Goal: Task Accomplishment & Management: Complete application form

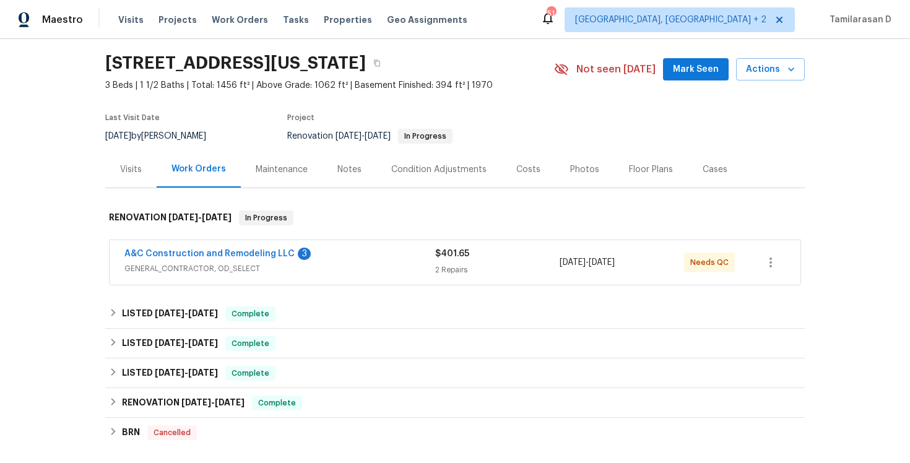
scroll to position [80, 0]
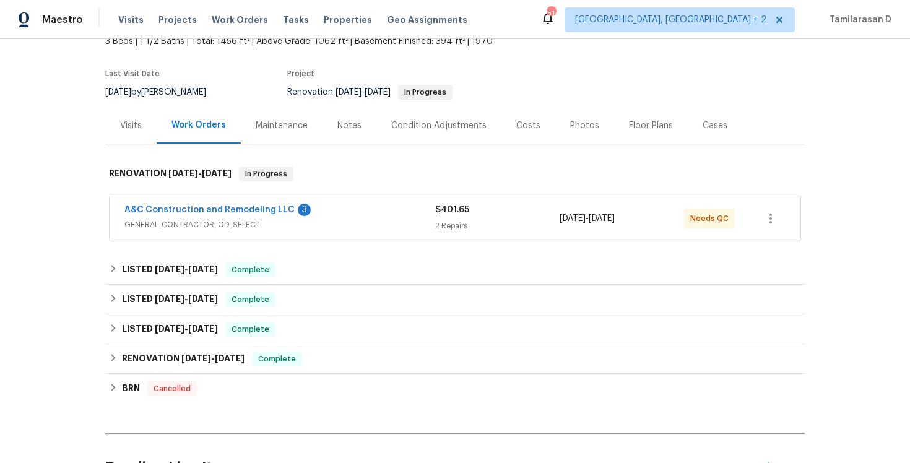
click at [136, 133] on div "Visits" at bounding box center [130, 125] width 51 height 37
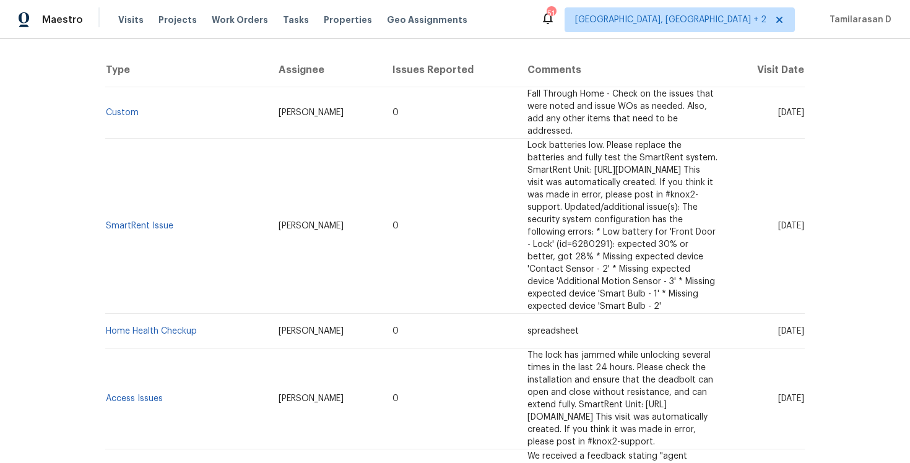
scroll to position [35, 0]
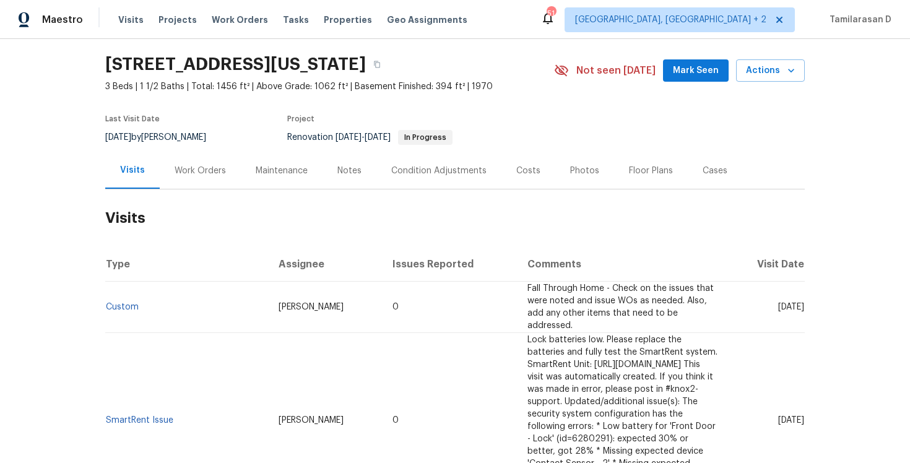
click at [239, 105] on section "8412 E 103rd Ter, Kansas City, MO 64134 3 Beds | 1 1/2 Baths | Total: 1456 ft² …" at bounding box center [454, 100] width 699 height 104
click at [388, 59] on button "button" at bounding box center [377, 64] width 22 height 22
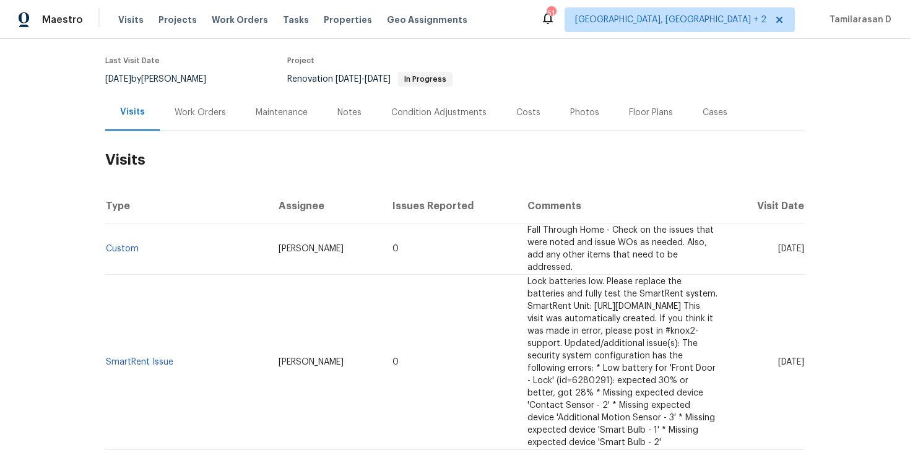
scroll to position [110, 0]
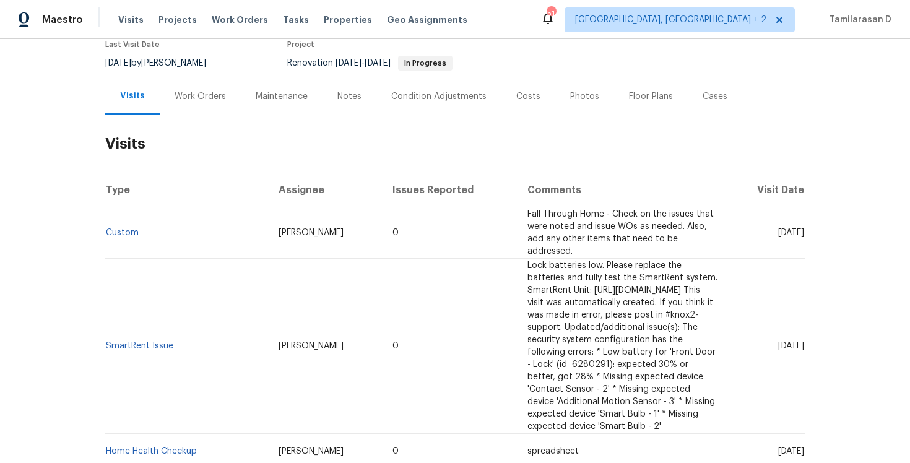
click at [567, 230] on span "Fall Through Home - Check on the issues that were noted and issue WOs as needed…" at bounding box center [620, 233] width 186 height 46
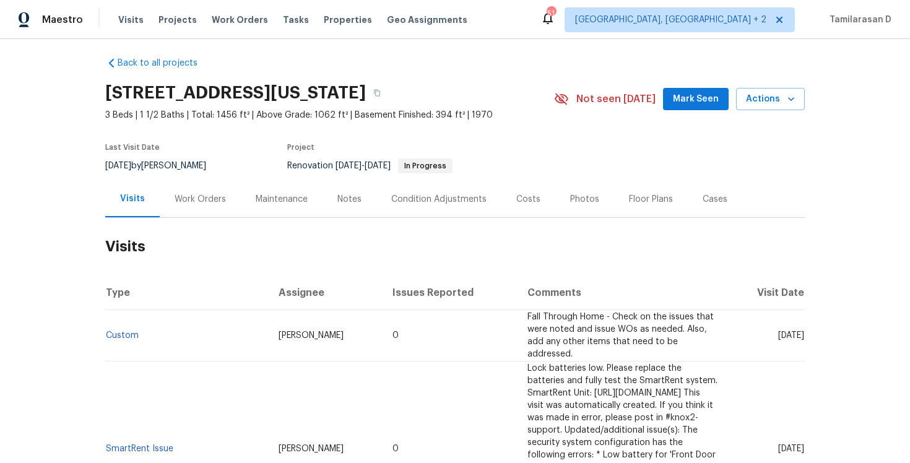
scroll to position [0, 0]
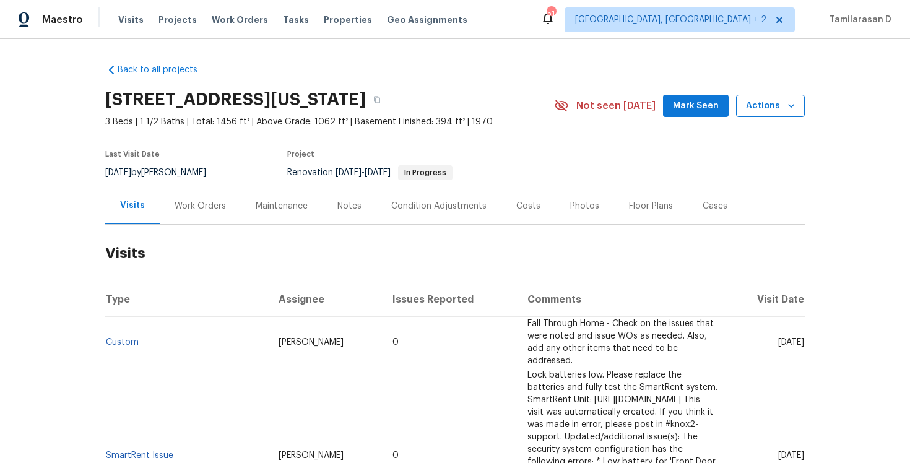
click at [777, 100] on span "Actions" at bounding box center [770, 105] width 49 height 15
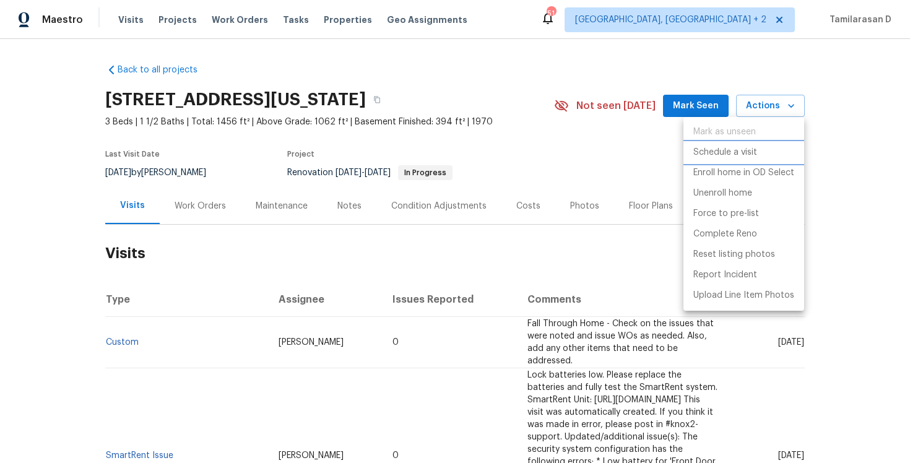
click at [733, 153] on p "Schedule a visit" at bounding box center [725, 152] width 64 height 13
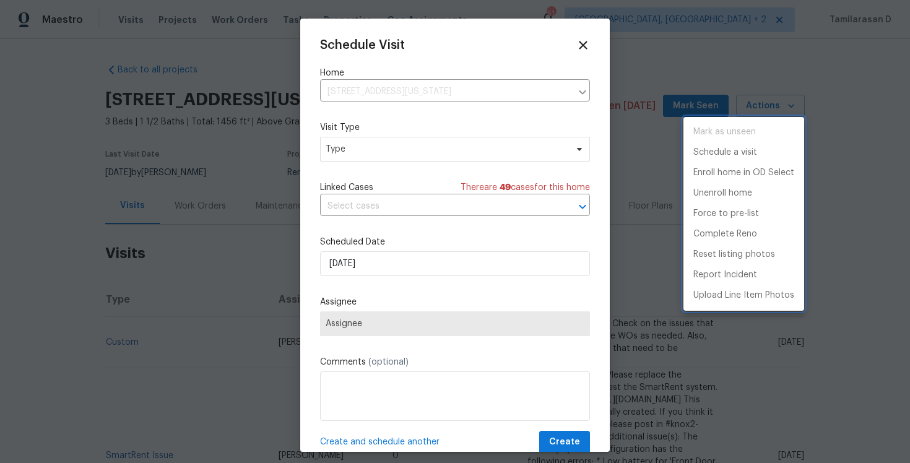
click at [366, 153] on div at bounding box center [455, 231] width 910 height 463
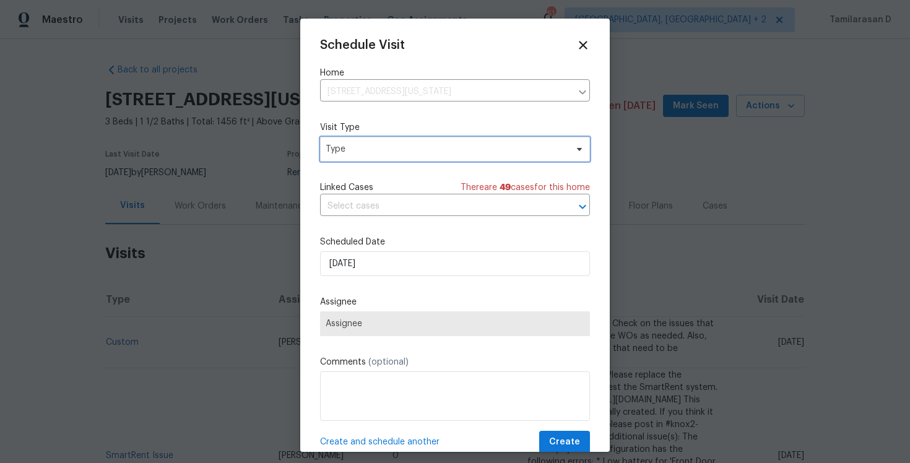
click at [366, 153] on span "Type" at bounding box center [445, 149] width 241 height 12
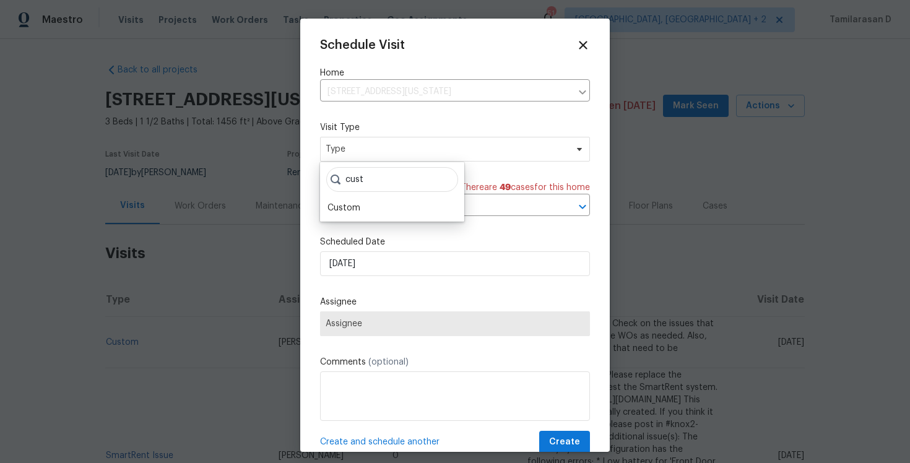
type input "cust"
click at [390, 199] on div "Custom" at bounding box center [392, 207] width 137 height 17
click at [373, 209] on div "Custom" at bounding box center [392, 207] width 137 height 17
click at [371, 213] on div "Custom" at bounding box center [392, 207] width 137 height 17
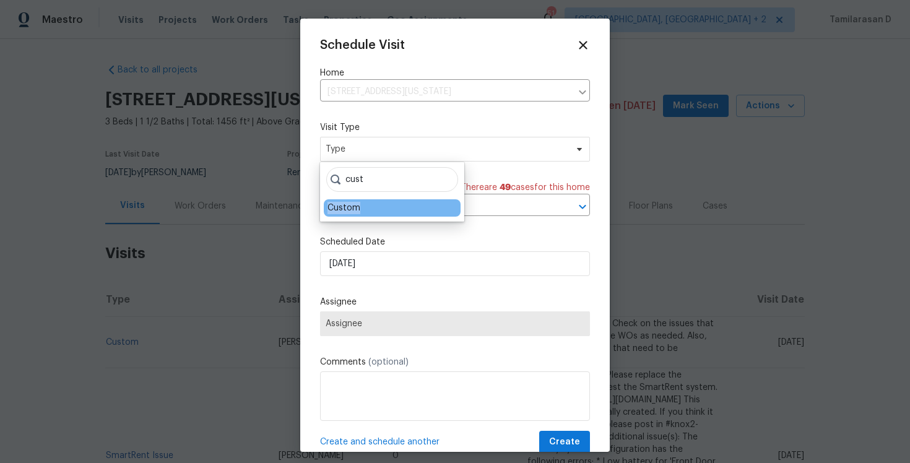
click at [349, 207] on div "Custom" at bounding box center [343, 208] width 33 height 12
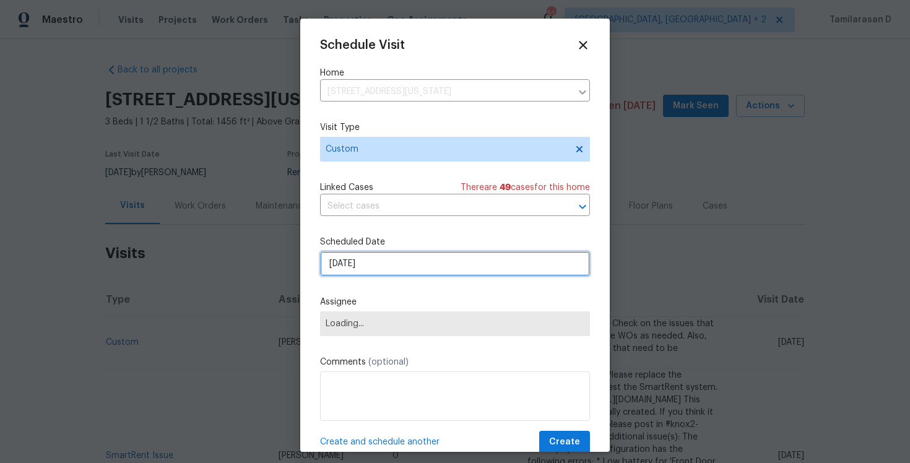
click at [386, 267] on input "[DATE]" at bounding box center [455, 263] width 270 height 25
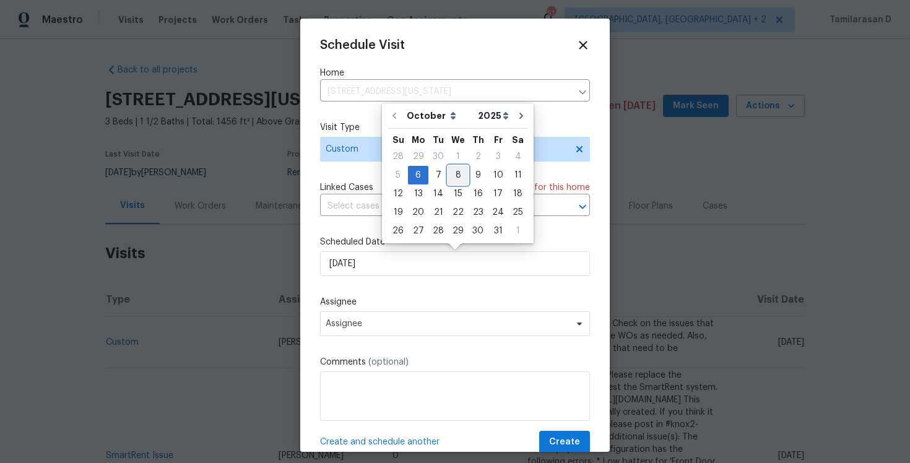
click at [455, 176] on div "8" at bounding box center [458, 174] width 20 height 17
type input "[DATE]"
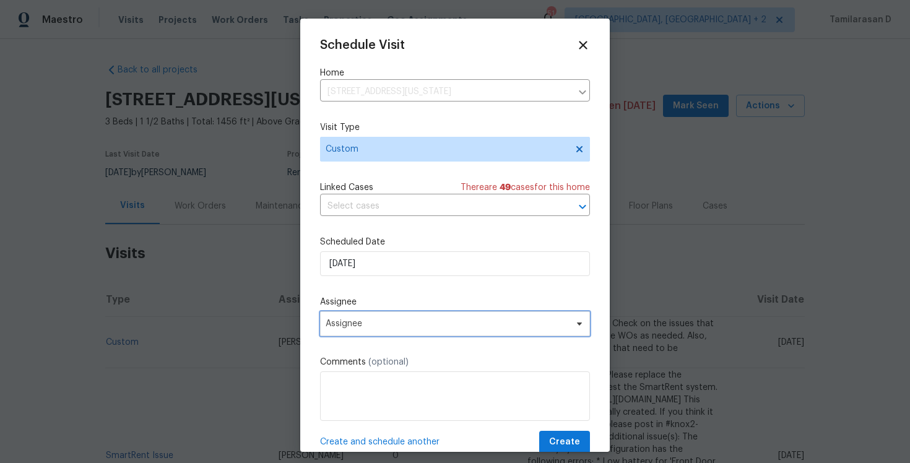
click at [353, 333] on span "Assignee" at bounding box center [455, 323] width 270 height 25
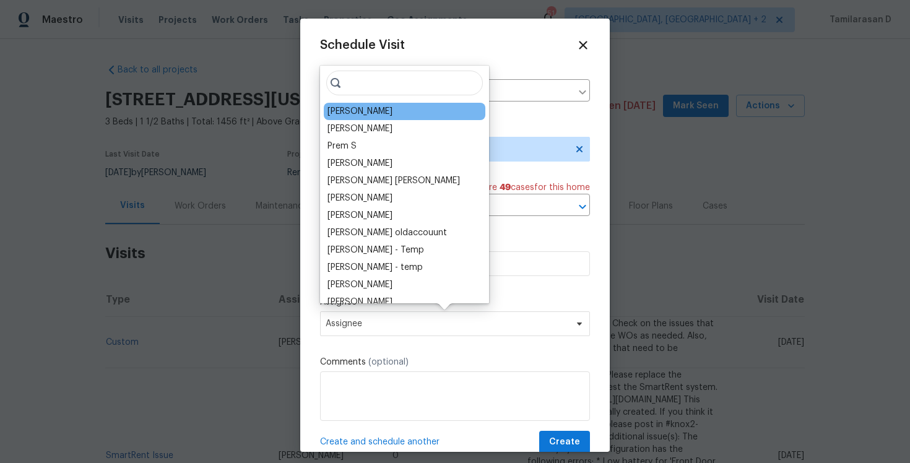
click at [351, 118] on div "Joshua Beatty" at bounding box center [405, 111] width 162 height 17
click at [348, 114] on div "Joshua Beatty" at bounding box center [359, 111] width 65 height 12
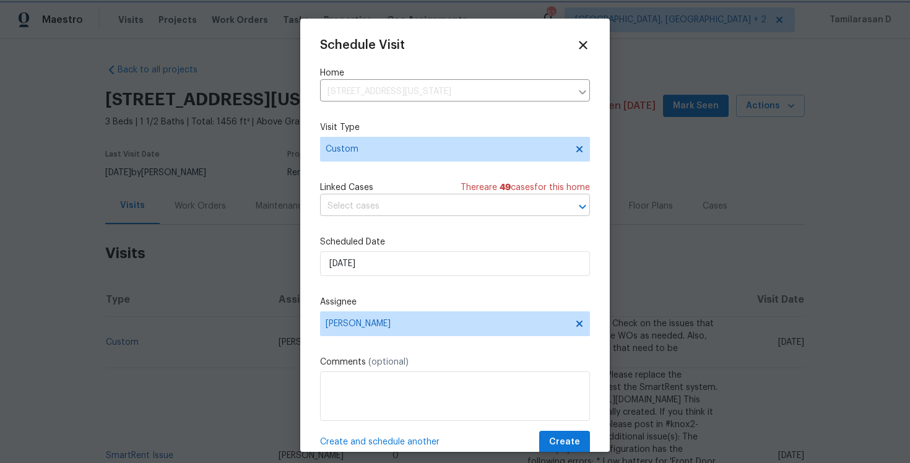
scroll to position [22, 0]
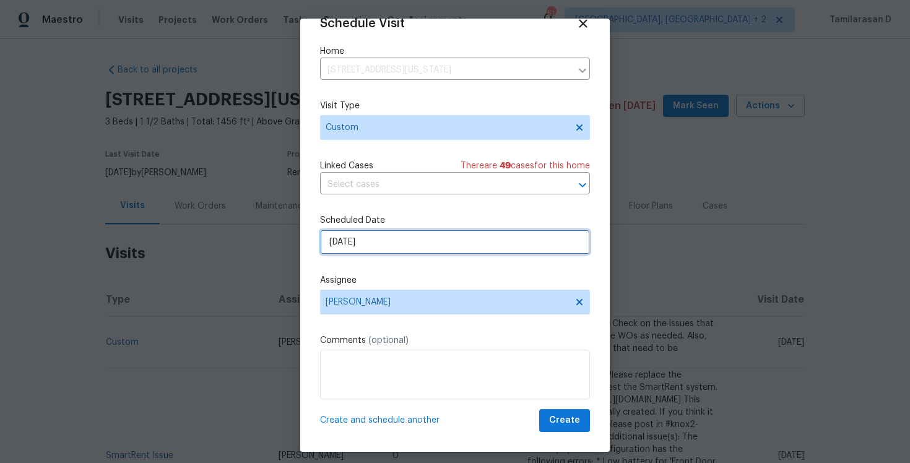
click at [388, 241] on input "[DATE]" at bounding box center [455, 242] width 270 height 25
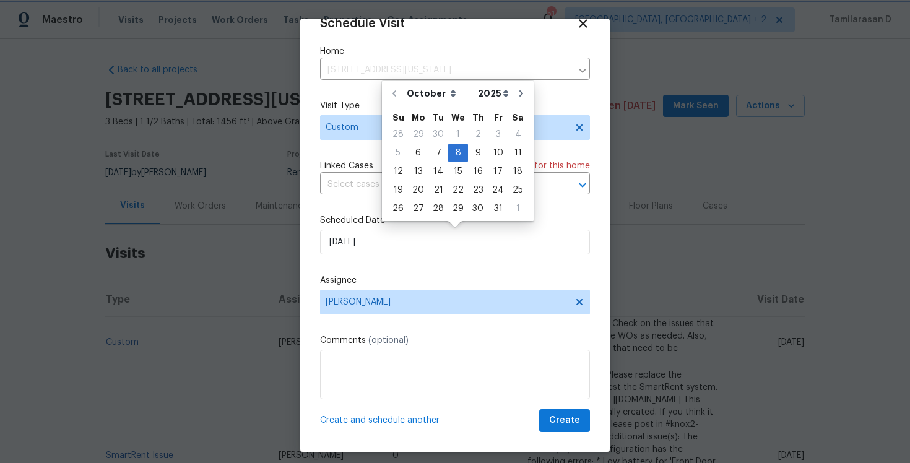
click at [399, 274] on div "Schedule Visit Home 8412 E 103rd Ter, Kansas City, MO 64134 ​ Visit Type Custom…" at bounding box center [455, 224] width 270 height 415
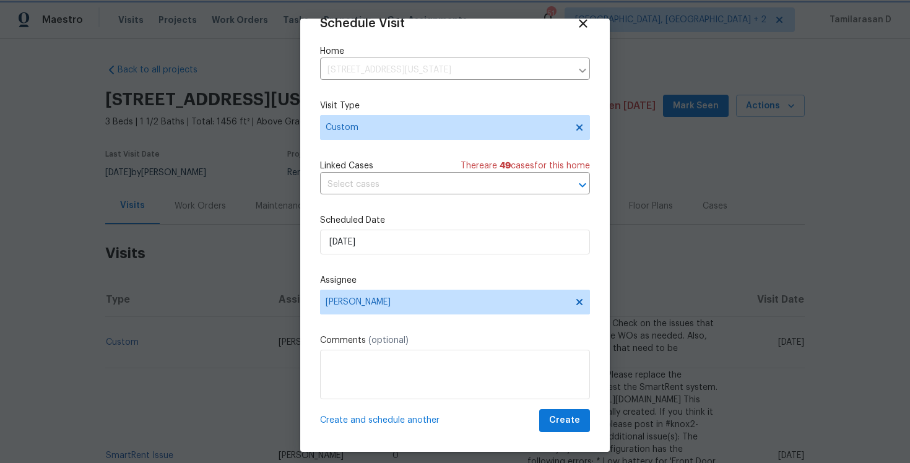
scroll to position [7, 0]
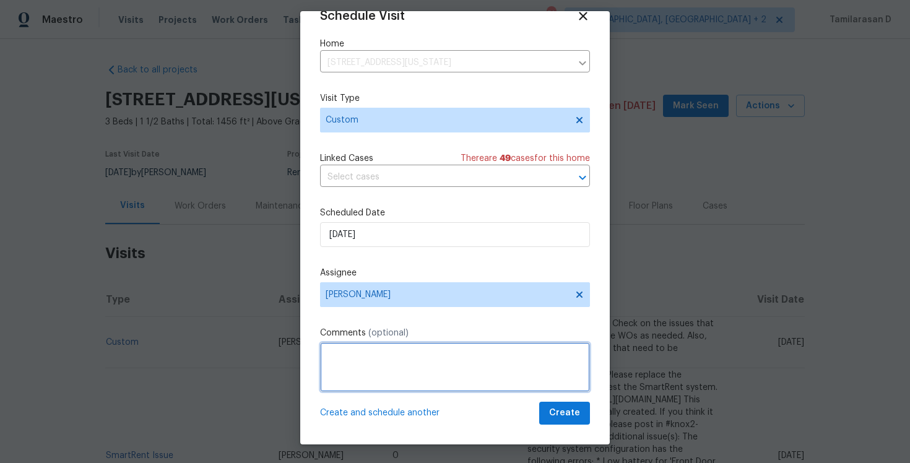
click at [365, 374] on textarea at bounding box center [455, 367] width 270 height 50
paste textarea "8412 E 103rd Ter, Kansas City, MO 64134"
type textarea "8412 E 103rd Ter, Kansas City, MO 64134"
paste textarea "Got some feedback that the property has multiple cracks, possibly from movement…"
click at [461, 361] on textarea "Got some feedback that the property has multiple cracks, possibly from movement…" at bounding box center [455, 367] width 270 height 50
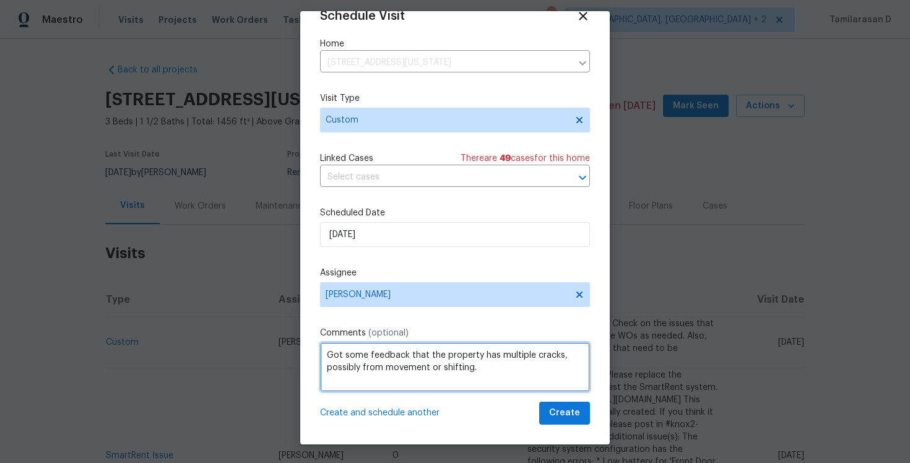
type textarea "Got some feedback that the property has multiple cracks, possibly from movement…"
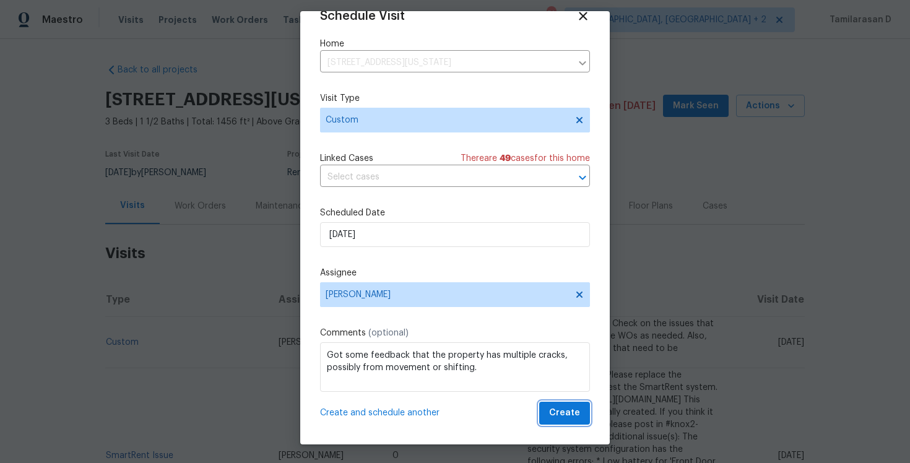
click at [561, 416] on span "Create" at bounding box center [564, 412] width 31 height 15
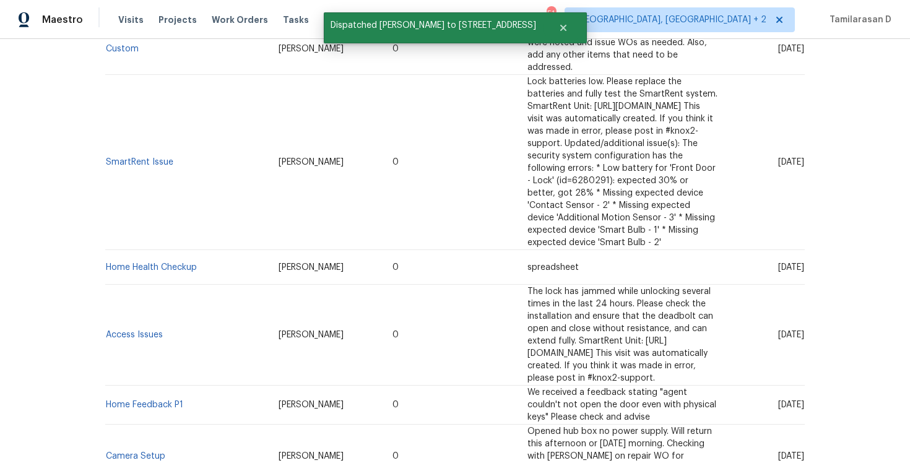
scroll to position [0, 0]
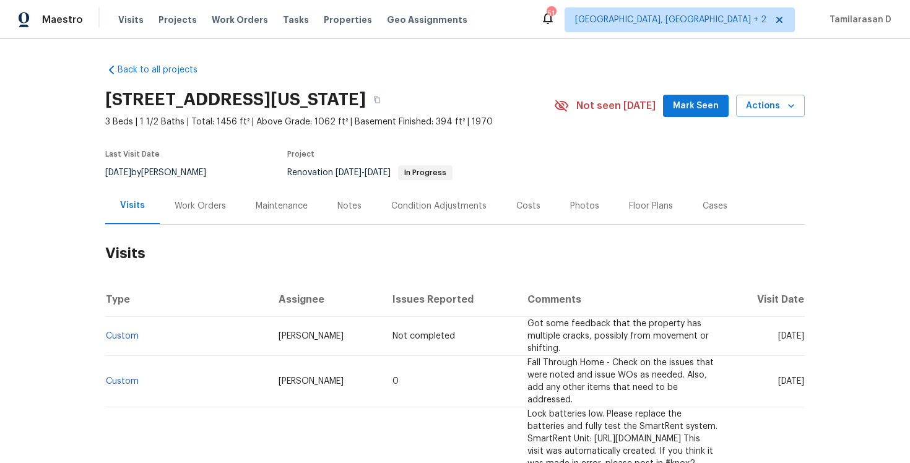
click at [194, 217] on div "Work Orders" at bounding box center [200, 205] width 81 height 37
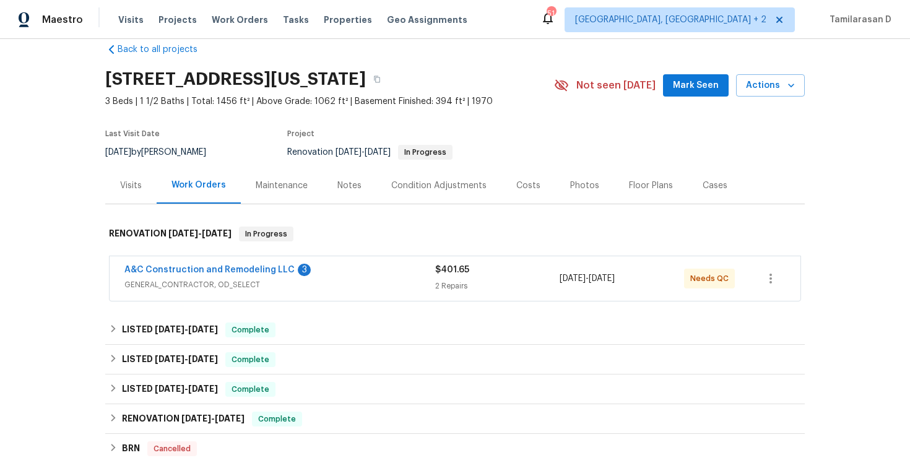
scroll to position [35, 0]
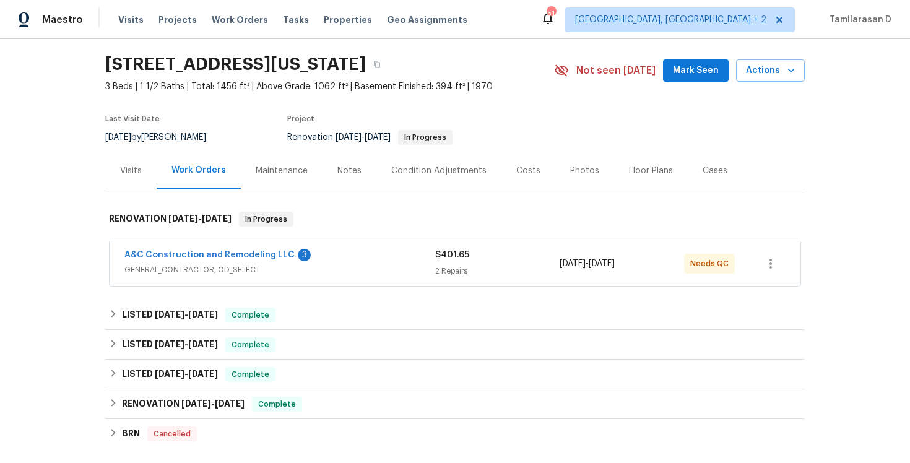
click at [124, 175] on div "Visits" at bounding box center [131, 171] width 22 height 12
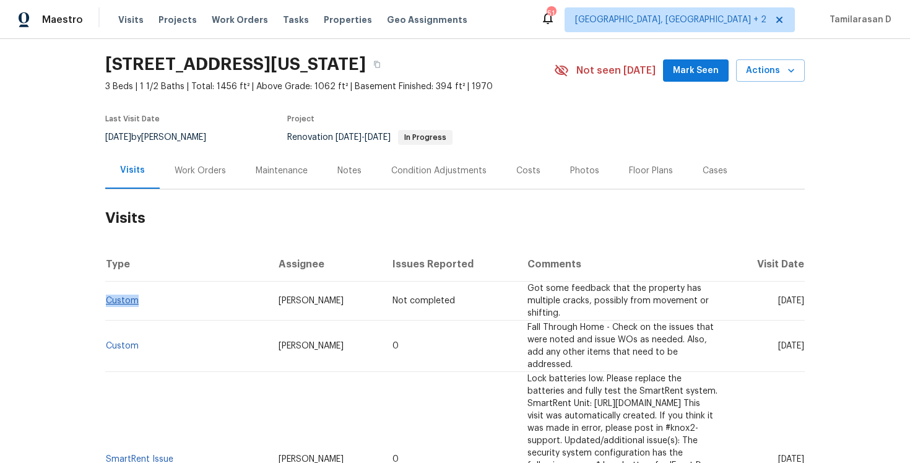
drag, startPoint x: 140, startPoint y: 299, endPoint x: 105, endPoint y: 300, distance: 35.3
click at [105, 300] on td "Custom" at bounding box center [186, 301] width 163 height 39
copy link "Custom"
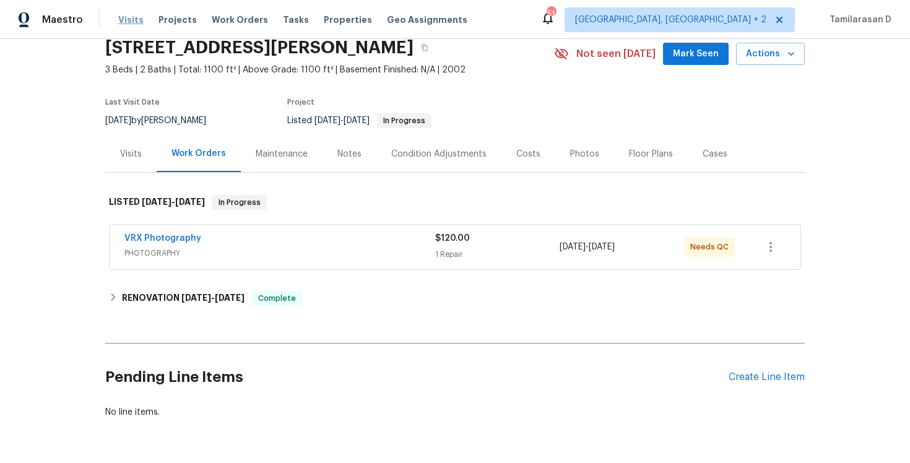
scroll to position [56, 0]
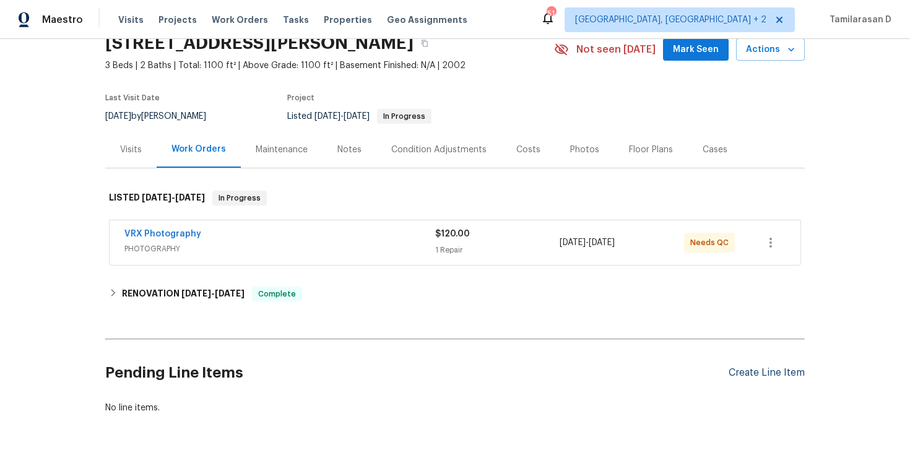
click at [756, 370] on div "Create Line Item" at bounding box center [766, 373] width 76 height 12
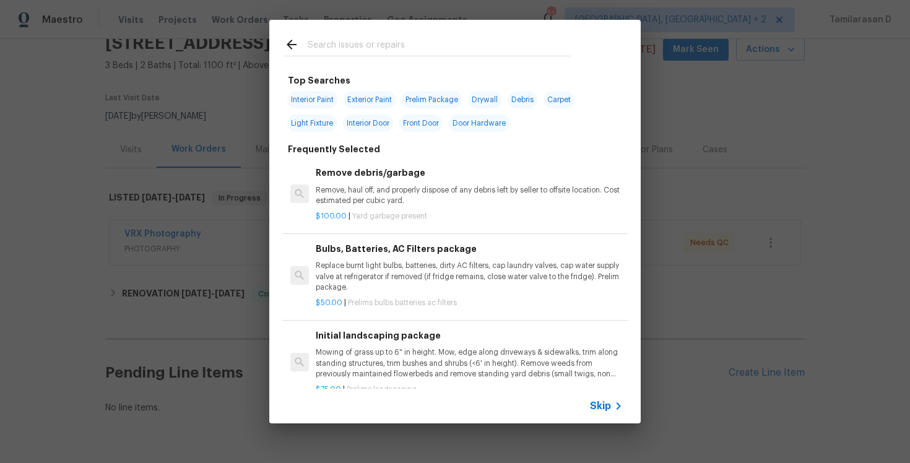
click at [608, 403] on span "Skip" at bounding box center [600, 406] width 21 height 12
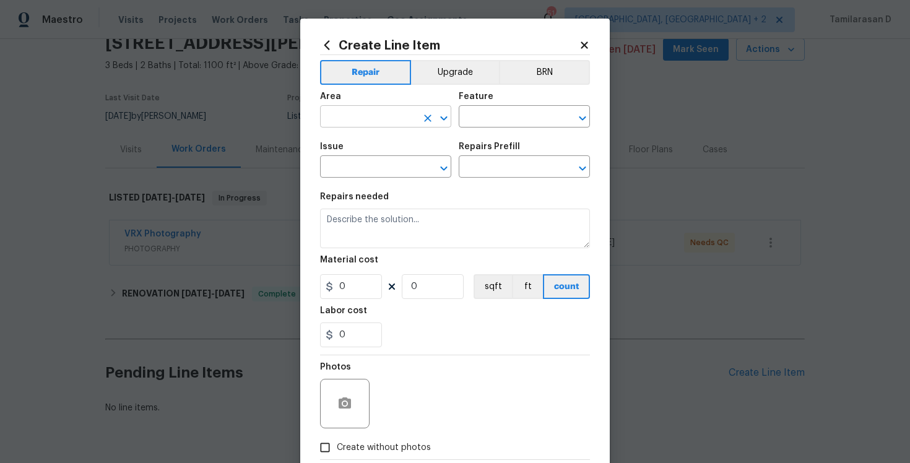
click at [374, 121] on input "text" at bounding box center [368, 117] width 97 height 19
click at [382, 163] on li "Exterior Overall" at bounding box center [385, 166] width 131 height 20
type input "Exterior Overall"
click at [467, 127] on input "text" at bounding box center [507, 117] width 97 height 19
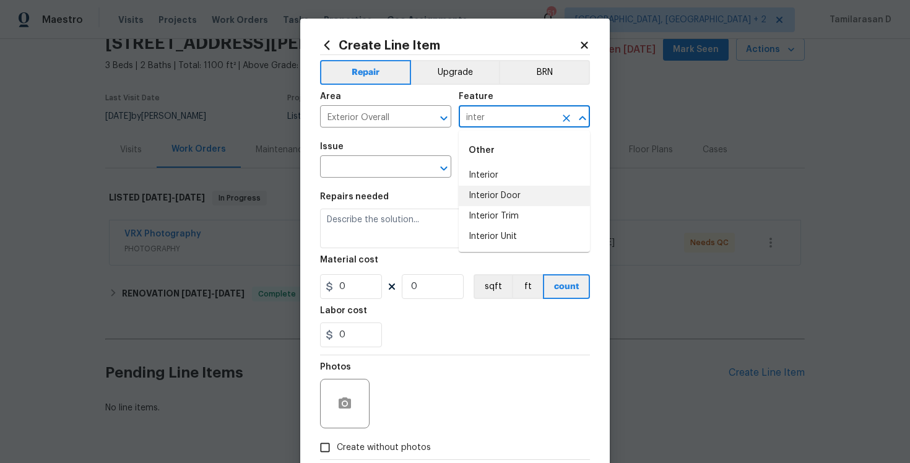
click at [499, 187] on li "Interior Door" at bounding box center [524, 196] width 131 height 20
type input "Interior Door"
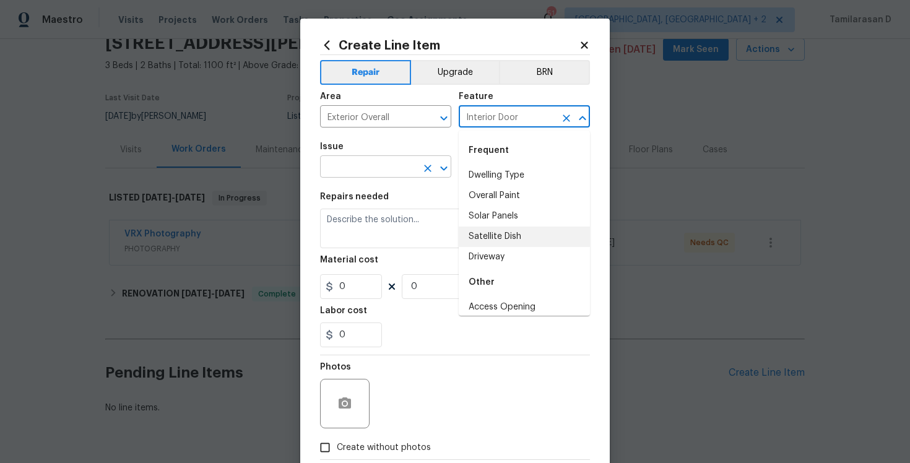
click at [355, 172] on input "text" at bounding box center [368, 167] width 97 height 19
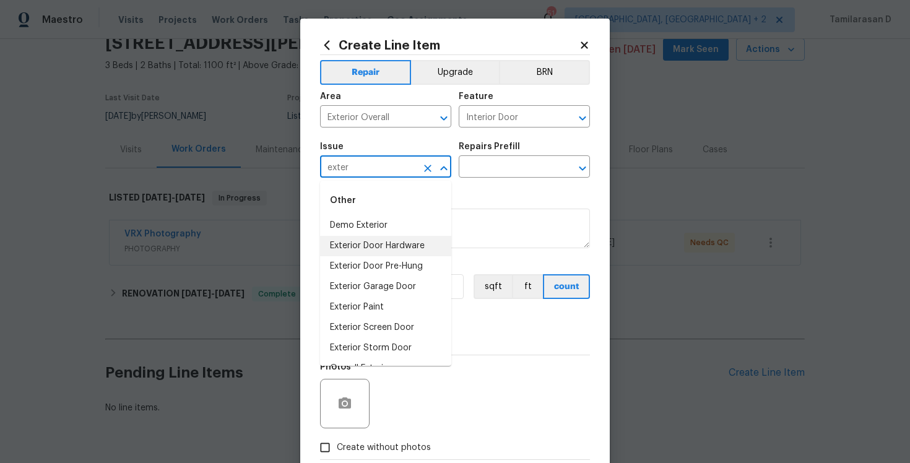
click at [390, 245] on li "Exterior Door Hardware" at bounding box center [385, 246] width 131 height 20
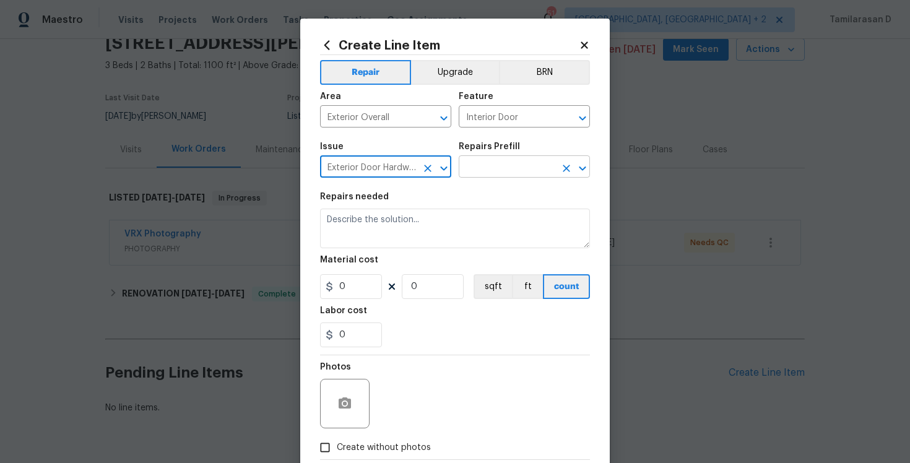
type input "Exterior Door Hardware"
click at [475, 164] on input "text" at bounding box center [507, 167] width 97 height 19
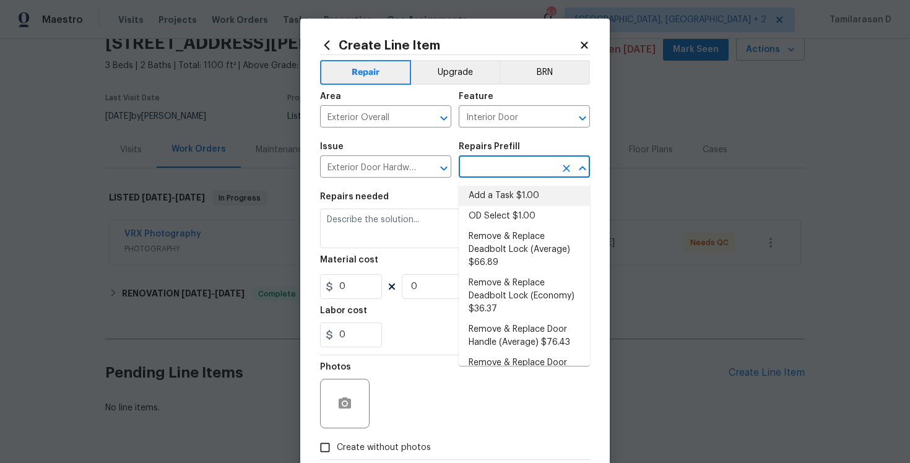
click at [493, 190] on li "Add a Task $1.00" at bounding box center [524, 196] width 131 height 20
type input "Add a Task $1.00"
type textarea "HPM to detail"
type input "1"
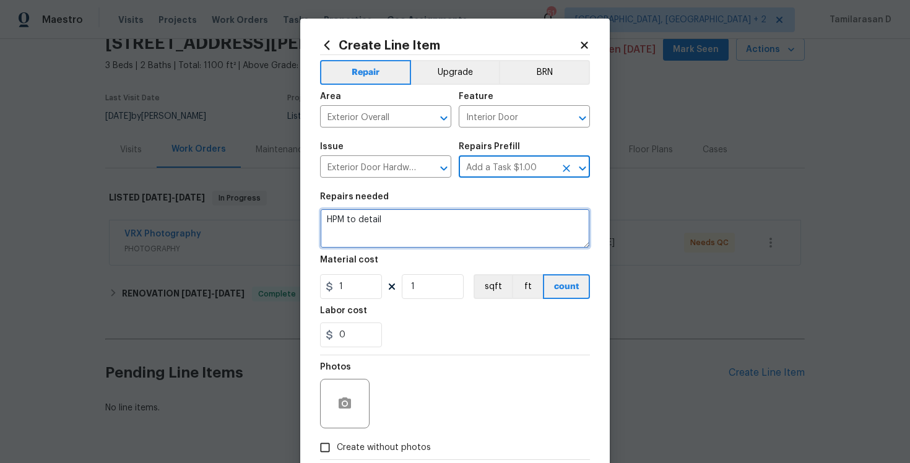
click at [373, 231] on textarea "HPM to detail" at bounding box center [455, 229] width 270 height 40
paste textarea "Feedback received that the side door is very shaky and needs repair. Please ins…"
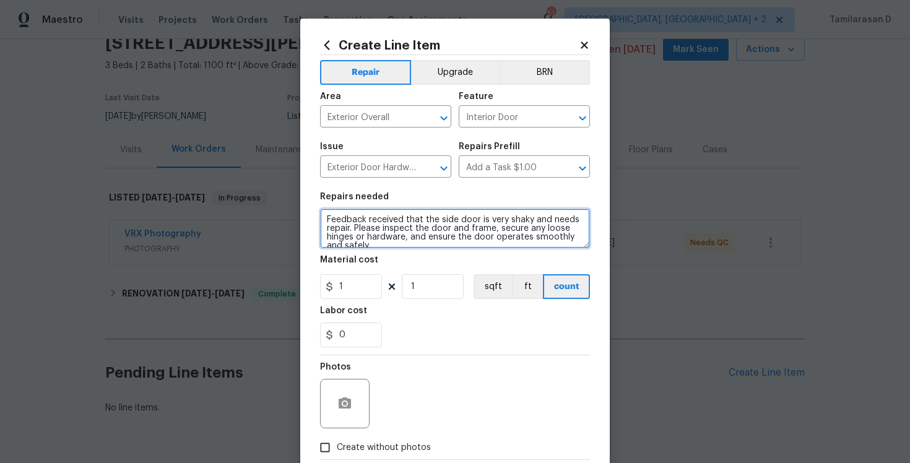
scroll to position [2, 0]
type textarea "Feedback received that the side door is very shaky and needs repair. Please ins…"
click at [353, 274] on figure "Material cost 1 1 sqft ft count" at bounding box center [455, 277] width 270 height 43
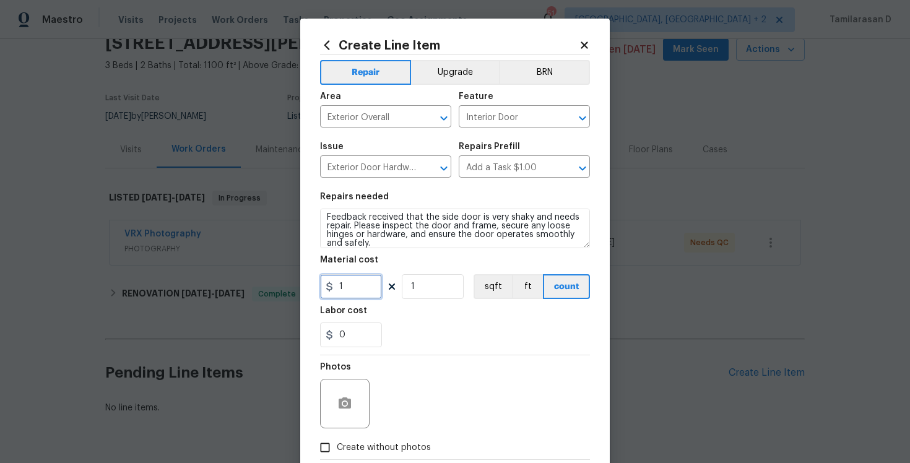
click at [342, 290] on input "1" at bounding box center [351, 286] width 62 height 25
type input "75"
click at [379, 378] on div "Photos" at bounding box center [455, 395] width 270 height 80
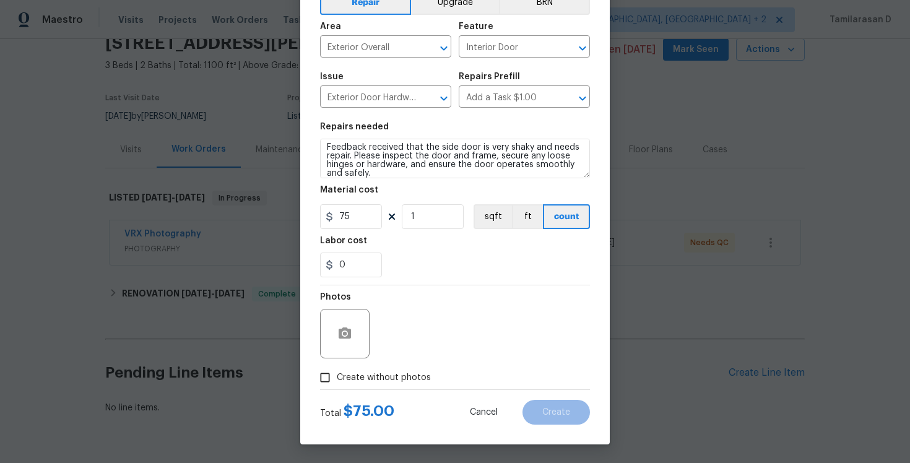
click at [325, 379] on input "Create without photos" at bounding box center [325, 378] width 24 height 24
checkbox input "true"
click at [476, 308] on div "Reason*" at bounding box center [484, 301] width 210 height 16
click at [458, 371] on div "Create without photos" at bounding box center [455, 378] width 270 height 24
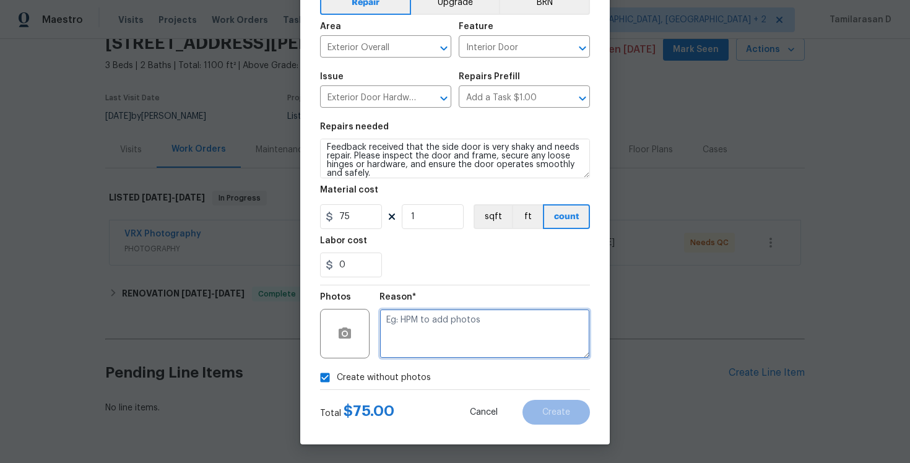
click at [428, 336] on textarea at bounding box center [484, 334] width 210 height 50
type textarea "N/A"
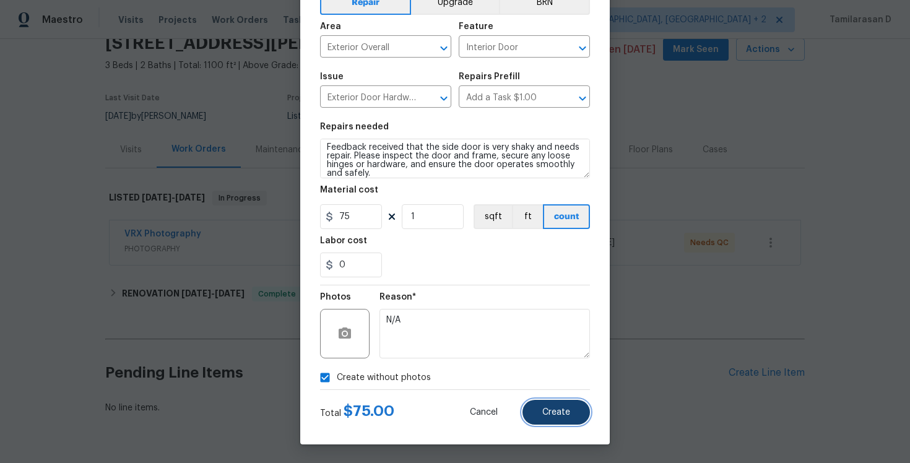
click at [552, 410] on span "Create" at bounding box center [556, 412] width 28 height 9
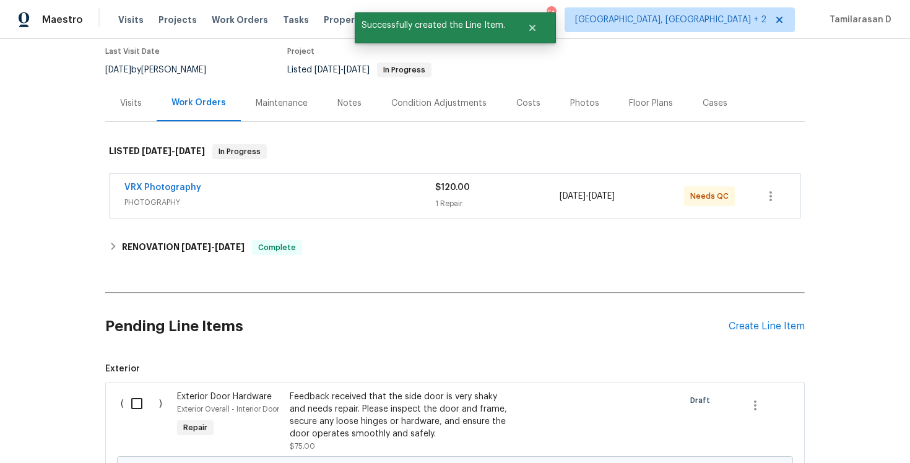
scroll to position [124, 0]
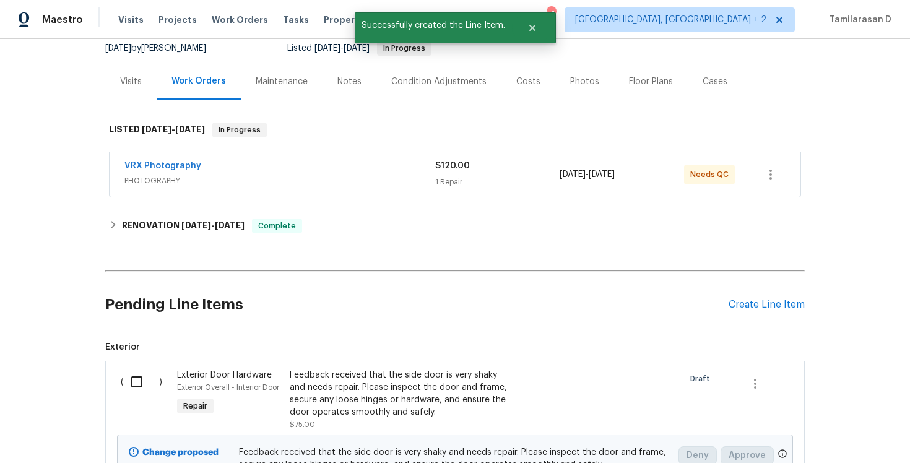
click at [124, 390] on input "checkbox" at bounding box center [141, 382] width 35 height 26
checkbox input "true"
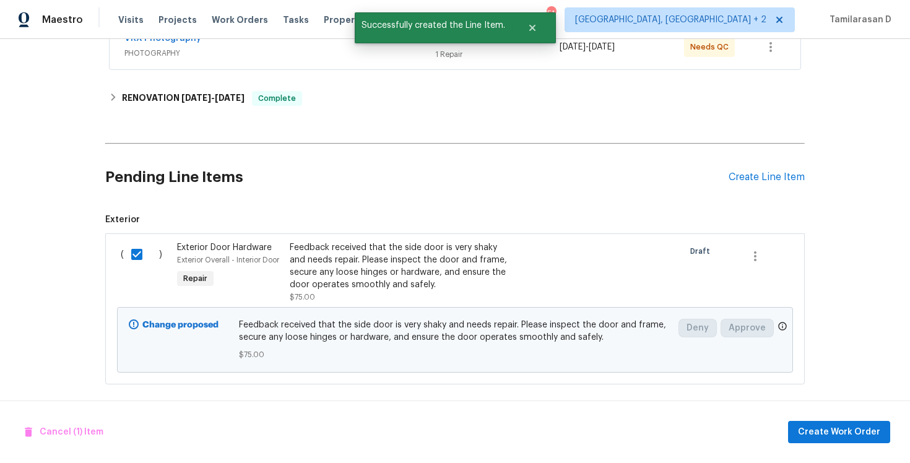
scroll to position [257, 0]
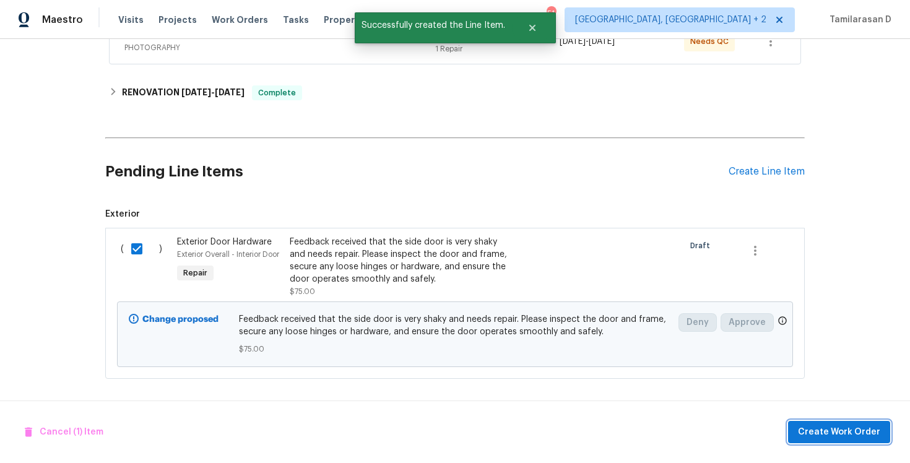
click at [854, 429] on span "Create Work Order" at bounding box center [839, 431] width 82 height 15
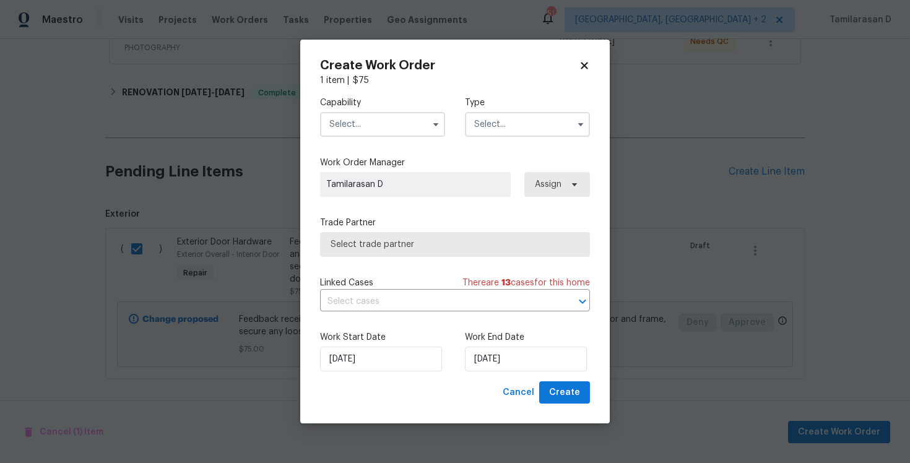
click at [476, 142] on div "Capability Type" at bounding box center [455, 117] width 270 height 60
click at [484, 135] on input "text" at bounding box center [527, 124] width 125 height 25
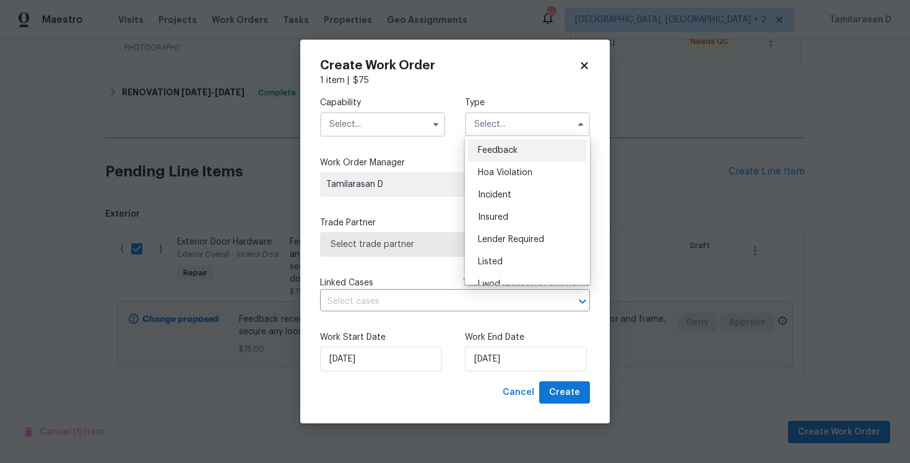
click at [490, 147] on span "Feedback" at bounding box center [498, 150] width 40 height 9
type input "Feedback"
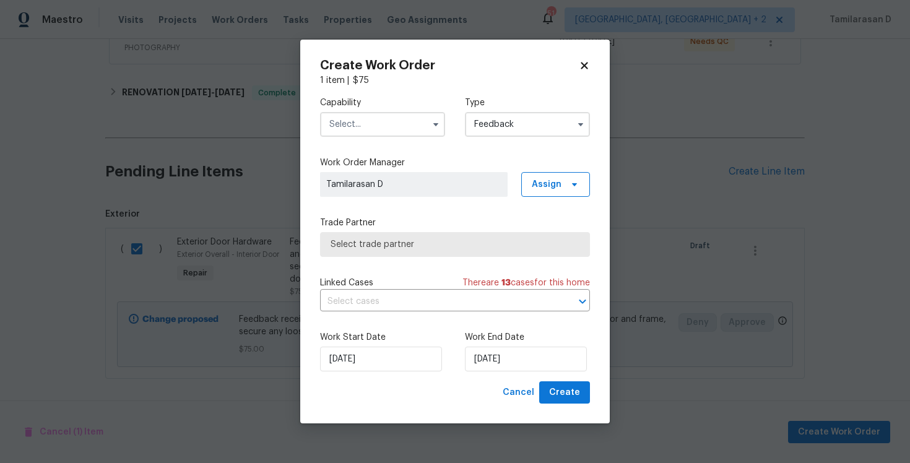
click at [356, 124] on input "text" at bounding box center [382, 124] width 125 height 25
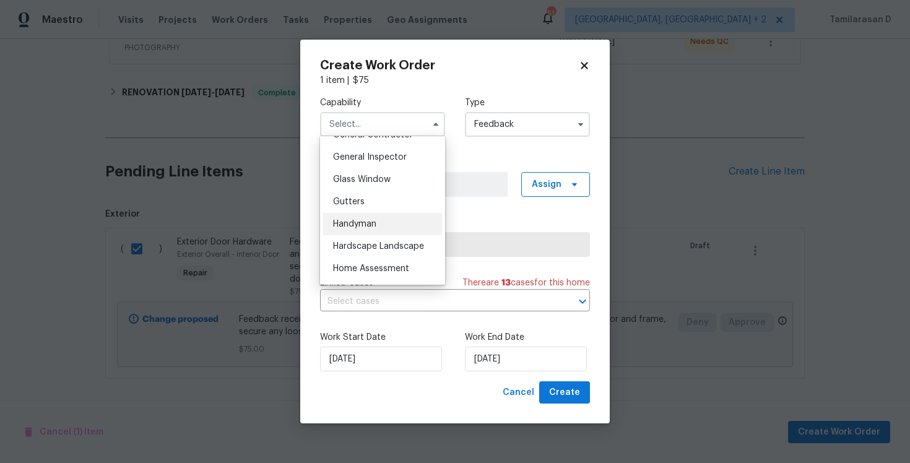
scroll to position [624, 0]
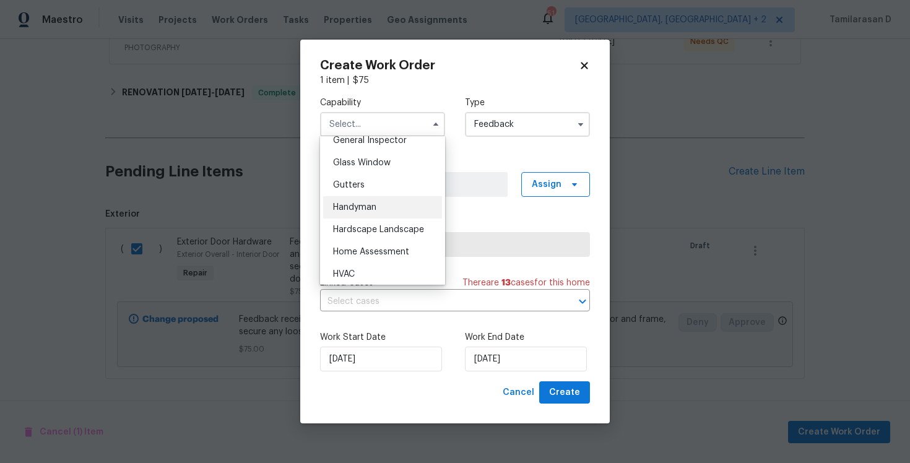
click at [378, 207] on div "Handyman" at bounding box center [382, 207] width 119 height 22
type input "Handyman"
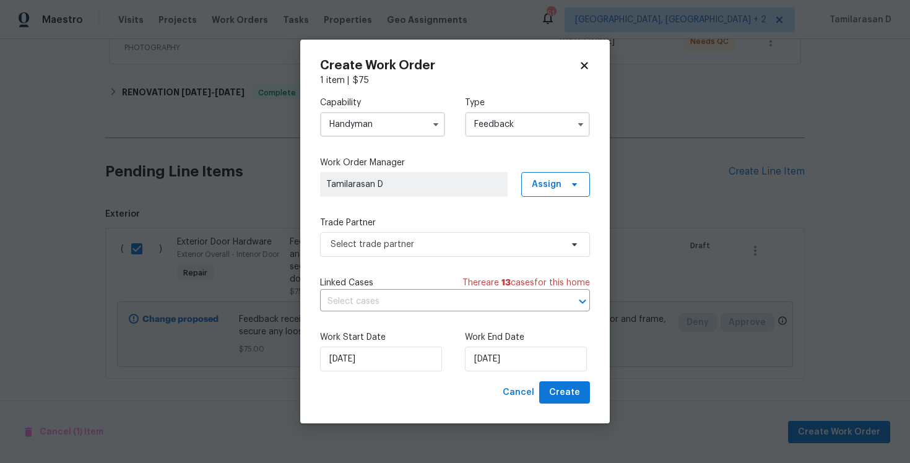
click at [384, 257] on div "Capability Handyman Type Feedback Work Order Manager Tamilarasan D Assign Trade…" at bounding box center [455, 234] width 270 height 295
click at [397, 248] on span "Select trade partner" at bounding box center [445, 244] width 231 height 12
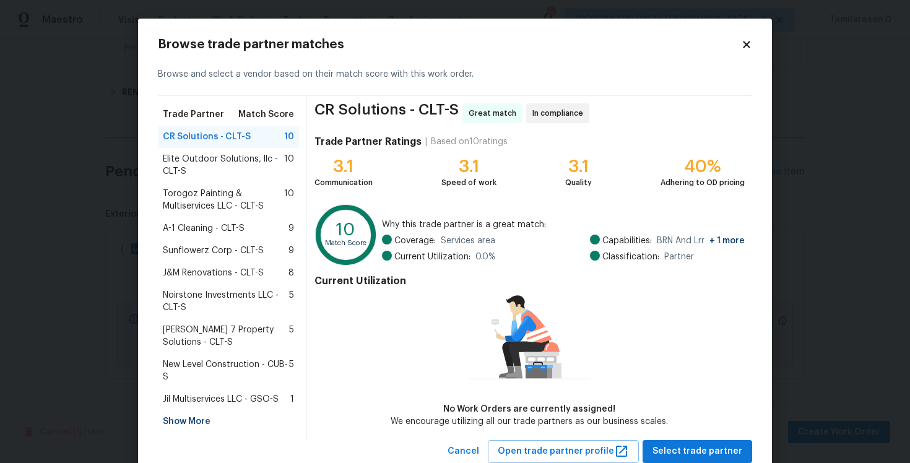
scroll to position [38, 0]
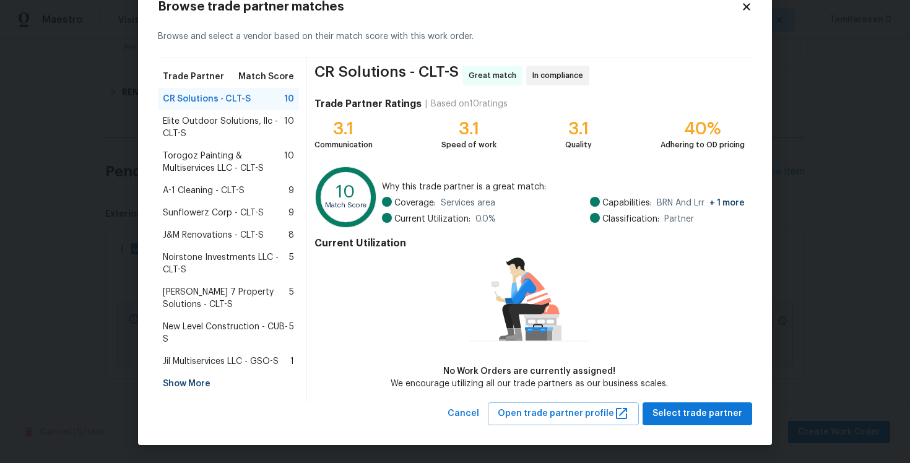
click at [196, 166] on span "Torogoz Painting & Multiservices LLC - CLT-S" at bounding box center [223, 162] width 121 height 25
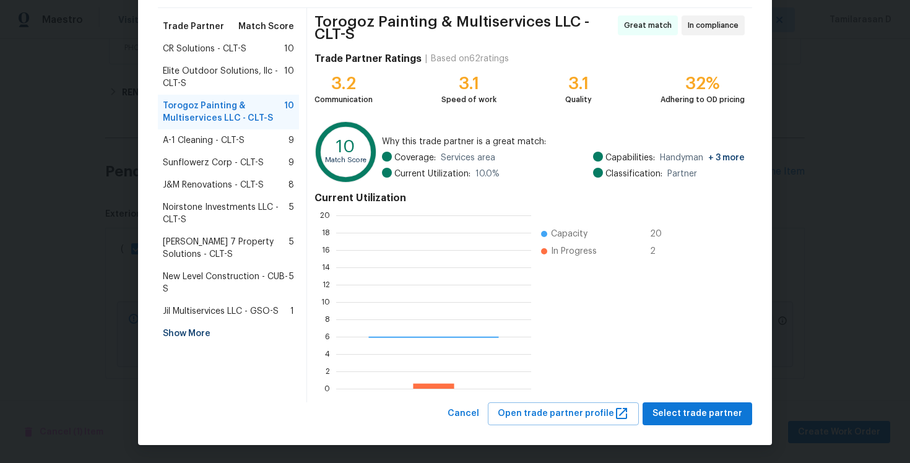
scroll to position [173, 195]
click at [710, 410] on span "Select trade partner" at bounding box center [697, 413] width 90 height 15
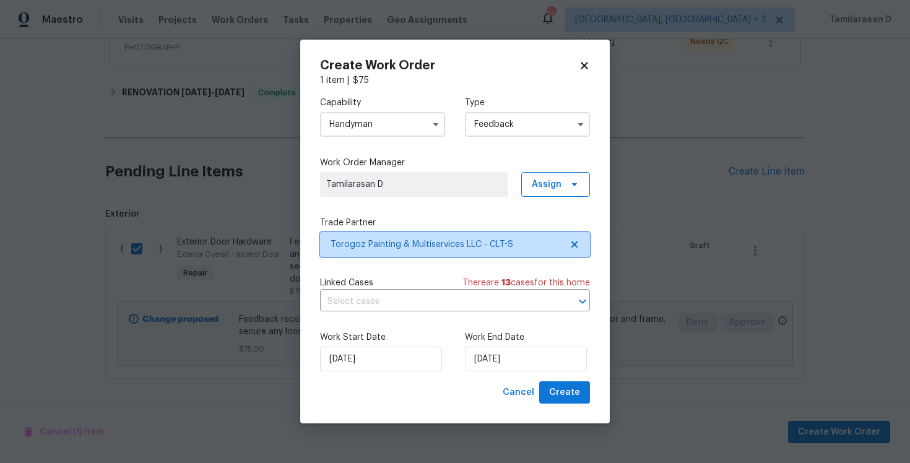
scroll to position [0, 0]
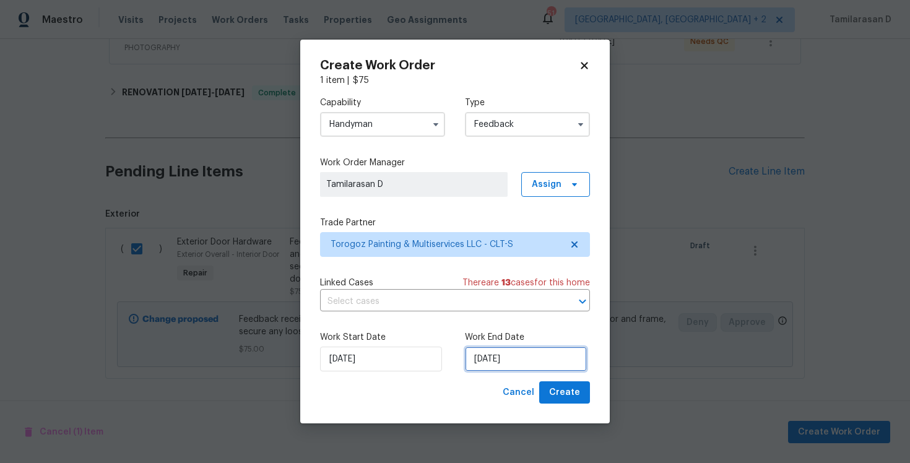
click at [479, 362] on input "[DATE]" at bounding box center [526, 359] width 122 height 25
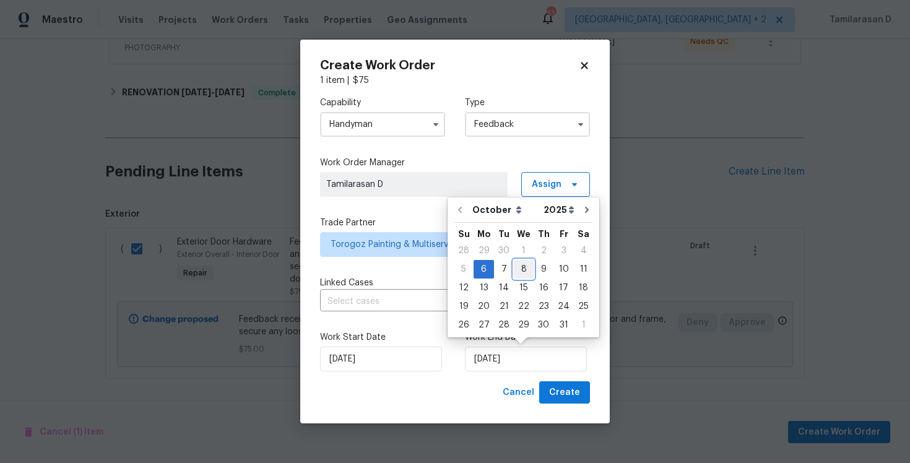
click at [517, 274] on div "8" at bounding box center [524, 269] width 20 height 17
type input "[DATE]"
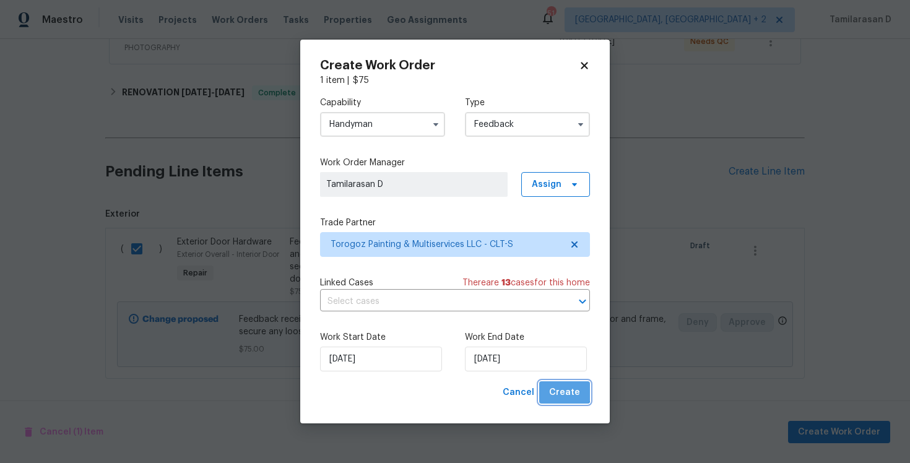
click at [556, 382] on button "Create" at bounding box center [564, 392] width 51 height 23
checkbox input "false"
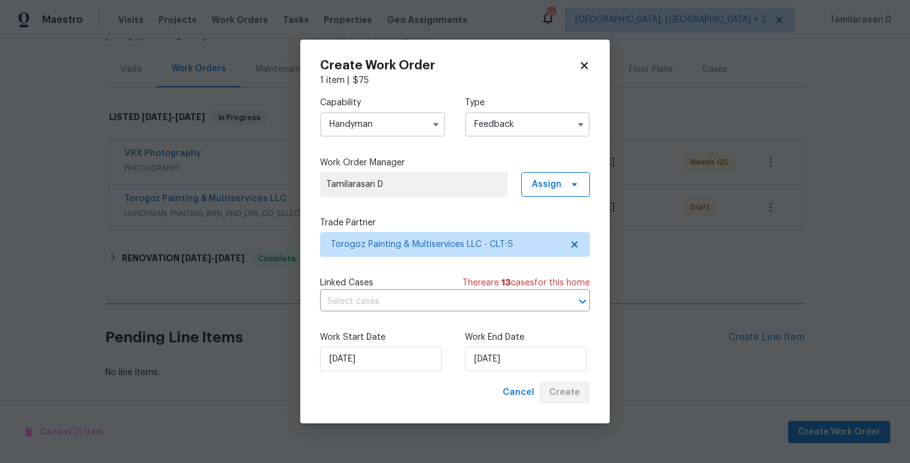
scroll to position [137, 0]
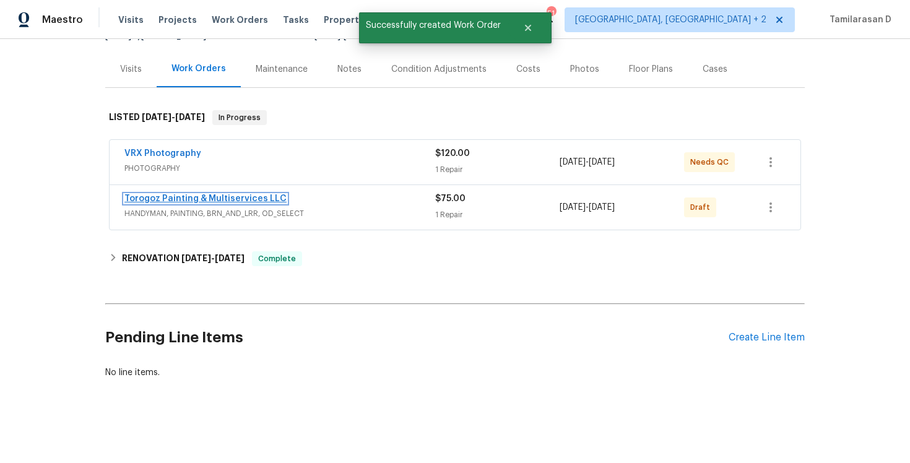
click at [183, 200] on link "Torogoz Painting & Multiservices LLC" at bounding box center [205, 198] width 162 height 9
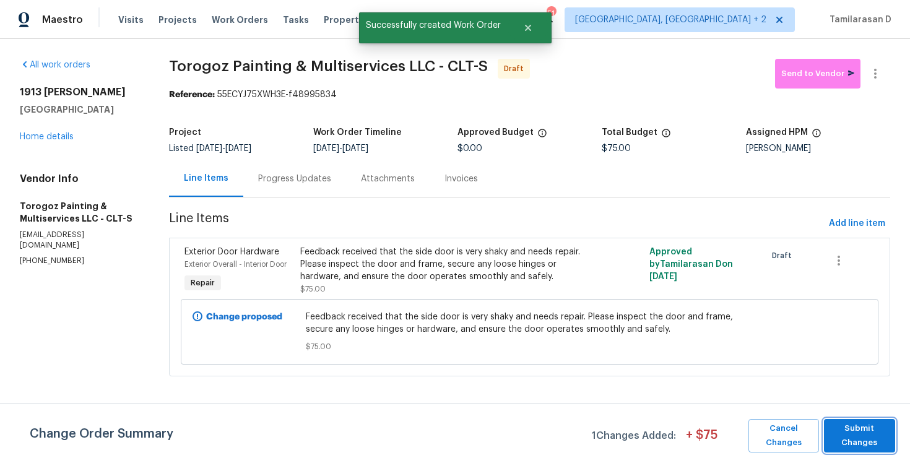
click at [865, 437] on span "Submit Changes" at bounding box center [859, 435] width 59 height 28
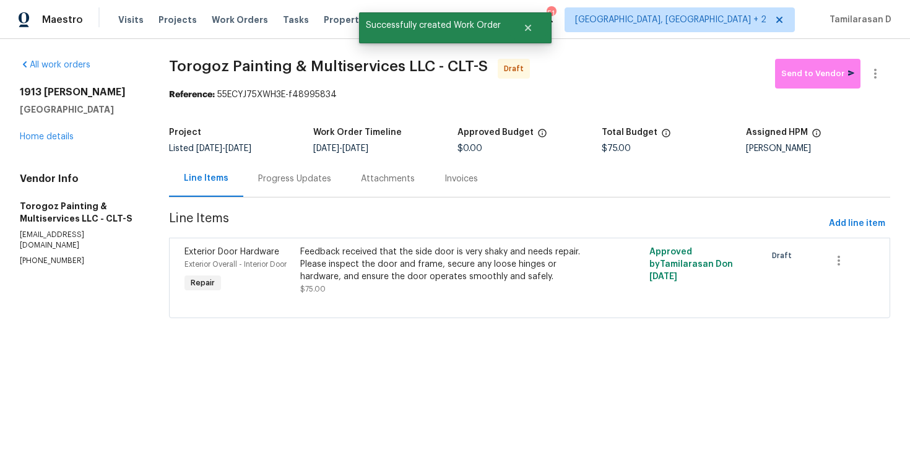
click at [290, 178] on div "Progress Updates" at bounding box center [294, 179] width 73 height 12
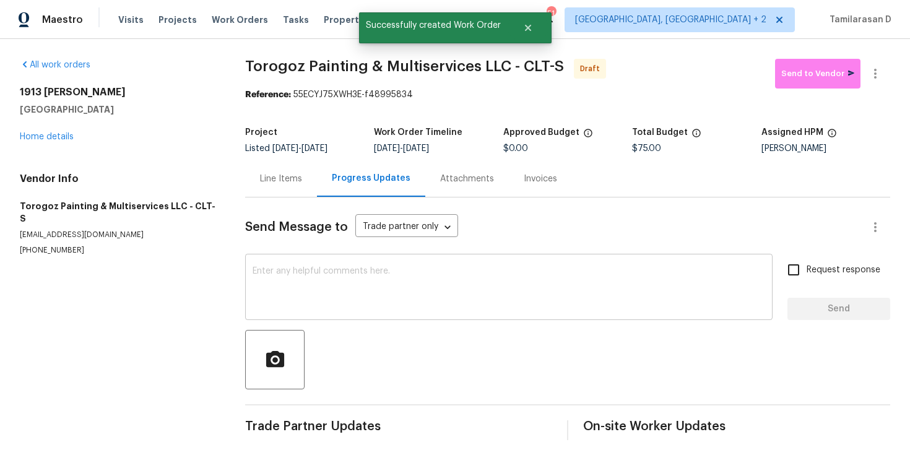
click at [283, 267] on textarea at bounding box center [508, 288] width 512 height 43
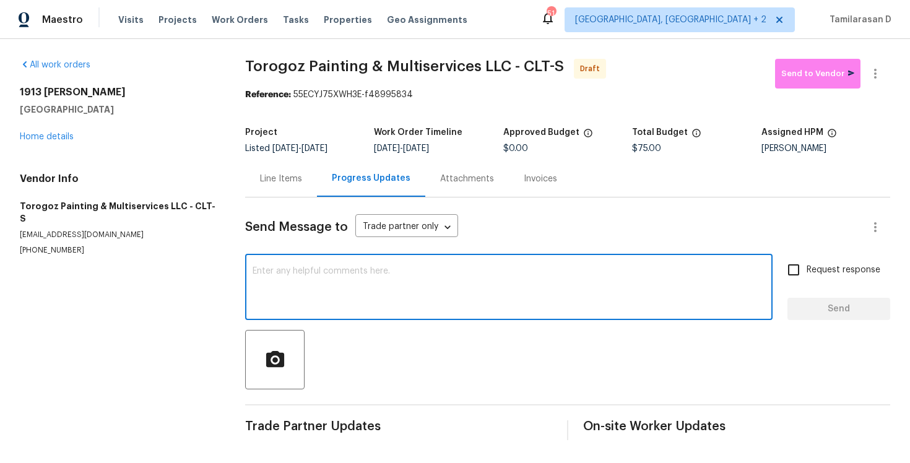
click at [288, 272] on textarea at bounding box center [508, 288] width 512 height 43
paste textarea "Hey, this is Tamil from Opendoor. I’m confirming you received the WO for the pr…"
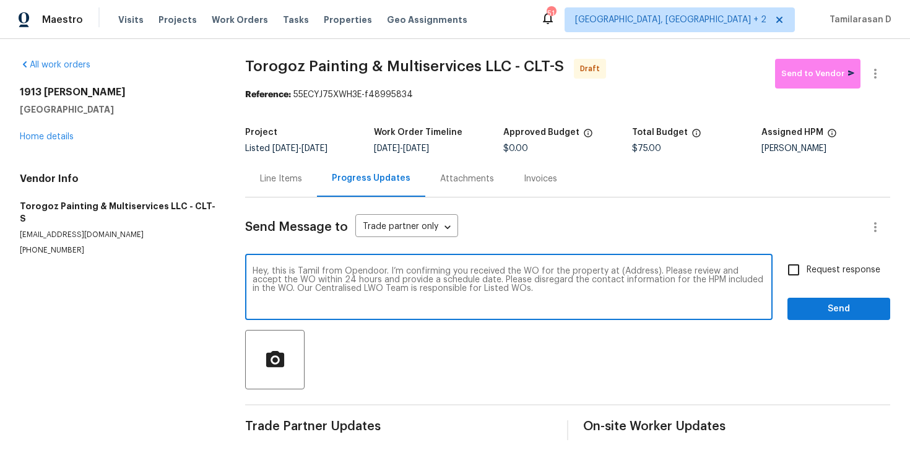
click at [636, 272] on textarea "Hey, this is Tamil from Opendoor. I’m confirming you received the WO for the pr…" at bounding box center [508, 288] width 512 height 43
paste textarea "1913 Nigel Ct, Charlotte, NC 28213"
type textarea "Hey, this is Tamil from Opendoor. I’m confirming you received the WO for the pr…"
click at [814, 269] on span "Request response" at bounding box center [843, 270] width 74 height 13
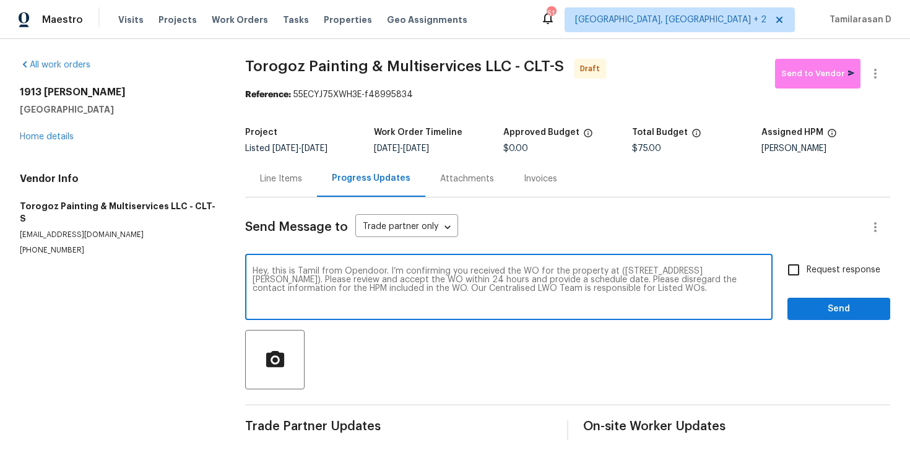
click at [806, 269] on input "Request response" at bounding box center [793, 270] width 26 height 26
checkbox input "true"
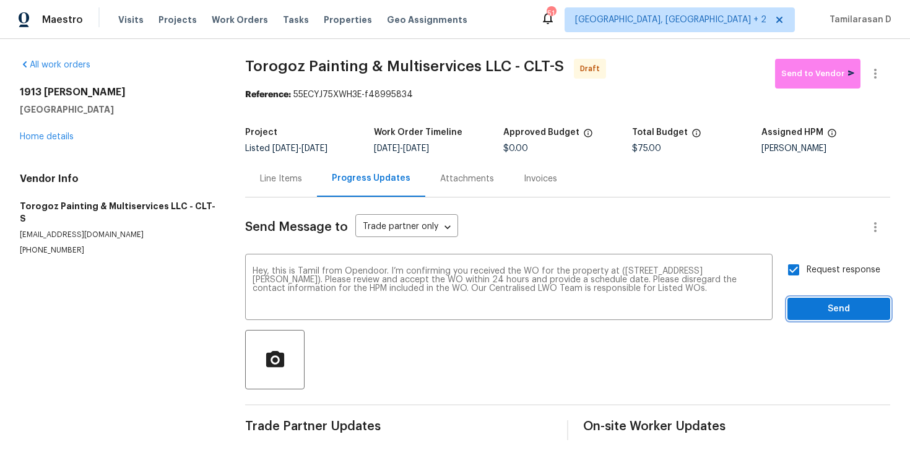
click at [834, 312] on span "Send" at bounding box center [838, 308] width 83 height 15
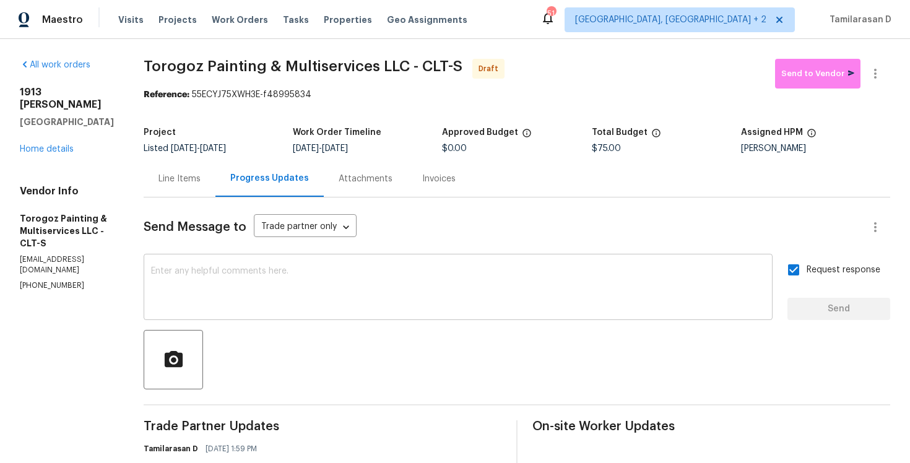
click at [209, 295] on textarea at bounding box center [458, 288] width 614 height 43
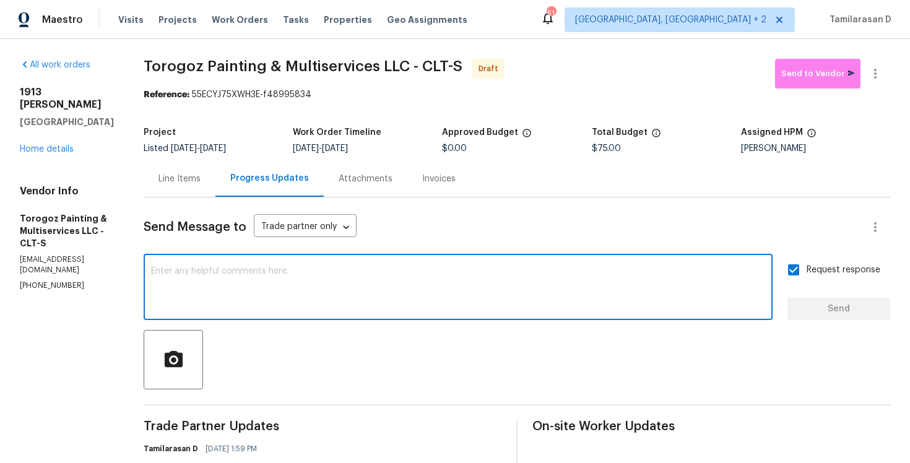
paste textarea "Attention All Work Orders must include before-photos (both close-up and wide-an…"
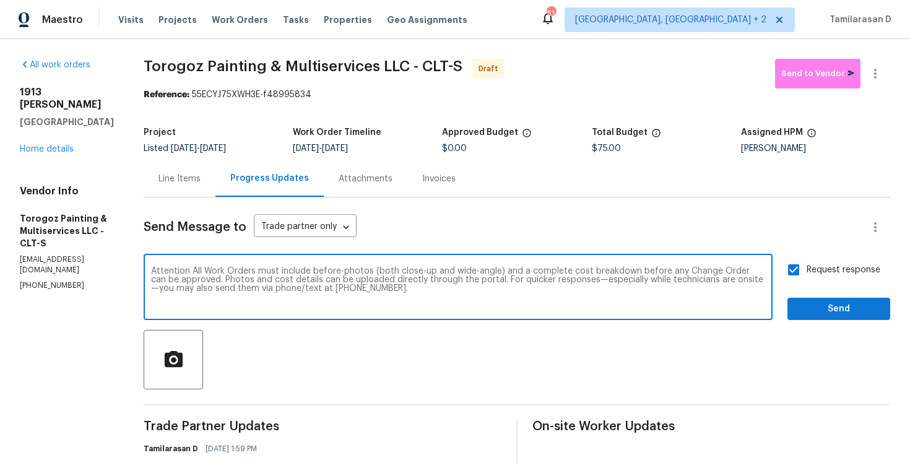
scroll to position [10, 0]
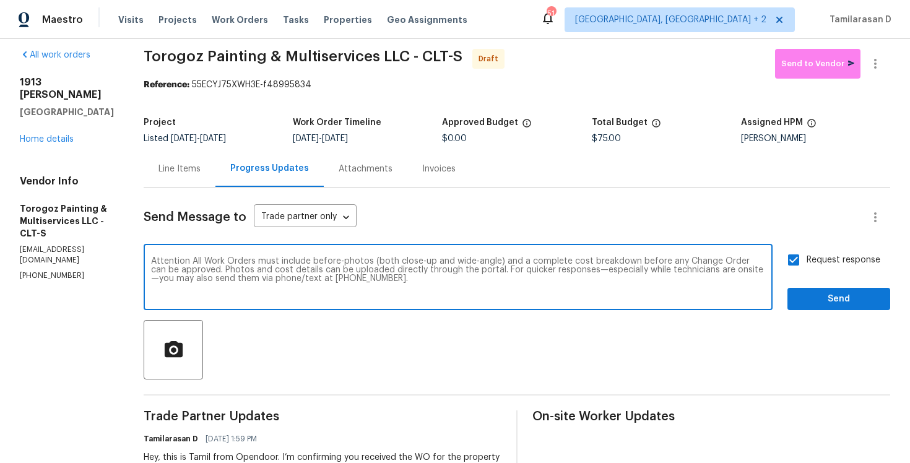
type textarea "Attention All Work Orders must include before-photos (both close-up and wide-an…"
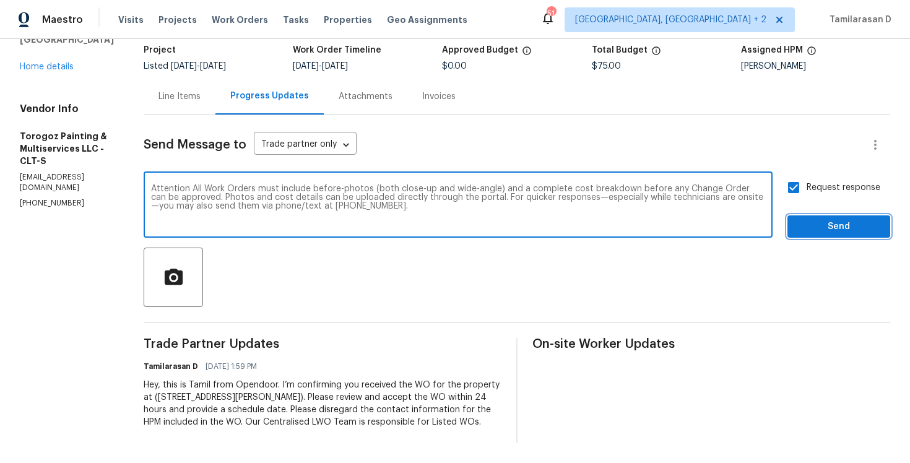
click at [827, 219] on span "Send" at bounding box center [838, 226] width 83 height 15
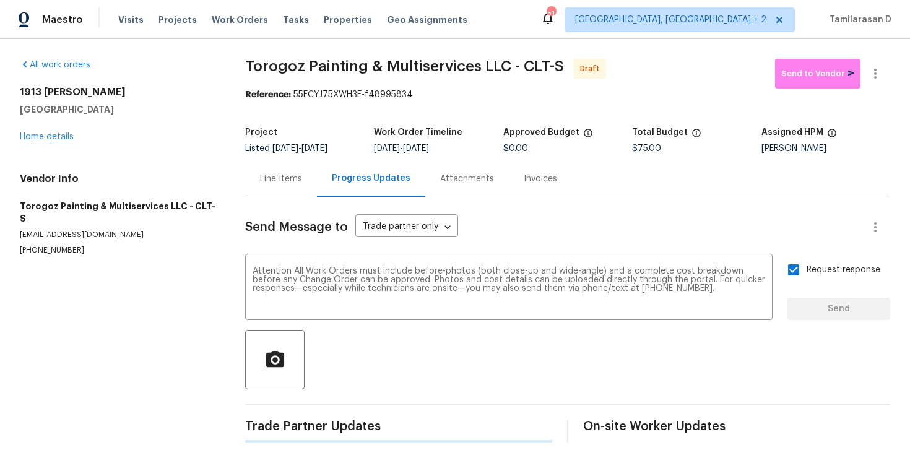
scroll to position [0, 0]
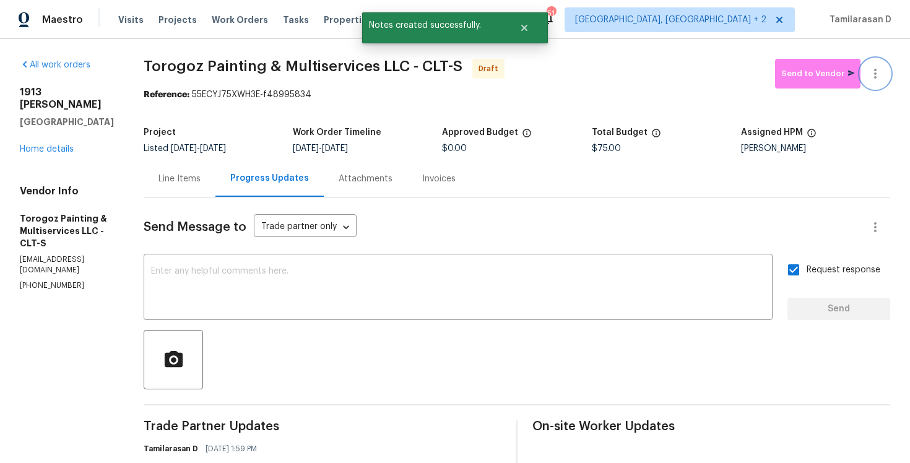
click at [868, 64] on button "button" at bounding box center [875, 74] width 30 height 30
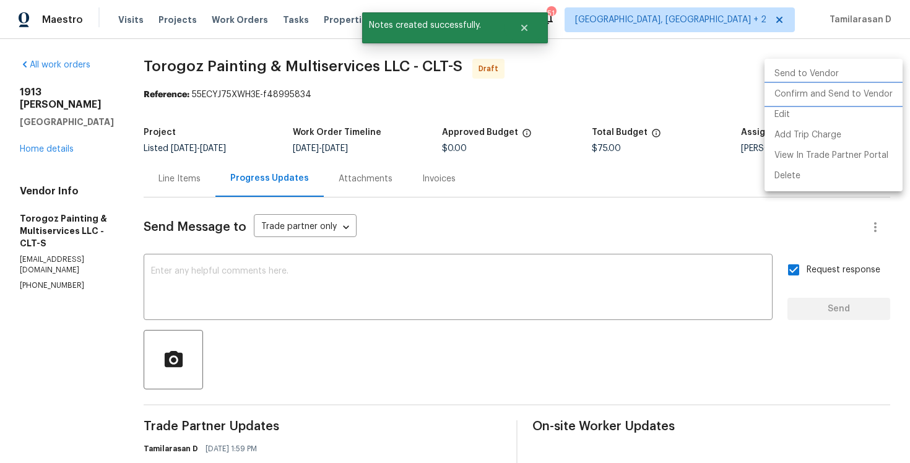
click at [801, 95] on li "Confirm and Send to Vendor" at bounding box center [833, 94] width 138 height 20
click at [559, 98] on div at bounding box center [455, 231] width 910 height 463
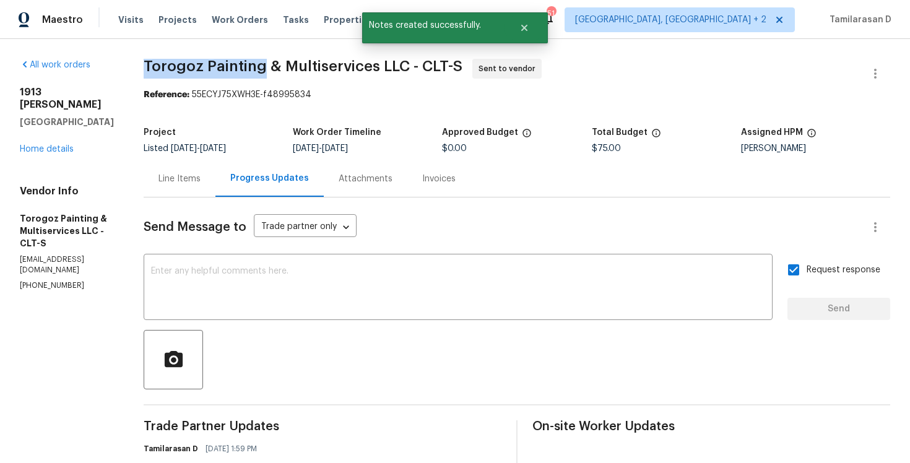
drag, startPoint x: 173, startPoint y: 66, endPoint x: 293, endPoint y: 67, distance: 120.7
click at [293, 67] on div "All work orders 1913 Nigel Ct Charlotte, NC 28213 Home details Vendor Info Toro…" at bounding box center [455, 341] width 910 height 604
copy span "Torogoz Painting"
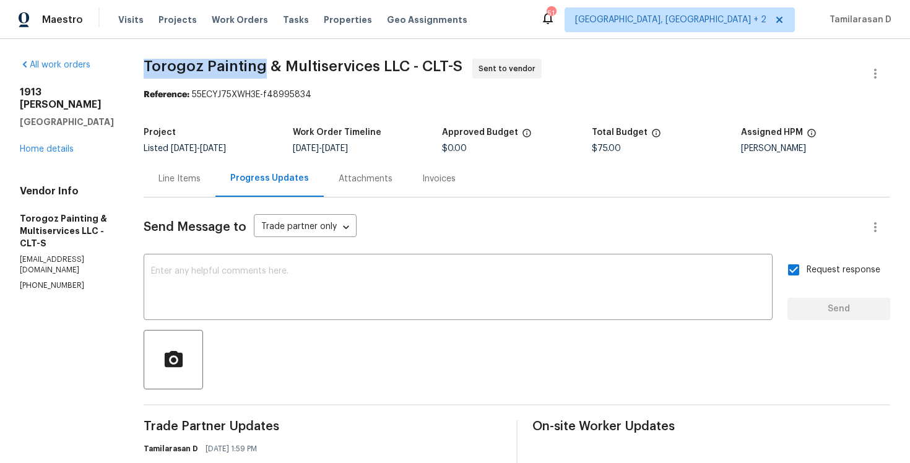
click at [284, 109] on section "Torogoz Painting & Multiservices LLC - CLT-S Sent to vendor Reference: 55ECYJ75…" at bounding box center [517, 341] width 746 height 564
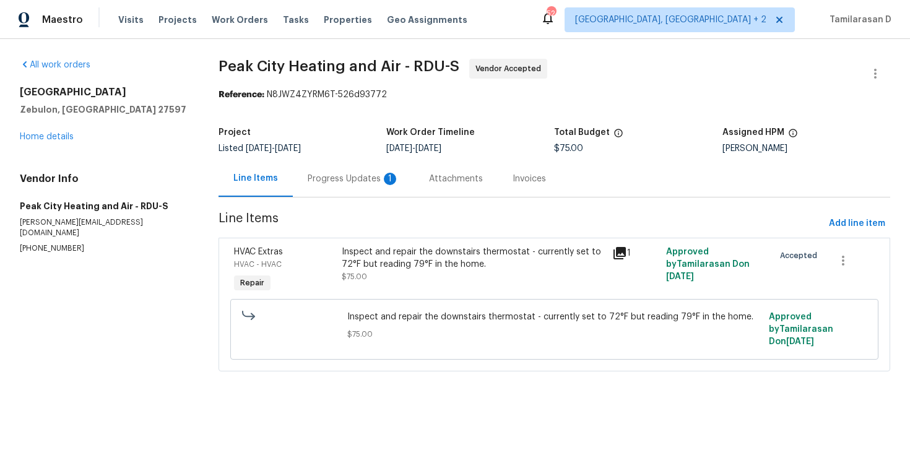
click at [351, 187] on div "Progress Updates 1" at bounding box center [353, 178] width 121 height 37
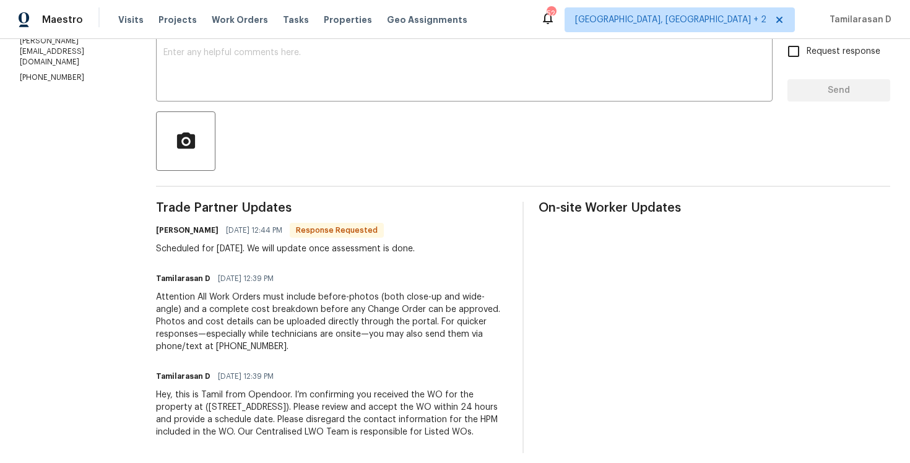
scroll to position [219, 0]
click at [303, 255] on div "Trade Partner Updates Jody Conner 10/06/2025 12:44 PM Response Requested Schedu…" at bounding box center [331, 326] width 351 height 251
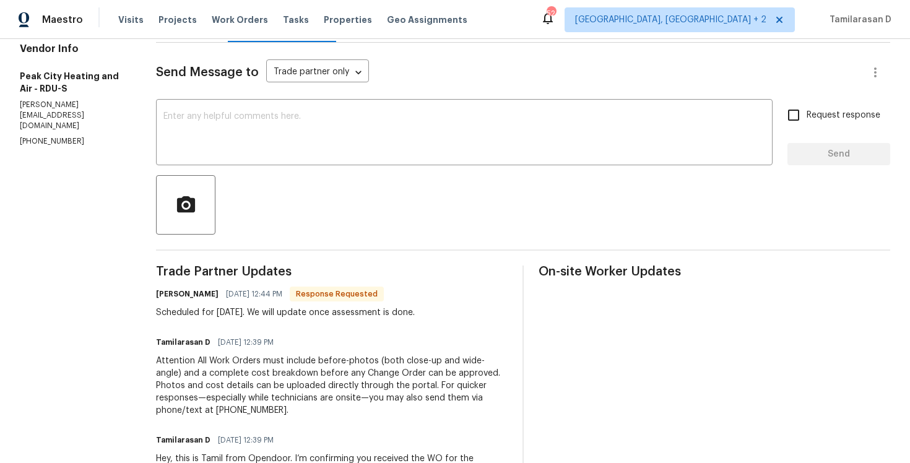
scroll to position [156, 0]
click at [180, 90] on div "Send Message to Trade partner only Trade partner only ​ x ​ Request response Se…" at bounding box center [523, 278] width 734 height 474
click at [181, 119] on textarea at bounding box center [463, 132] width 601 height 43
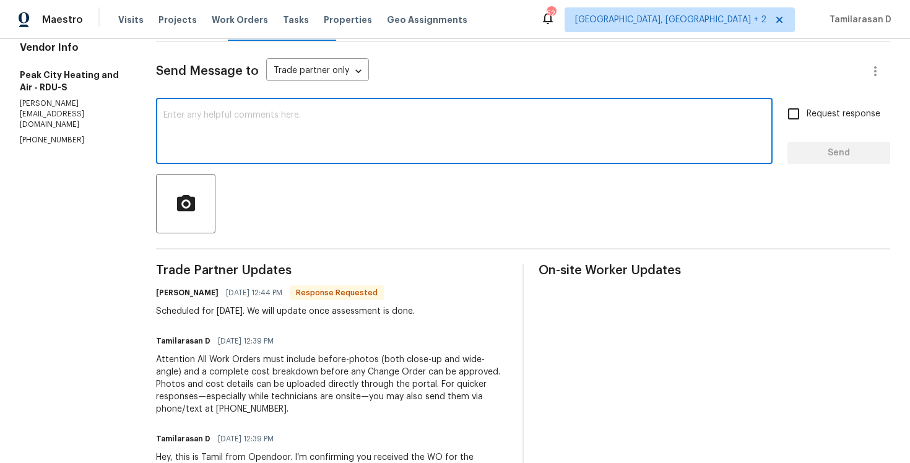
type textarea "G"
type textarea "T"
type textarea "Sounds good, Thank you!"
click at [847, 151] on span "Send" at bounding box center [838, 152] width 83 height 15
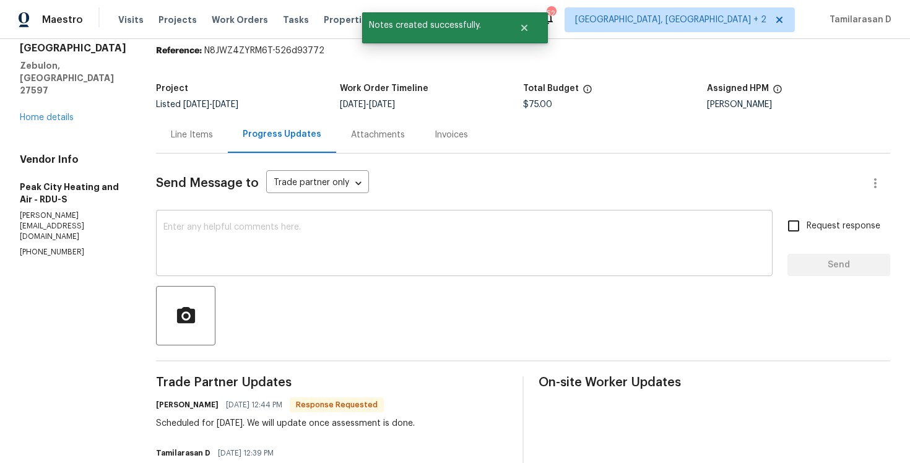
scroll to position [100, 0]
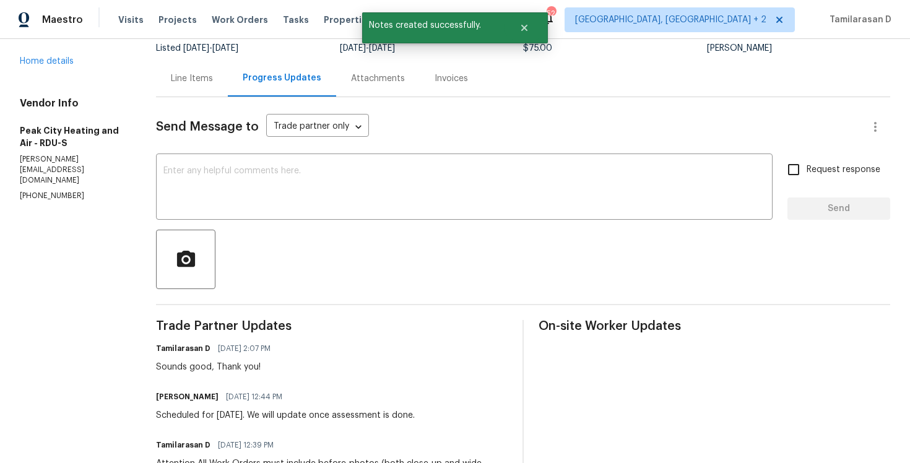
click at [179, 422] on div "Trade Partner Updates Tamilarasan D 10/06/2025 2:07 PM Sounds good, Thank you! …" at bounding box center [331, 469] width 351 height 299
copy div "Scheduled for tomorrow 10/7. We will update once assessment is done."
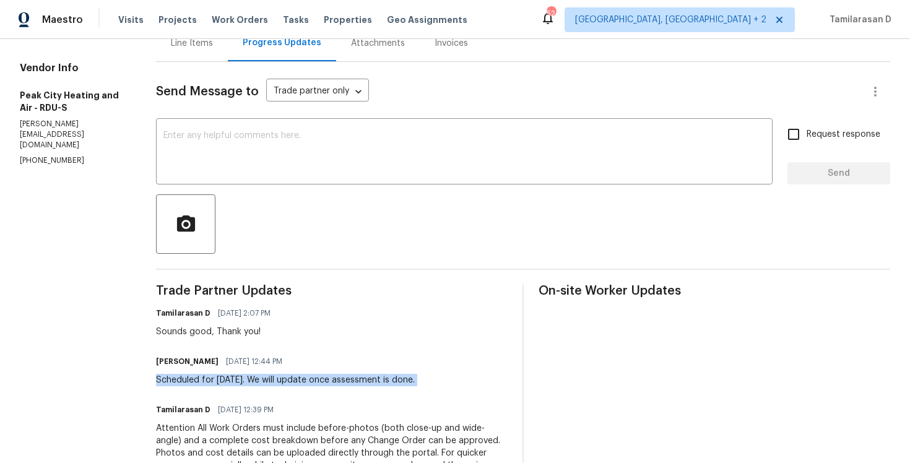
scroll to position [0, 0]
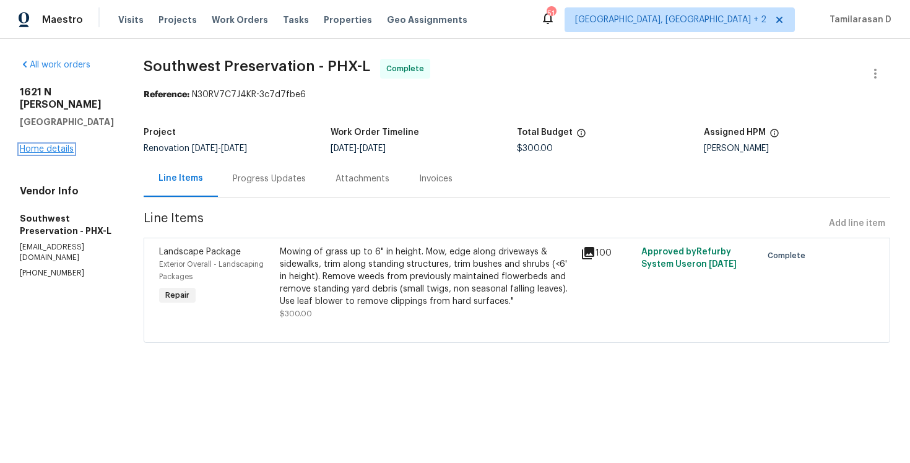
click at [37, 145] on link "Home details" at bounding box center [47, 149] width 54 height 9
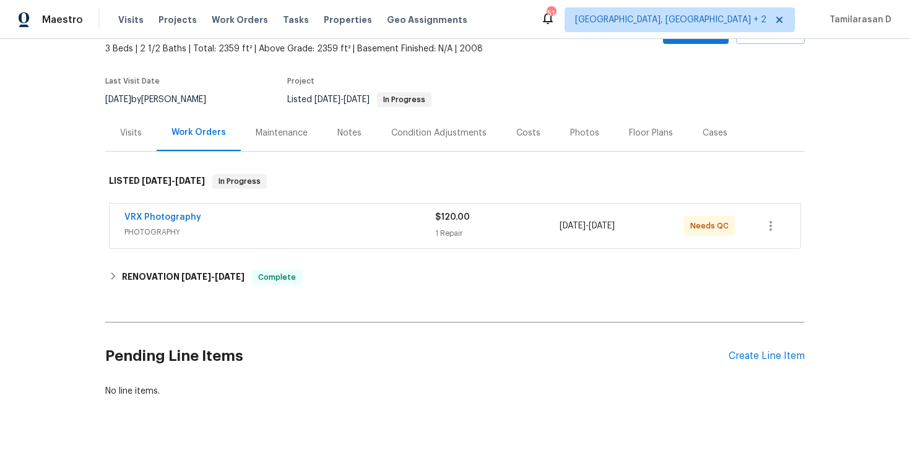
scroll to position [92, 0]
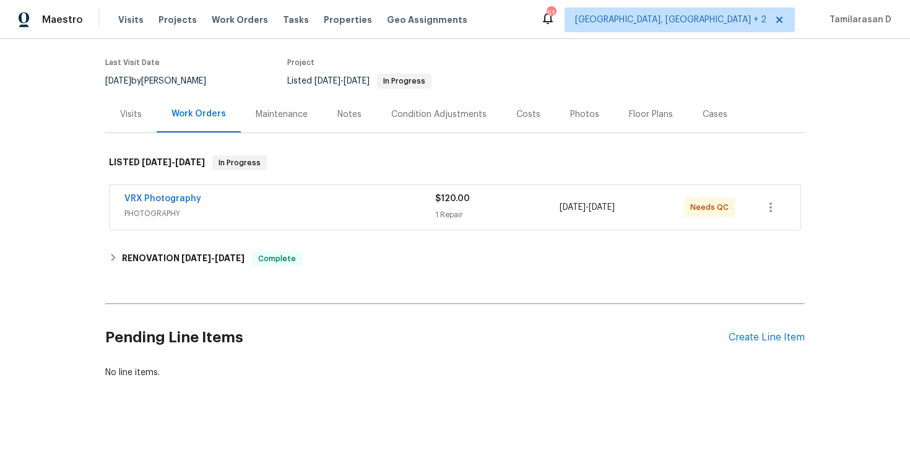
click at [756, 330] on div "Pending Line Items Create Line Item" at bounding box center [454, 338] width 699 height 58
click at [752, 337] on div "Create Line Item" at bounding box center [766, 338] width 76 height 12
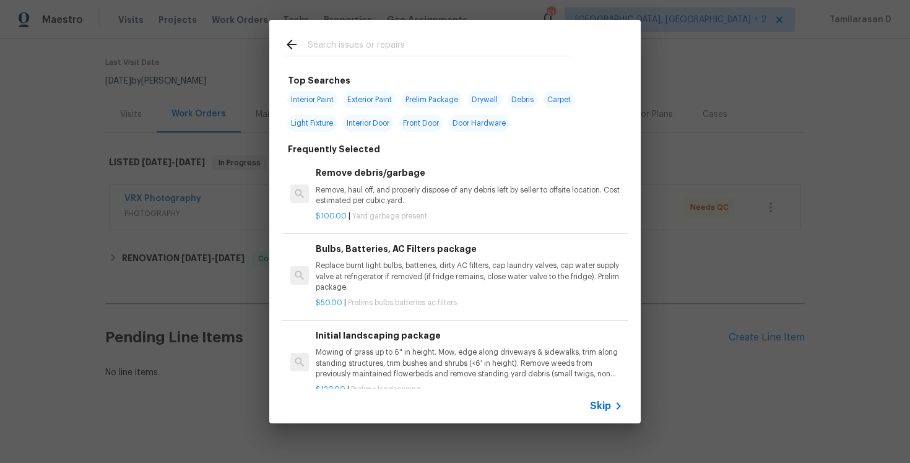
click at [598, 402] on span "Skip" at bounding box center [600, 406] width 21 height 12
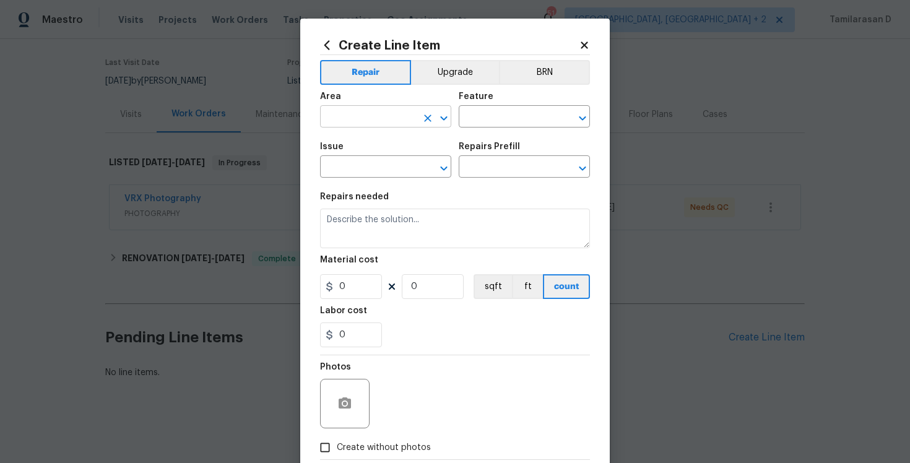
click at [373, 121] on input "text" at bounding box center [368, 117] width 97 height 19
click at [382, 168] on li "Exterior Overall" at bounding box center [385, 166] width 131 height 20
type input "Exterior Overall"
click at [486, 118] on input "text" at bounding box center [507, 117] width 97 height 19
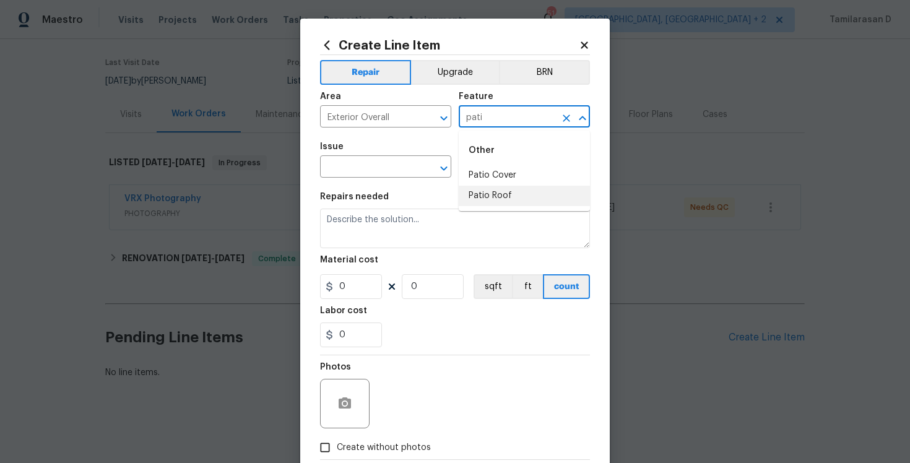
click at [501, 193] on li "Patio Roof" at bounding box center [524, 196] width 131 height 20
type input "Patio Roof"
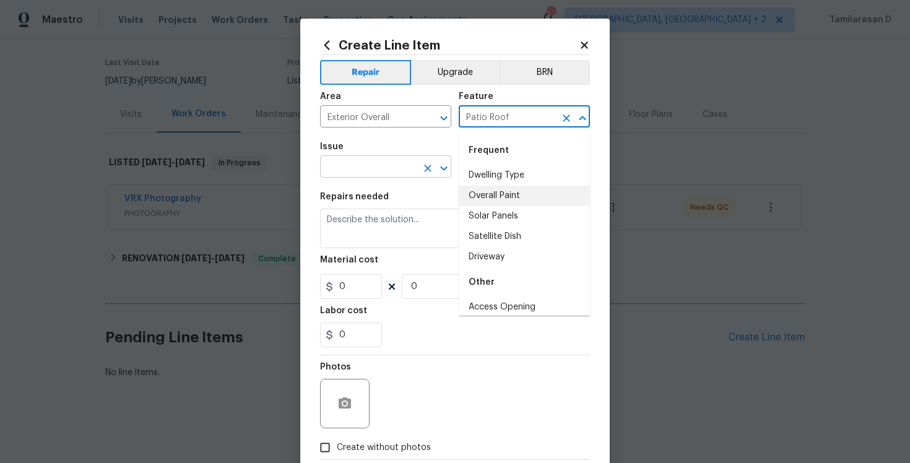
click at [347, 168] on input "text" at bounding box center [368, 167] width 97 height 19
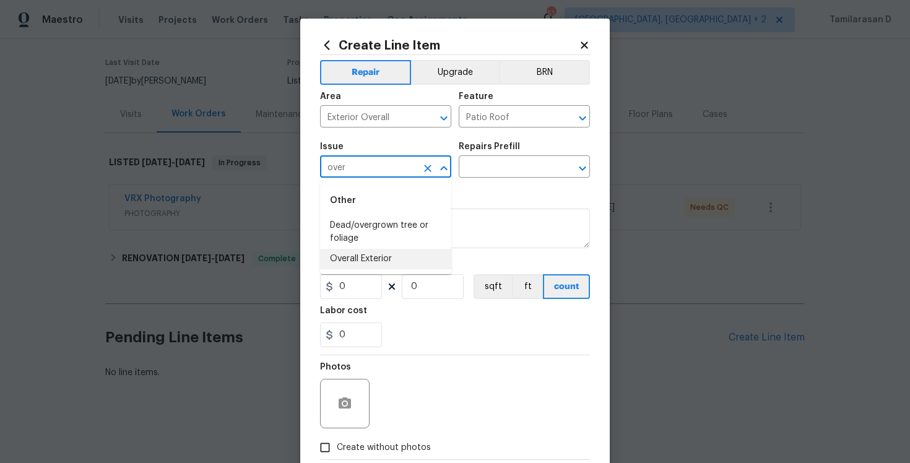
click at [363, 261] on li "Overall Exterior" at bounding box center [385, 259] width 131 height 20
type input "Overall Exterior"
click at [478, 171] on input "text" at bounding box center [507, 167] width 97 height 19
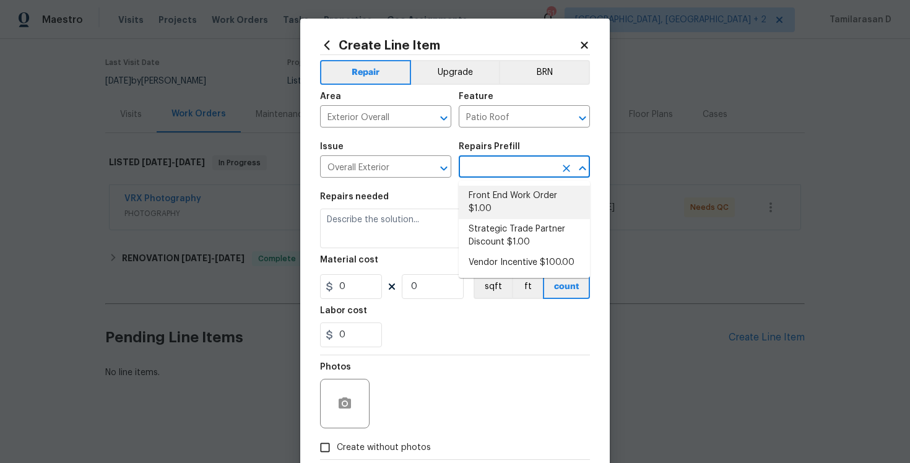
click at [491, 199] on li "Front End Work Order $1.00" at bounding box center [524, 202] width 131 height 33
type input "Front End Work Order $1.00"
type textarea "Placeholder line item for the creation of front end work orders."
type input "1"
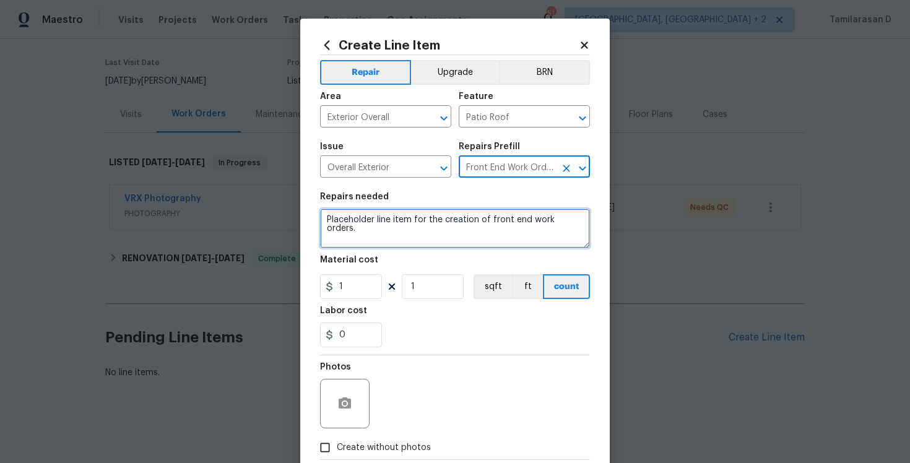
click at [335, 220] on textarea "Placeholder line item for the creation of front end work orders." at bounding box center [455, 229] width 270 height 40
paste textarea "That the birds are frequently nesting above the windows. Please provide an esti…"
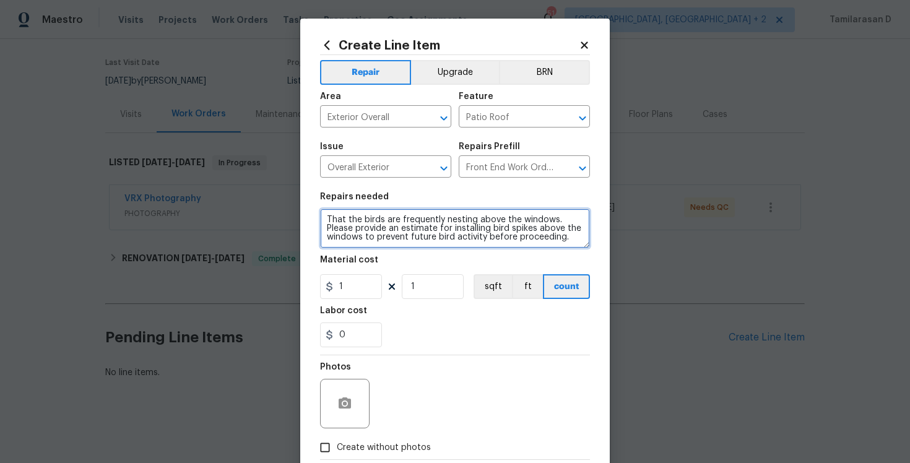
type textarea "That the birds are frequently nesting above the windows. Please provide an esti…"
click at [351, 272] on div "Material cost" at bounding box center [455, 264] width 270 height 16
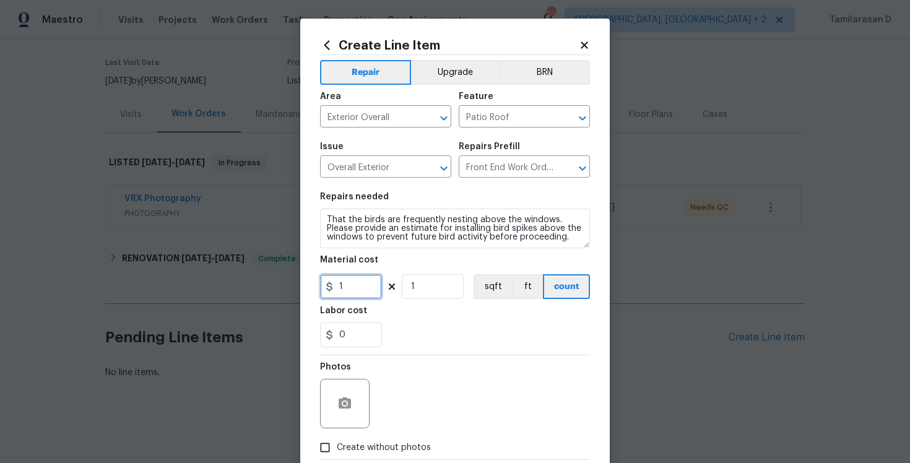
click at [353, 283] on input "1" at bounding box center [351, 286] width 62 height 25
type input "75"
click at [540, 350] on section "Repairs needed That the birds are frequently nesting above the windows. Please …" at bounding box center [455, 270] width 270 height 170
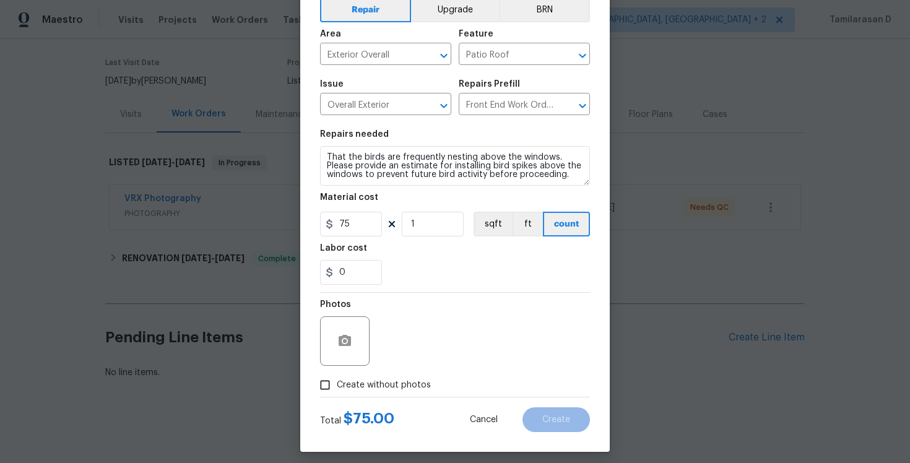
scroll to position [71, 0]
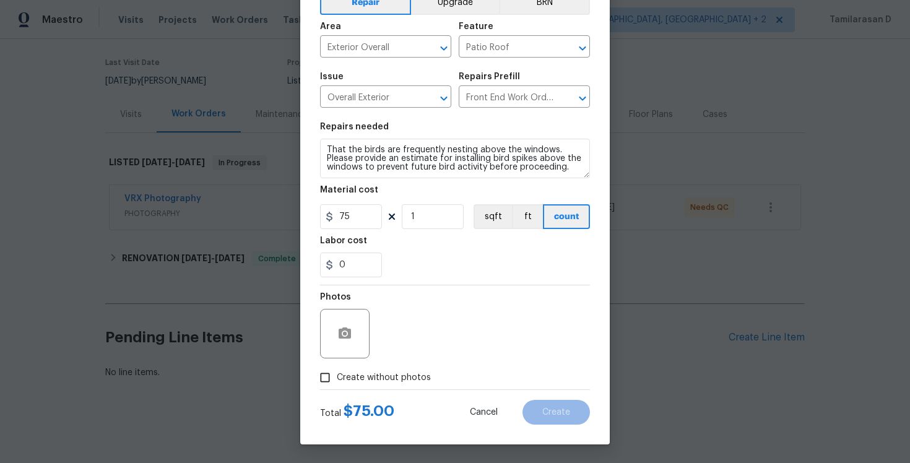
click at [322, 382] on input "Create without photos" at bounding box center [325, 378] width 24 height 24
checkbox input "true"
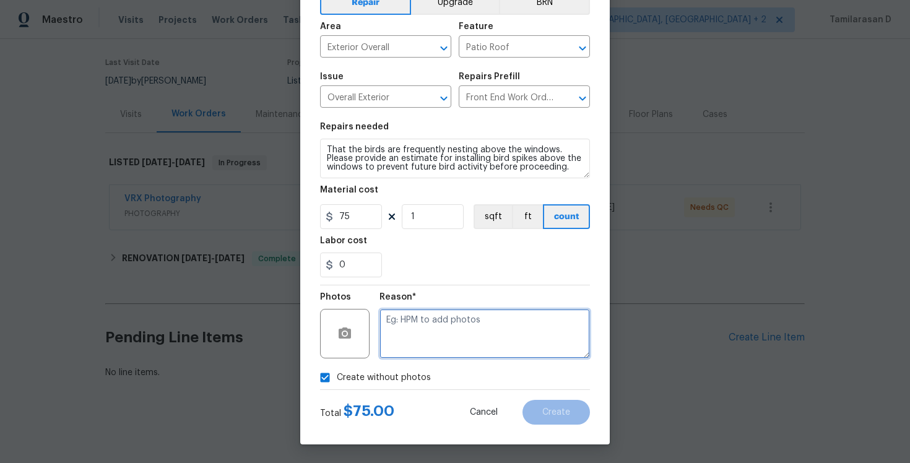
click at [399, 324] on textarea at bounding box center [484, 334] width 210 height 50
type textarea "N/A"
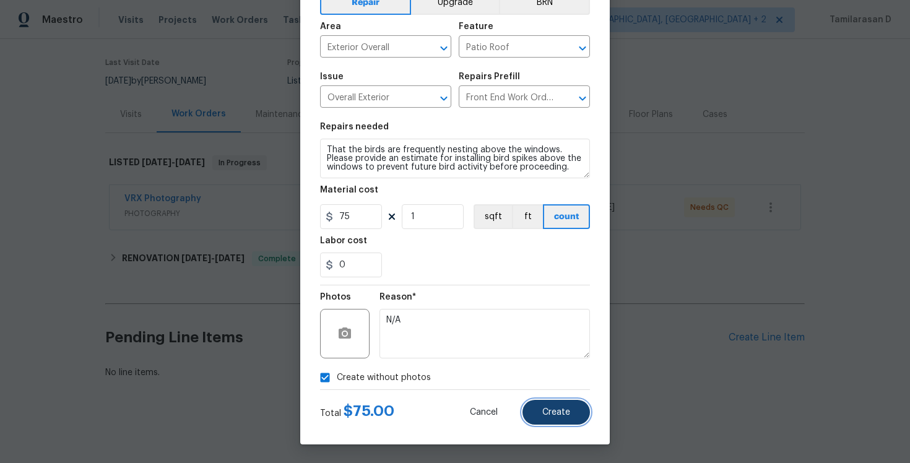
click at [546, 408] on span "Create" at bounding box center [556, 412] width 28 height 9
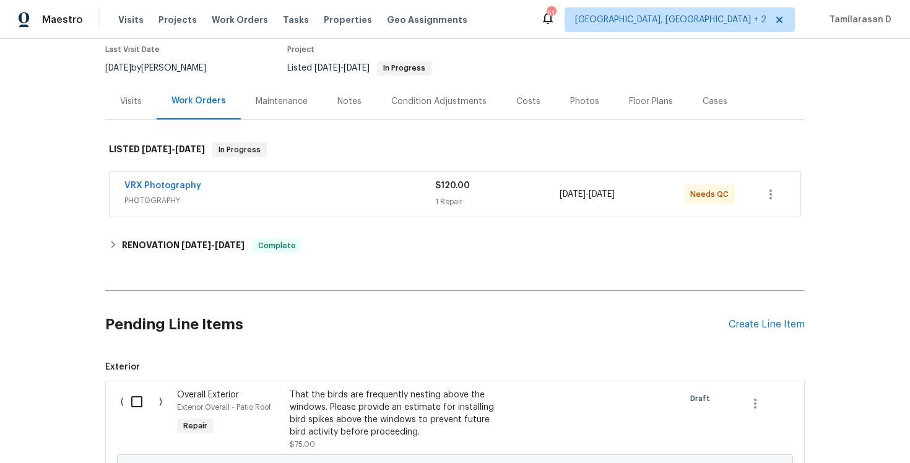
scroll to position [257, 0]
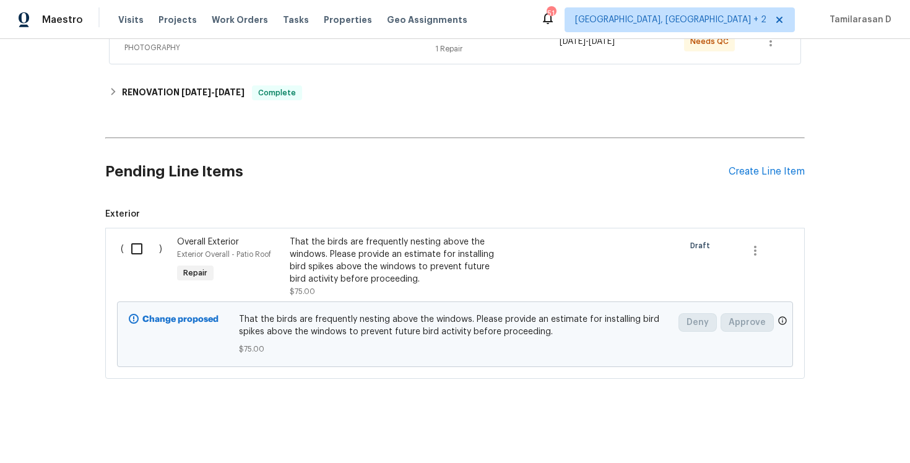
click at [134, 249] on input "checkbox" at bounding box center [141, 249] width 35 height 26
checkbox input "true"
click at [857, 431] on span "Create Work Order" at bounding box center [839, 431] width 82 height 15
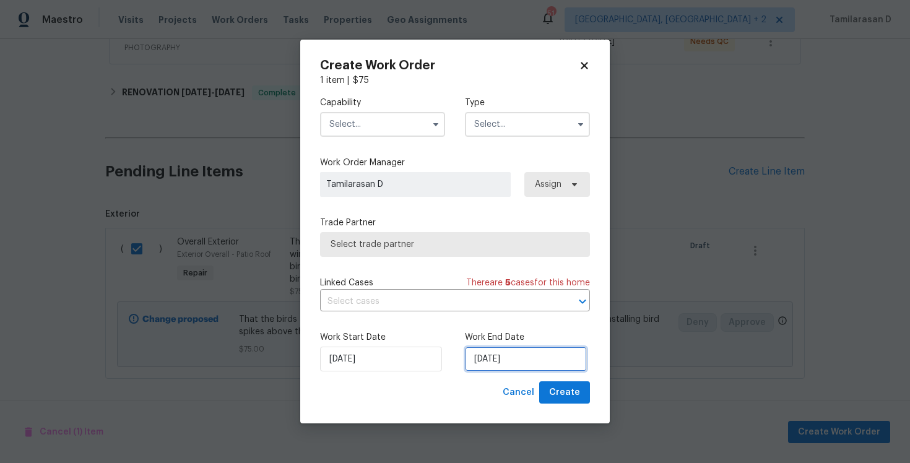
click at [499, 364] on input "[DATE]" at bounding box center [526, 359] width 122 height 25
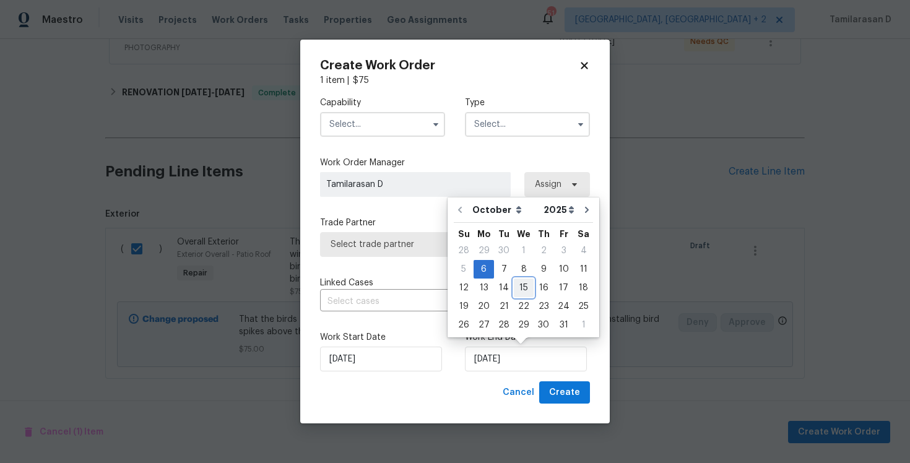
click at [522, 278] on div "15" at bounding box center [524, 287] width 20 height 19
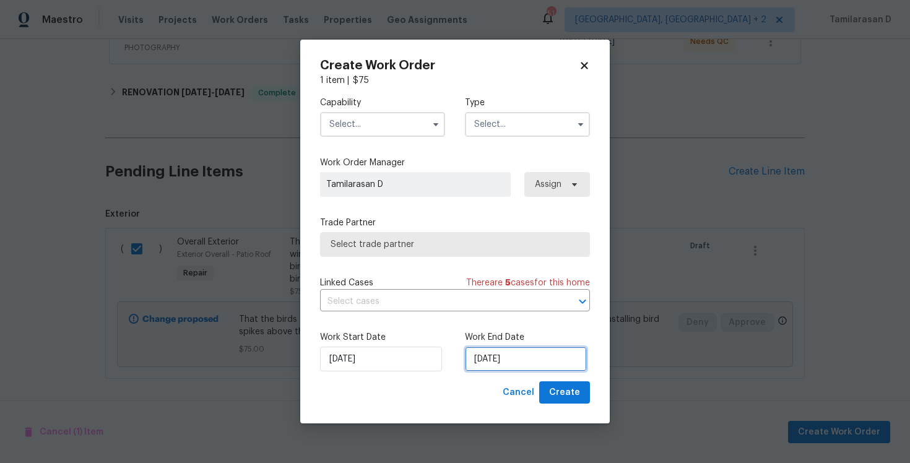
click at [502, 362] on input "15/10/2025" at bounding box center [526, 359] width 122 height 25
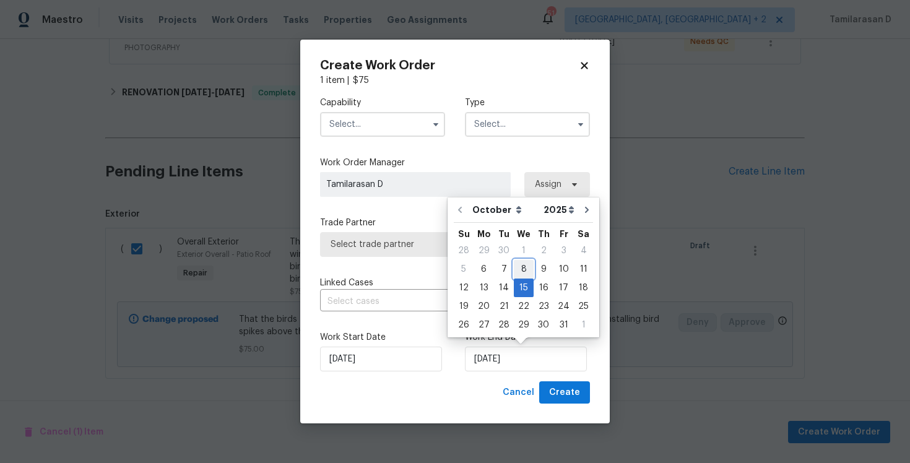
click at [514, 267] on div "8" at bounding box center [524, 269] width 20 height 17
type input "[DATE]"
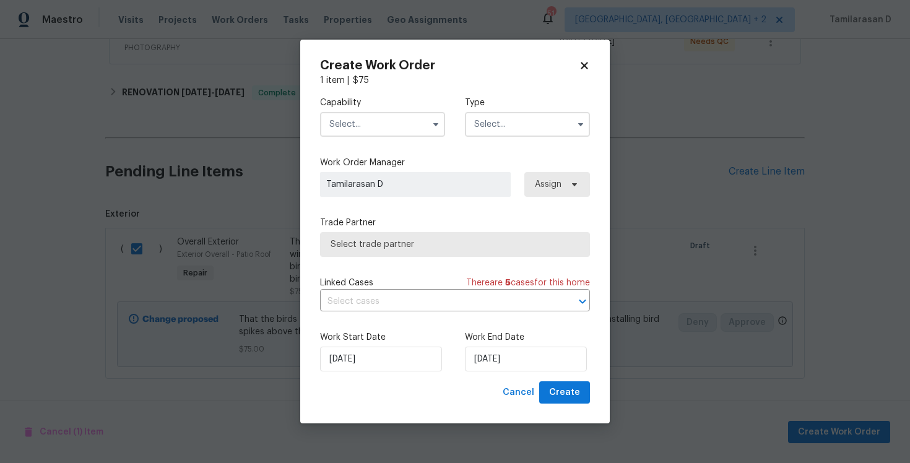
click at [361, 121] on input "text" at bounding box center [382, 124] width 125 height 25
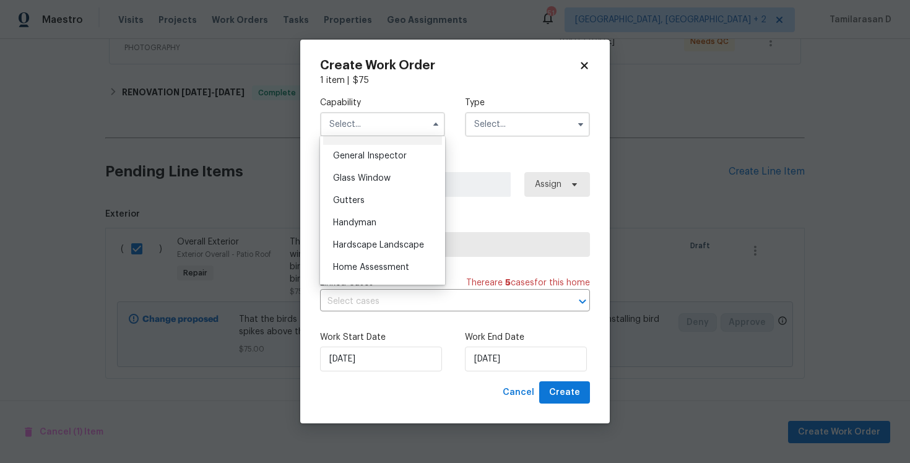
scroll to position [610, 0]
click at [353, 218] on span "Handyman" at bounding box center [354, 221] width 43 height 9
type input "Handyman"
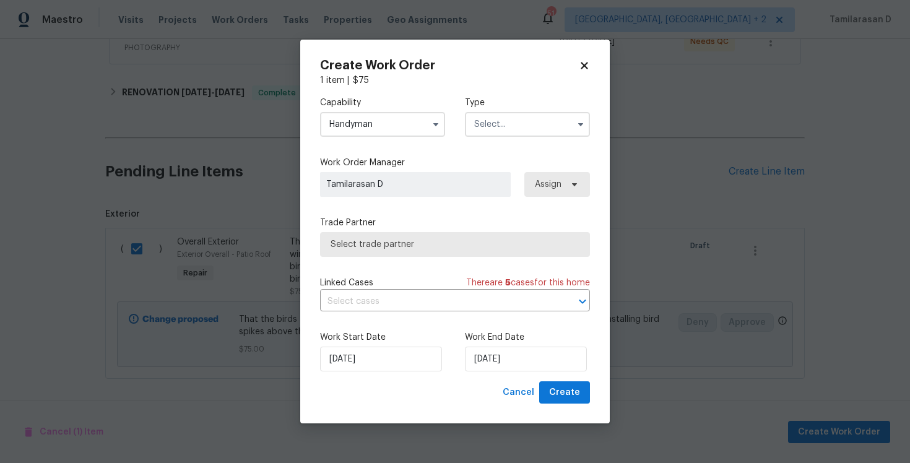
click at [403, 240] on span "Select trade partner" at bounding box center [454, 244] width 249 height 12
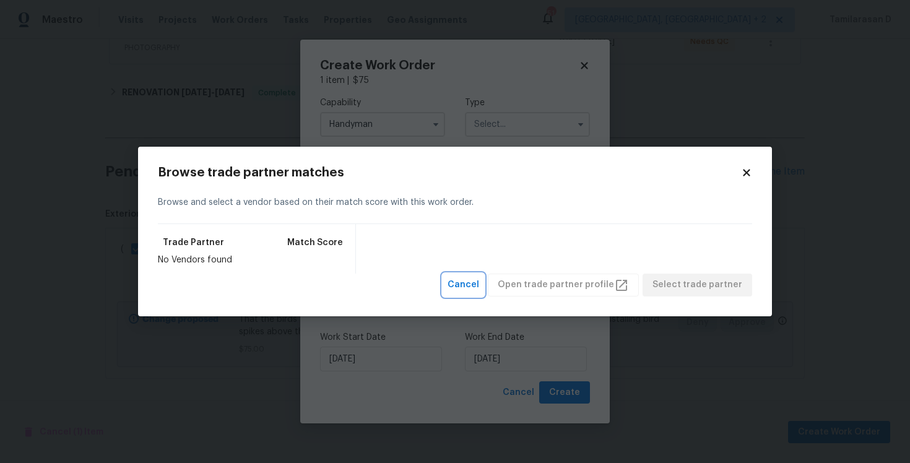
click at [462, 281] on button "Cancel" at bounding box center [462, 285] width 41 height 23
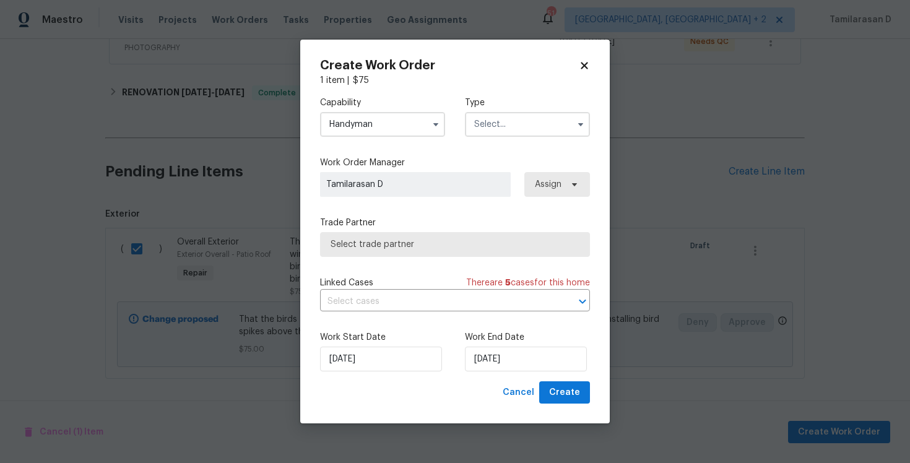
click at [396, 157] on label "Work Order Manager" at bounding box center [455, 163] width 270 height 12
click at [418, 248] on span "Select trade partner" at bounding box center [454, 244] width 249 height 12
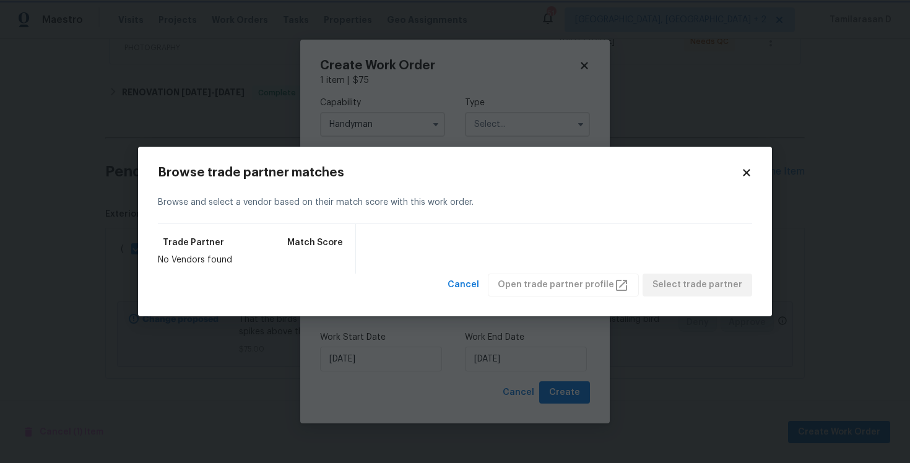
click at [498, 134] on body "Maestro Visits Projects Work Orders Tasks Properties Geo Assignments 51 Albuque…" at bounding box center [455, 231] width 910 height 463
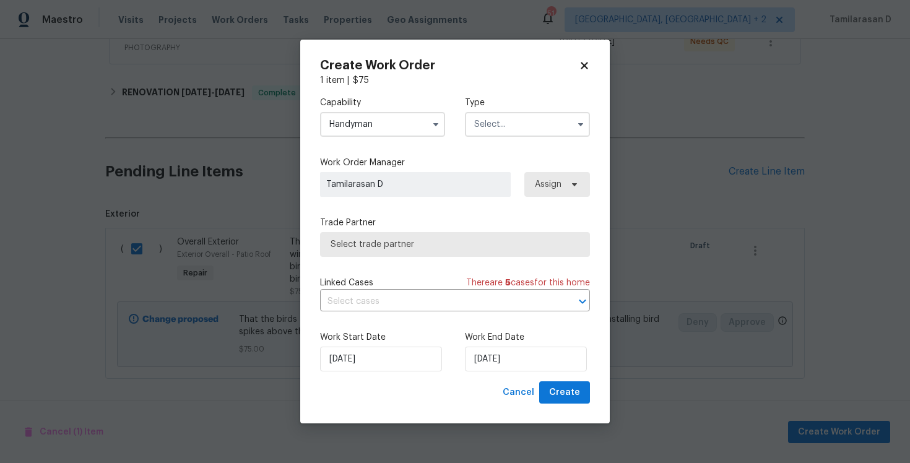
click at [503, 127] on input "text" at bounding box center [527, 124] width 125 height 25
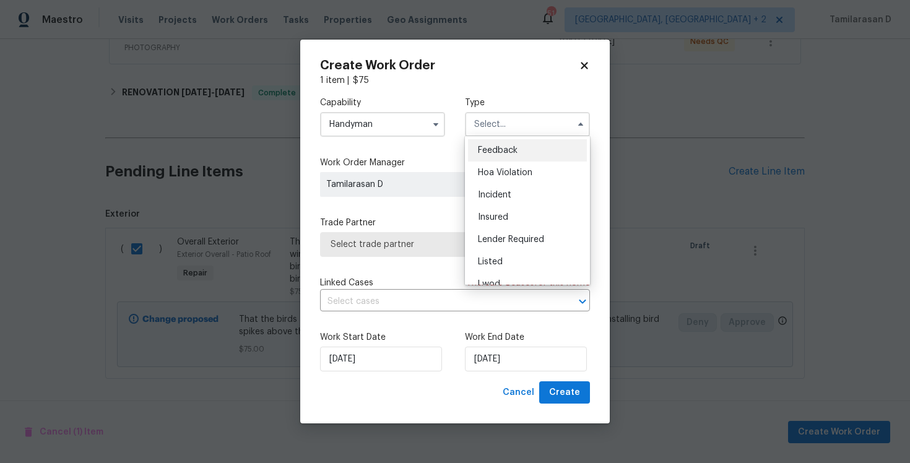
click at [486, 147] on span "Feedback" at bounding box center [498, 150] width 40 height 9
type input "Feedback"
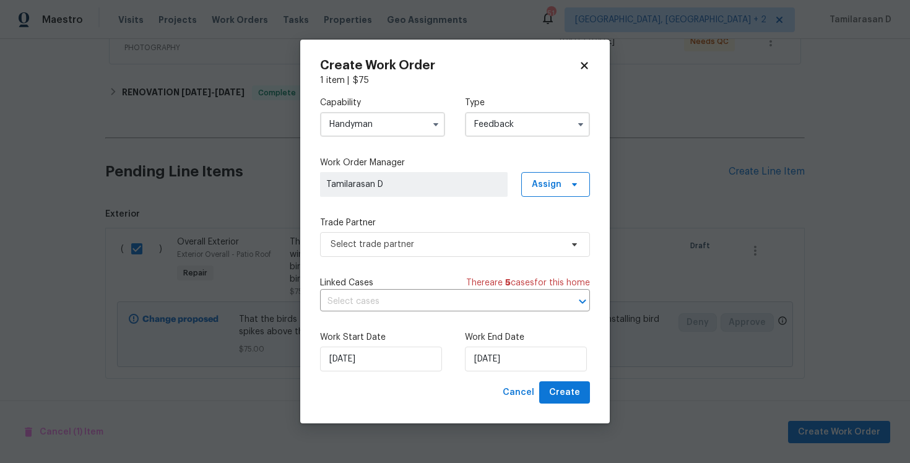
click at [401, 228] on label "Trade Partner" at bounding box center [455, 223] width 270 height 12
click at [392, 241] on span "Select trade partner" at bounding box center [445, 244] width 231 height 12
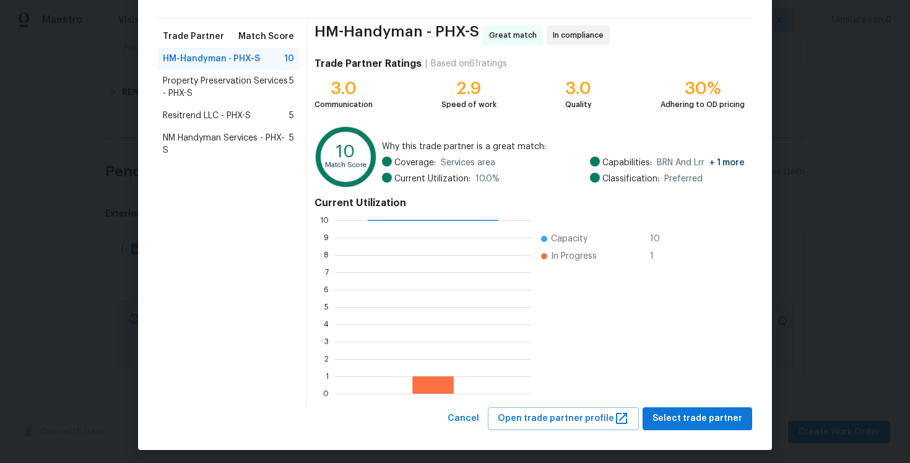
scroll to position [83, 0]
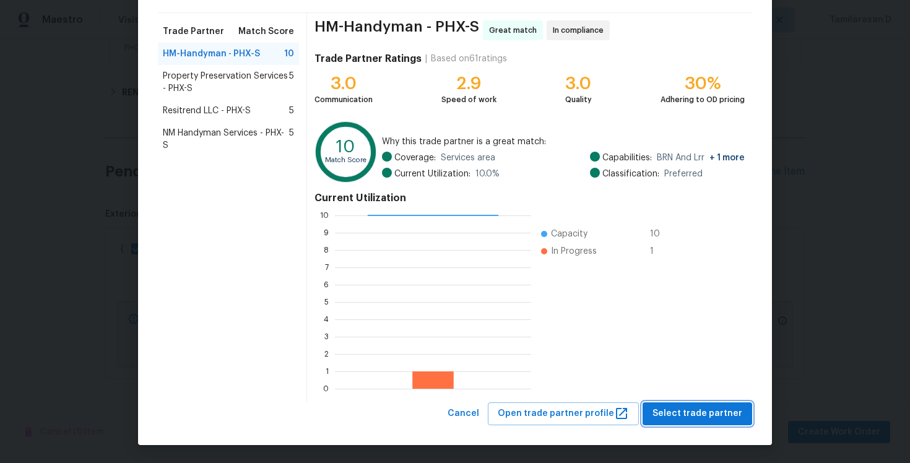
click at [679, 413] on span "Select trade partner" at bounding box center [697, 413] width 90 height 15
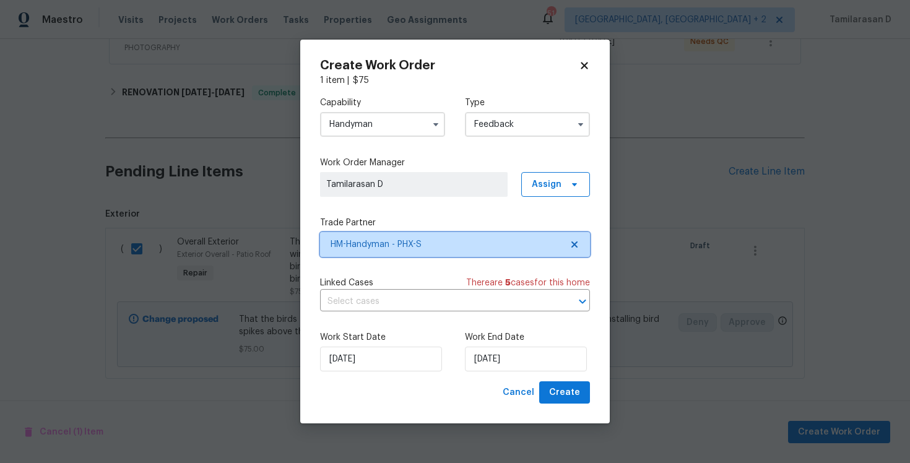
scroll to position [0, 0]
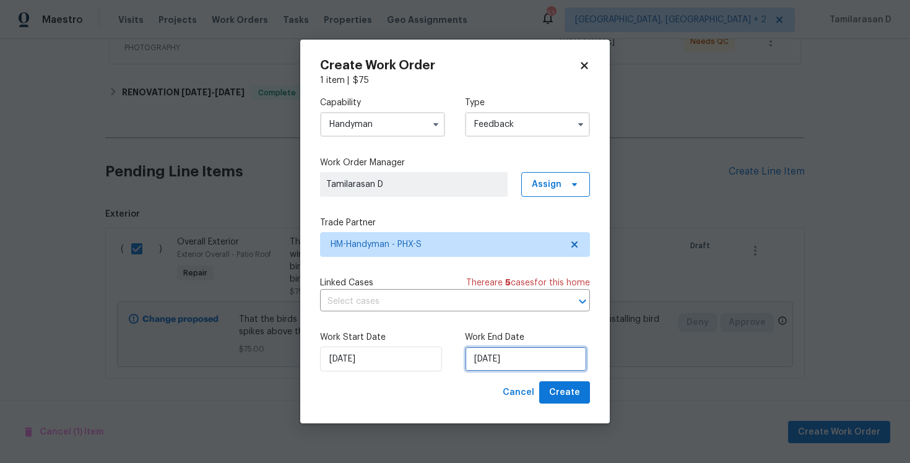
click at [497, 361] on input "[DATE]" at bounding box center [526, 359] width 122 height 25
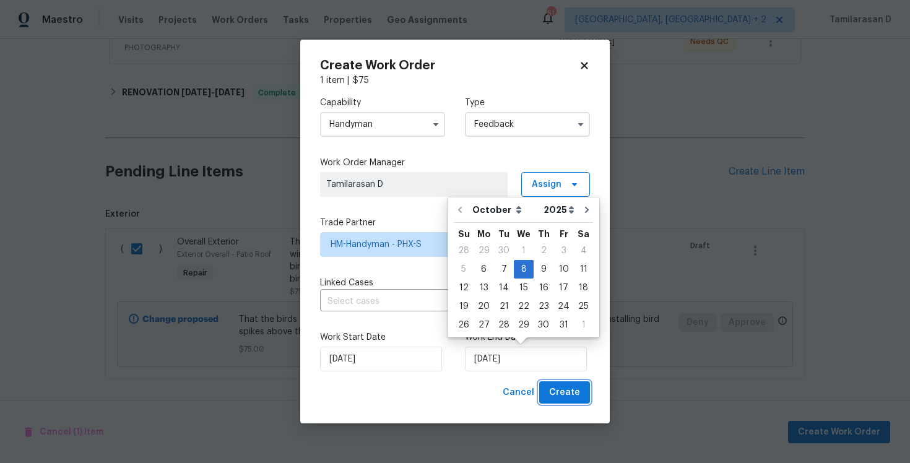
click at [566, 390] on span "Create" at bounding box center [564, 392] width 31 height 15
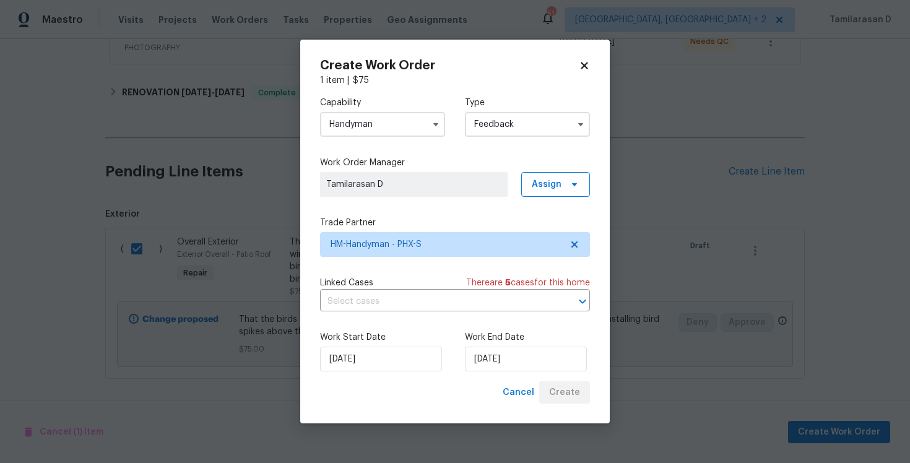
checkbox input "false"
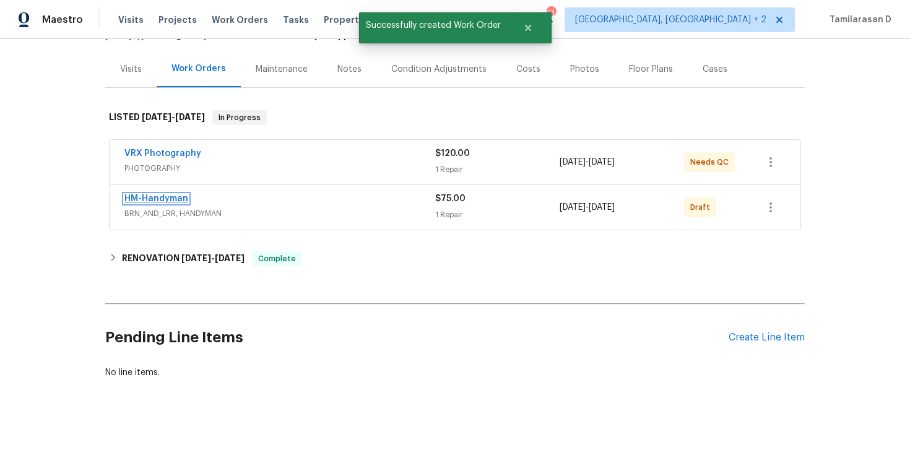
click at [165, 196] on link "HM-Handyman" at bounding box center [156, 198] width 64 height 9
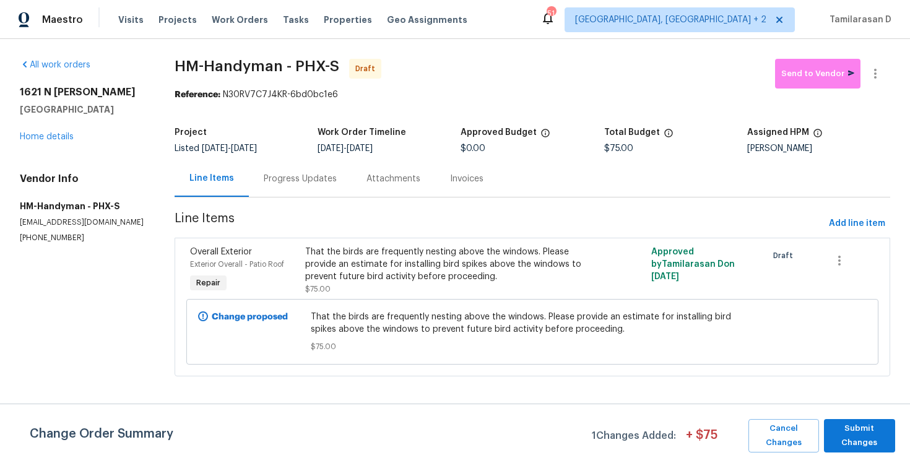
click at [284, 177] on div "Progress Updates" at bounding box center [300, 179] width 73 height 12
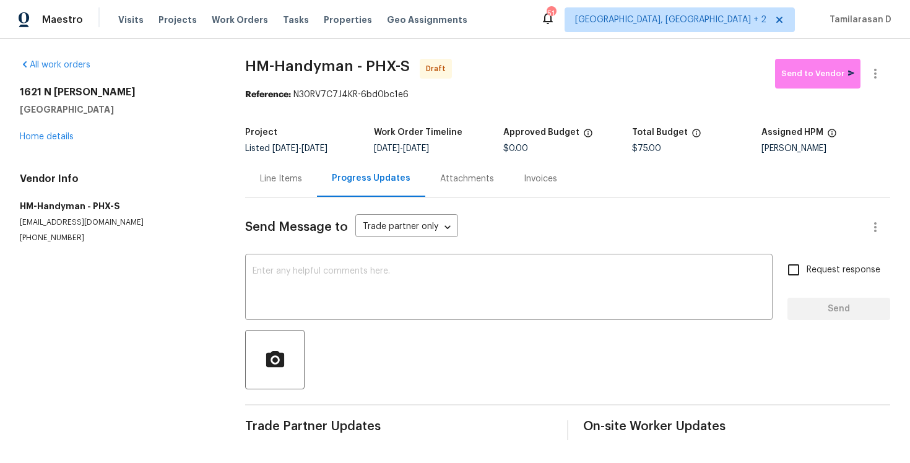
click at [282, 171] on div "Line Items" at bounding box center [281, 178] width 72 height 37
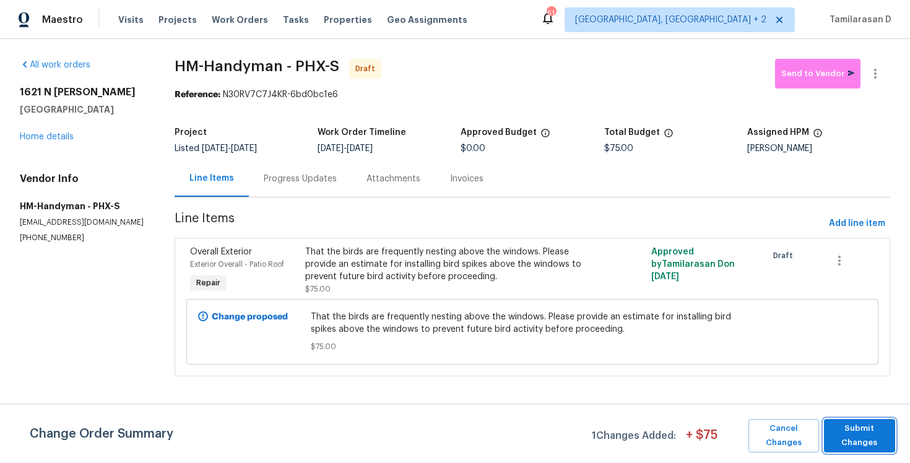
click at [853, 432] on span "Submit Changes" at bounding box center [859, 435] width 59 height 28
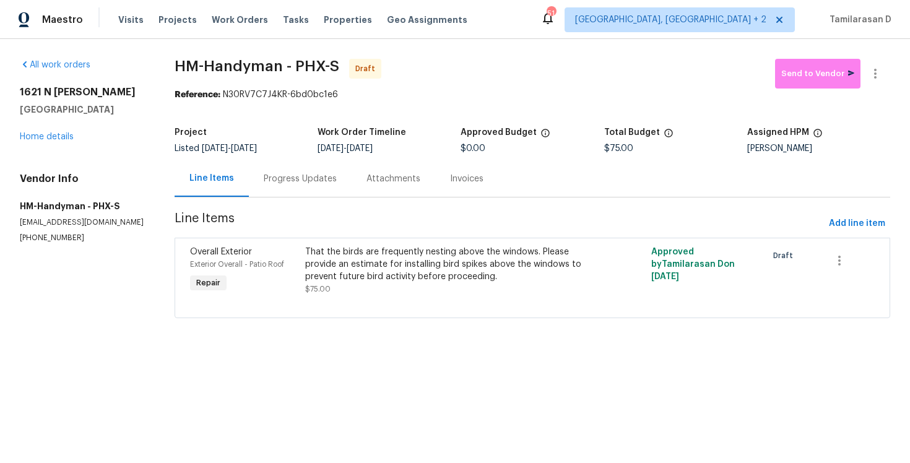
click at [279, 174] on div "Progress Updates" at bounding box center [300, 179] width 73 height 12
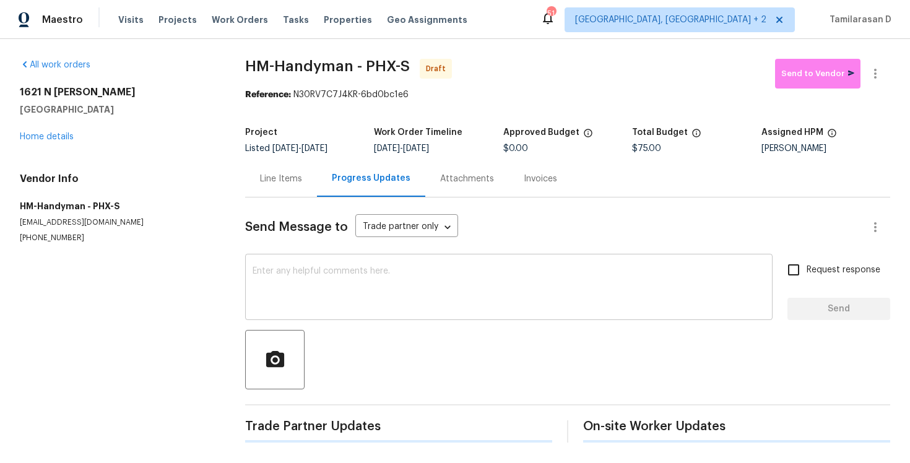
click at [275, 265] on div "x ​" at bounding box center [508, 288] width 527 height 63
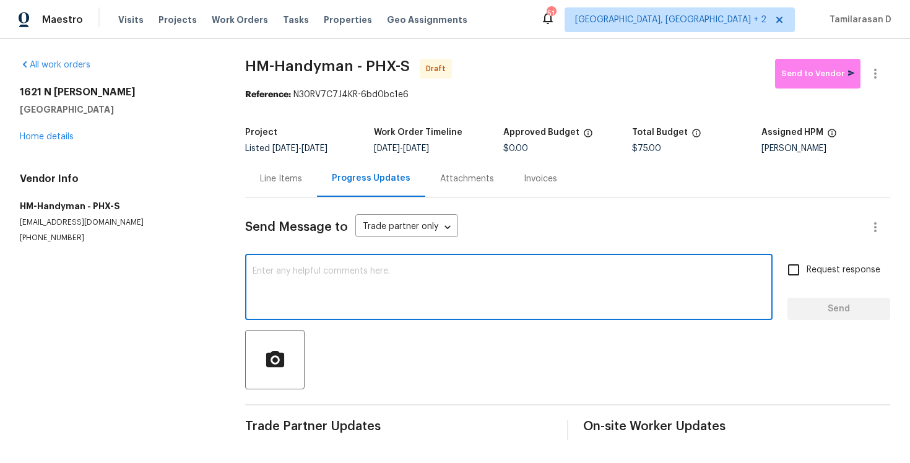
paste textarea "Hey, this is Tamil from Opendoor. I’m confirming you received the WO for the pr…"
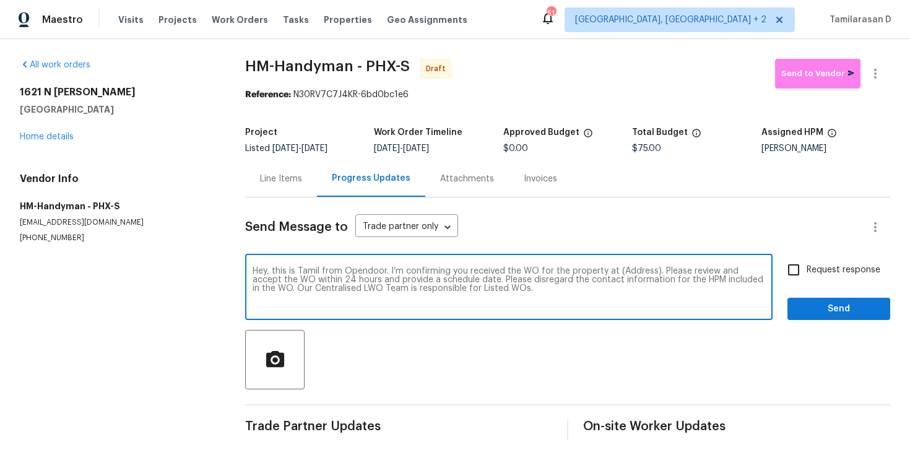
click at [634, 269] on textarea "Hey, this is Tamil from Opendoor. I’m confirming you received the WO for the pr…" at bounding box center [508, 288] width 512 height 43
paste textarea "1621 N Luther, Mesa, AZ 85207"
type textarea "Hey, this is Tamil from Opendoor. I’m confirming you received the WO for the pr…"
click at [805, 270] on input "Request response" at bounding box center [793, 270] width 26 height 26
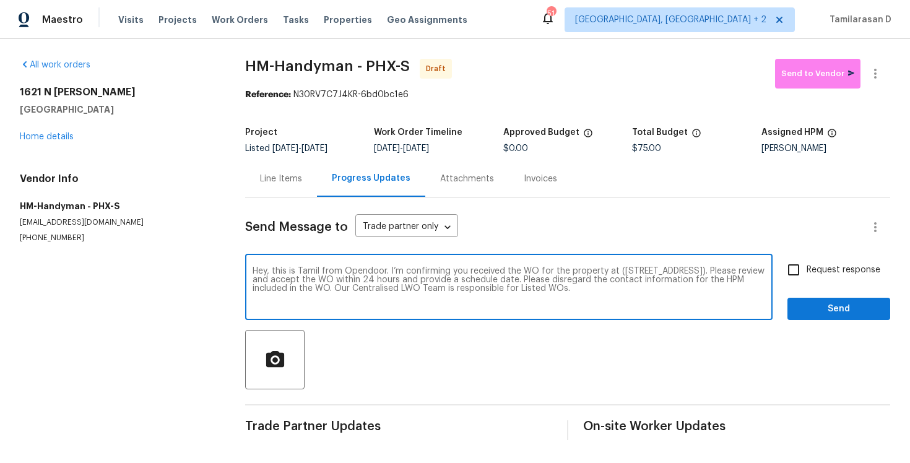
checkbox input "true"
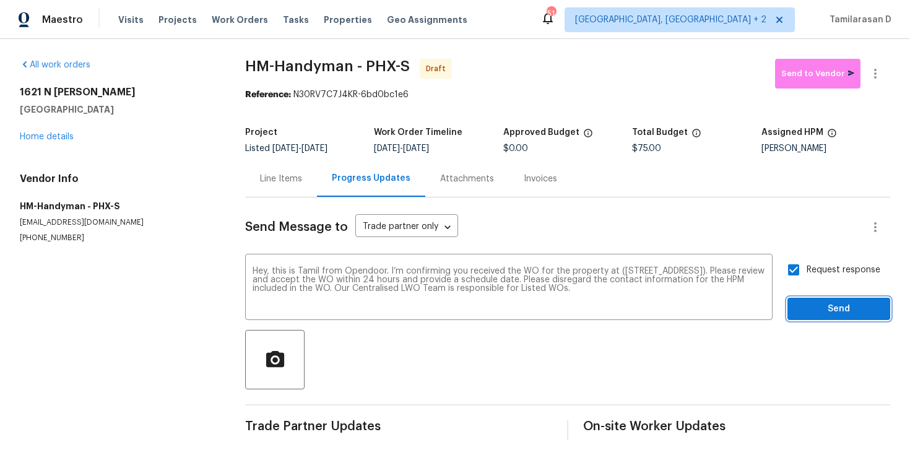
click at [810, 306] on span "Send" at bounding box center [838, 308] width 83 height 15
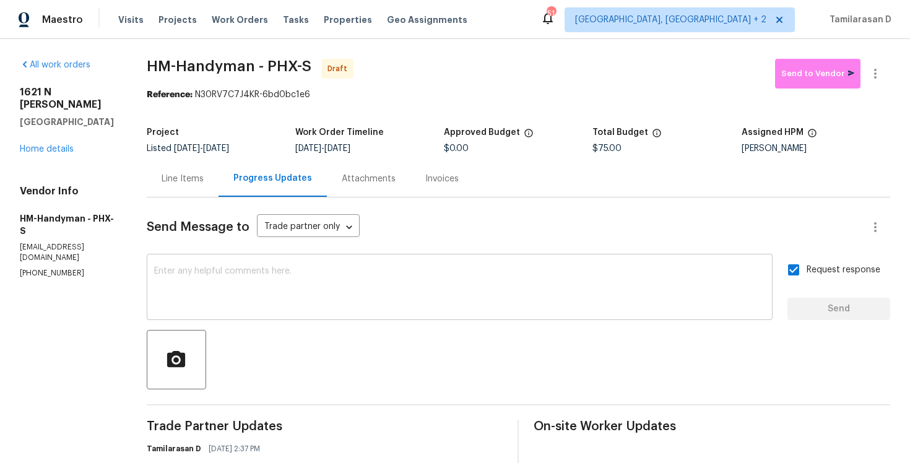
click at [228, 280] on textarea at bounding box center [459, 288] width 611 height 43
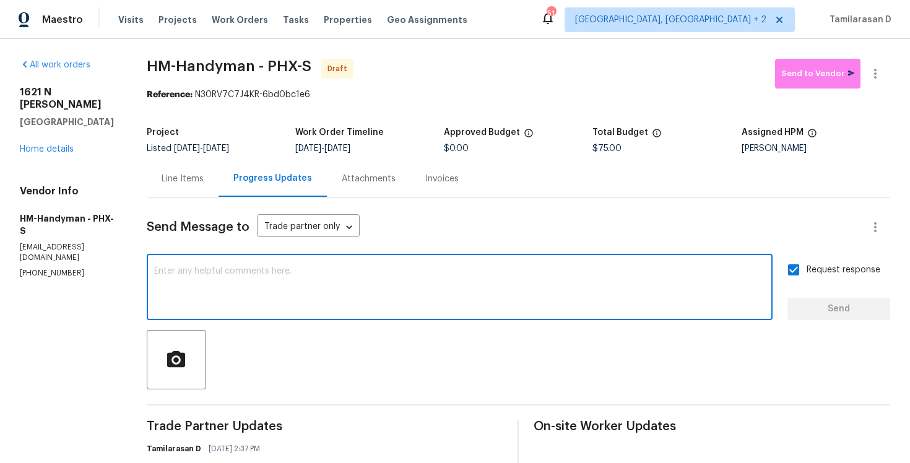
paste textarea "Attention All Work Orders must include before-photos (both close-up and wide-an…"
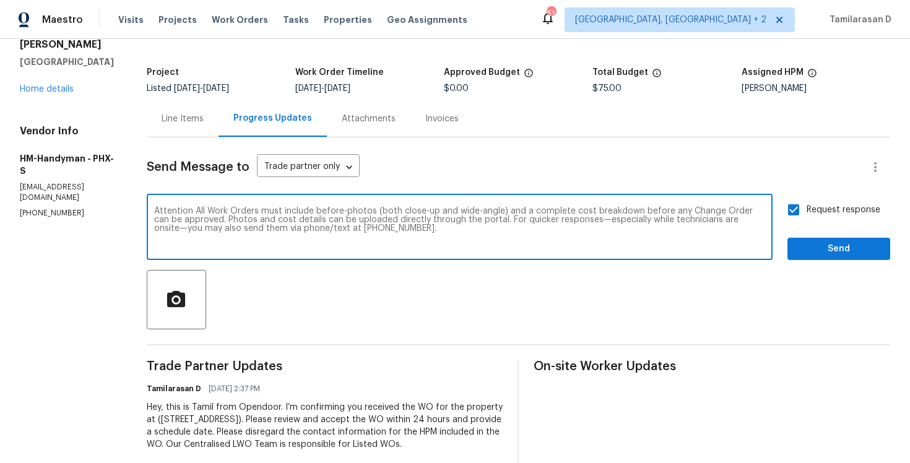
scroll to position [63, 0]
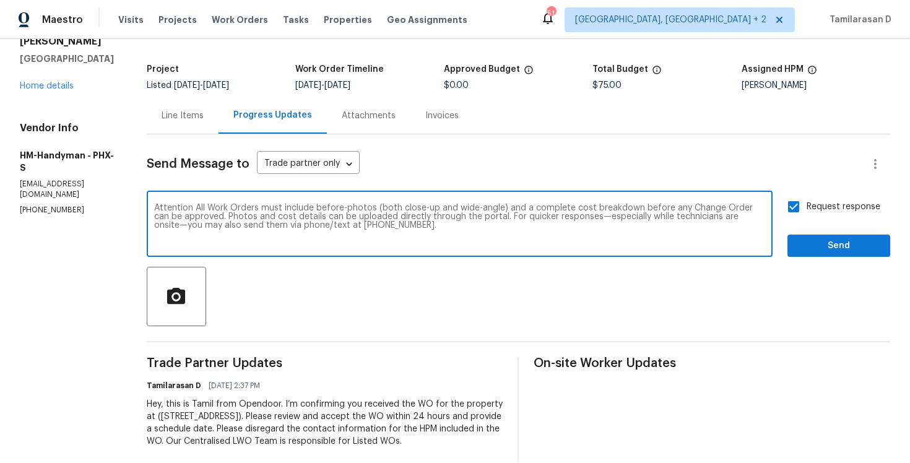
type textarea "Attention All Work Orders must include before-photos (both close-up and wide-an…"
click at [828, 242] on span "Send" at bounding box center [838, 245] width 83 height 15
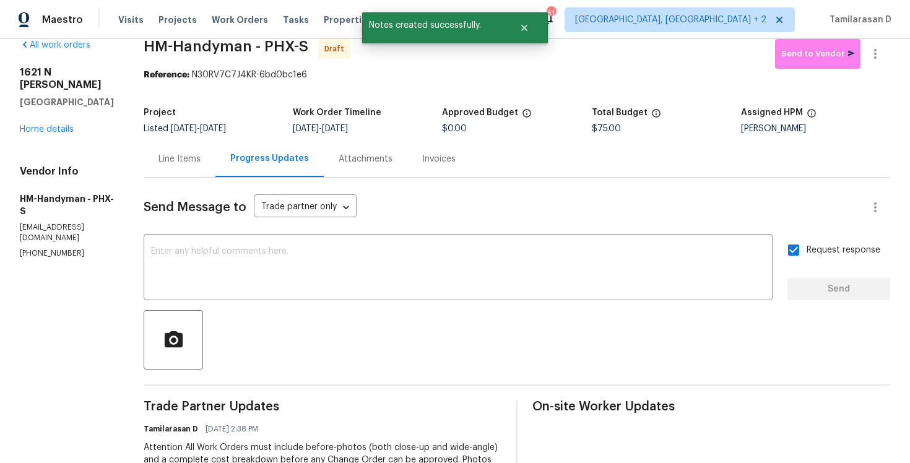
scroll to position [0, 0]
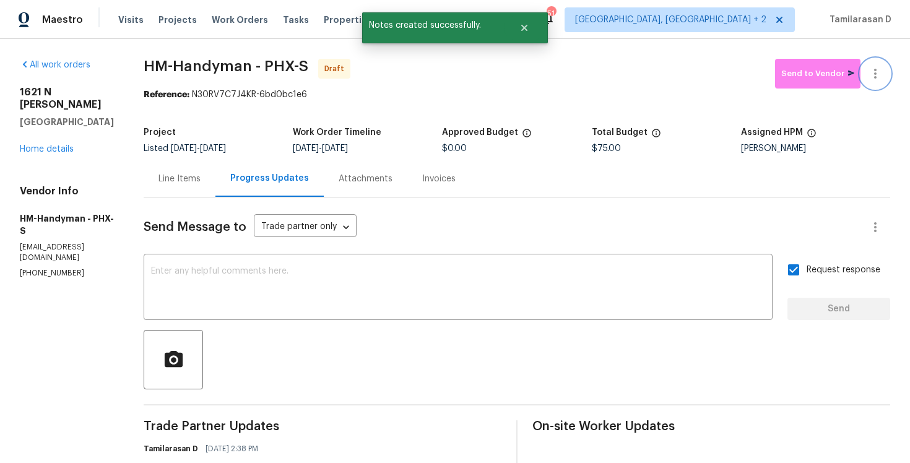
click at [881, 75] on icon "button" at bounding box center [875, 73] width 15 height 15
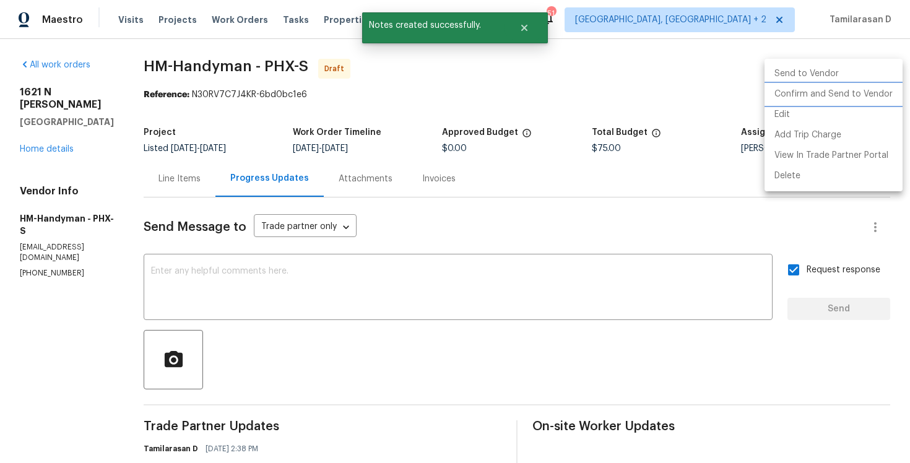
click at [822, 97] on li "Confirm and Send to Vendor" at bounding box center [833, 94] width 138 height 20
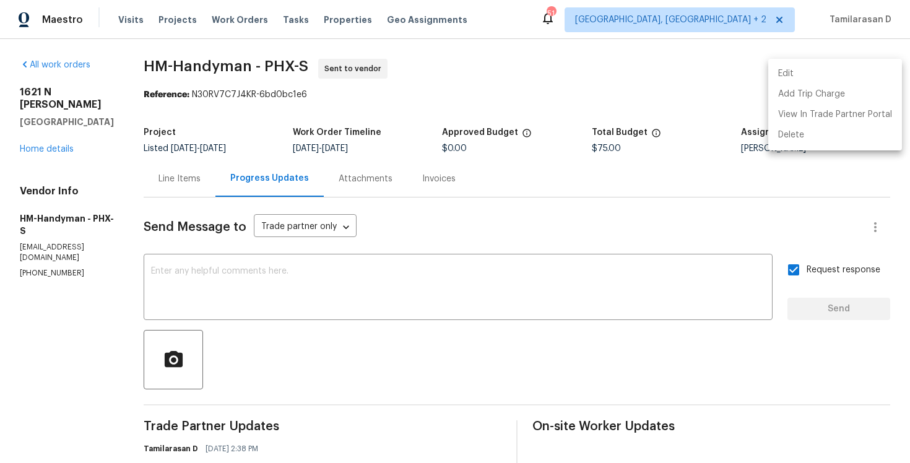
click at [360, 355] on div at bounding box center [455, 231] width 910 height 463
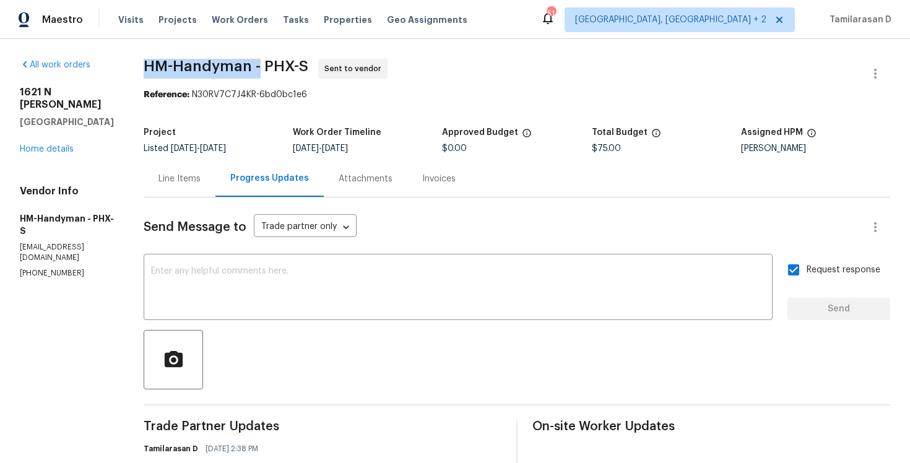
drag, startPoint x: 160, startPoint y: 64, endPoint x: 272, endPoint y: 61, distance: 111.4
click at [272, 61] on span "HM-Handyman - PHX-S" at bounding box center [226, 66] width 165 height 15
copy span "HM-Handyman -"
click at [155, 46] on div "All work orders 1621 N Luther Mesa, AZ 85207 Home details Vendor Info HM-Handym…" at bounding box center [455, 341] width 910 height 604
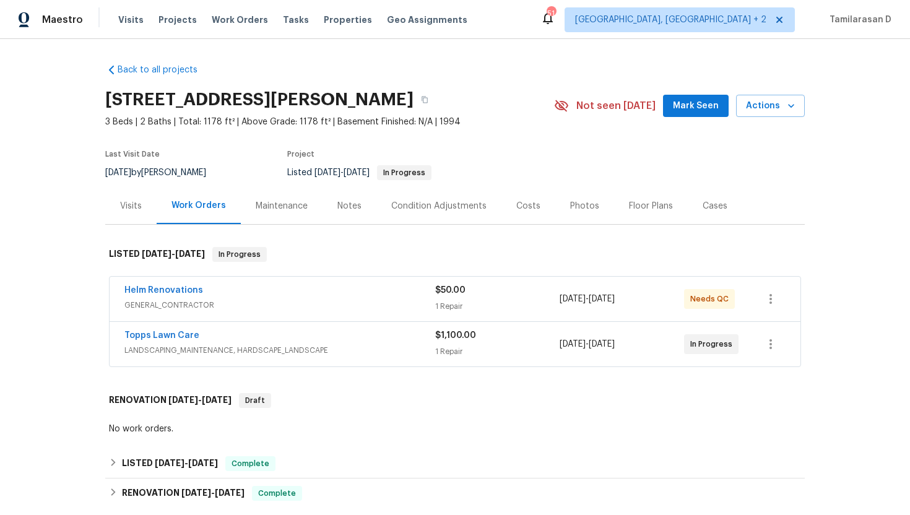
click at [140, 213] on div "Visits" at bounding box center [130, 205] width 51 height 37
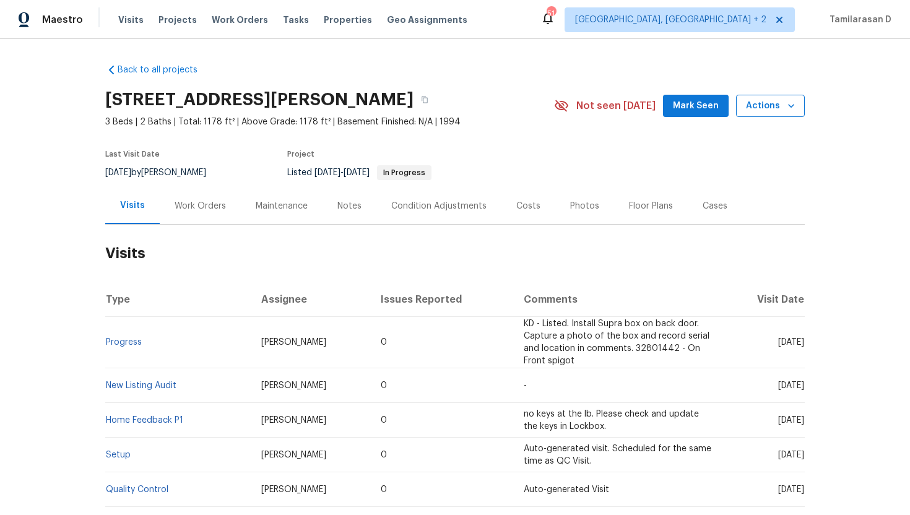
click at [755, 116] on button "Actions" at bounding box center [770, 106] width 69 height 23
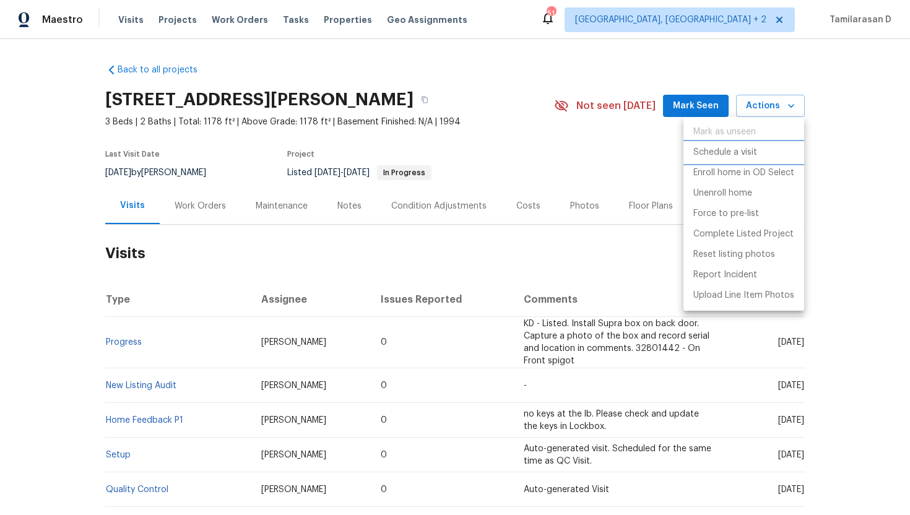
click at [713, 155] on p "Schedule a visit" at bounding box center [725, 152] width 64 height 13
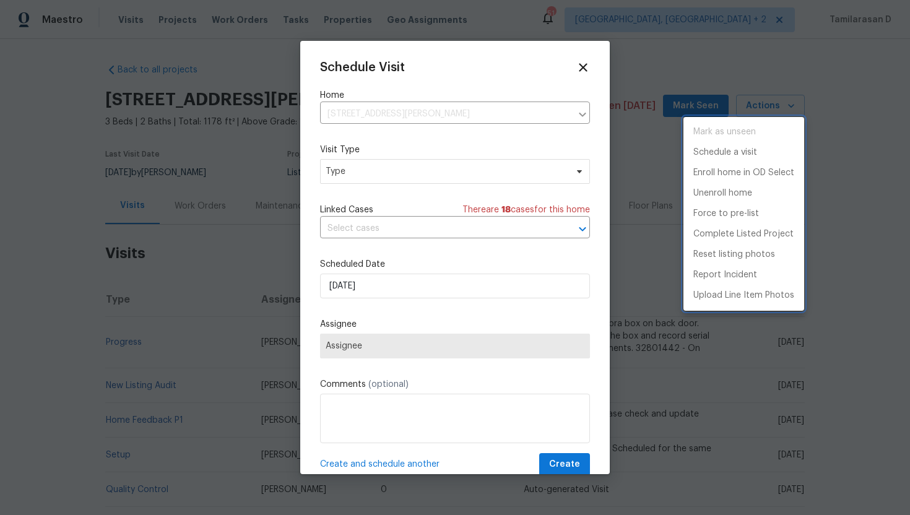
click at [384, 169] on div at bounding box center [455, 257] width 910 height 515
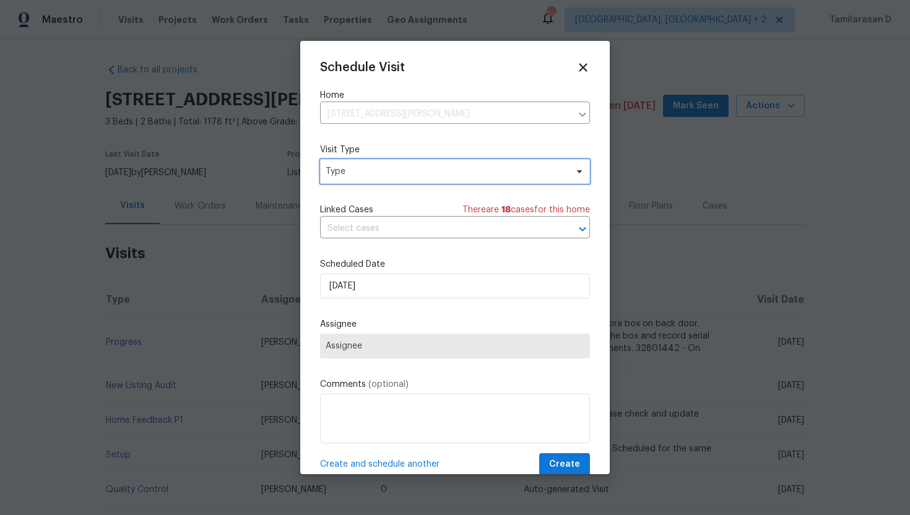
click at [384, 169] on span "Type" at bounding box center [445, 171] width 241 height 12
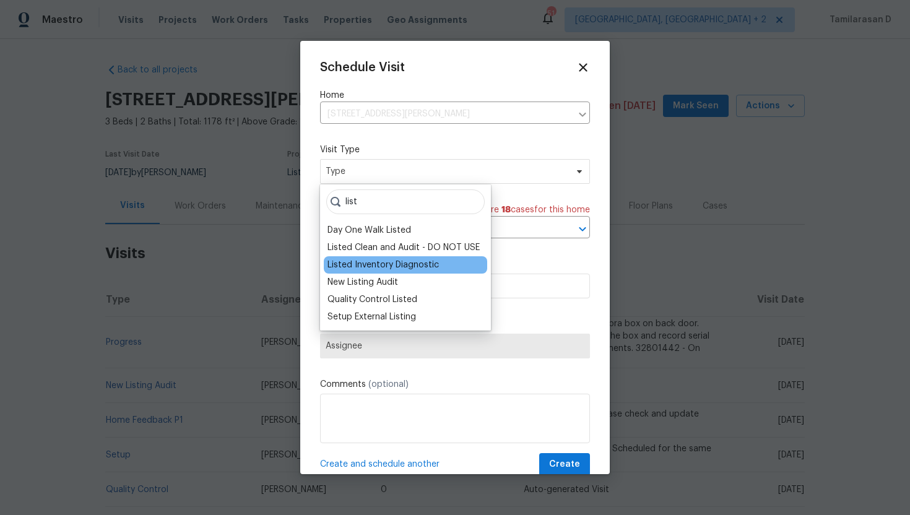
type input "list"
click at [369, 262] on div "Listed Inventory Diagnostic" at bounding box center [382, 265] width 111 height 12
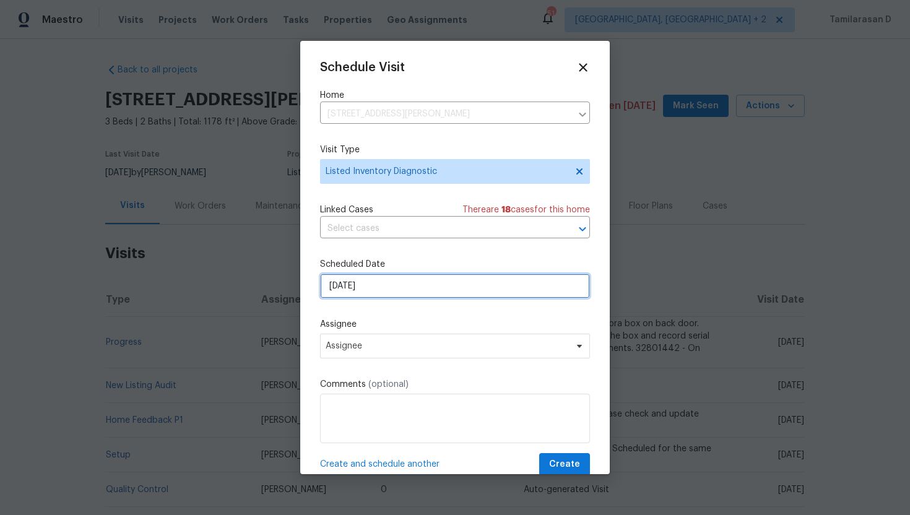
click at [348, 287] on input "[DATE]" at bounding box center [455, 286] width 270 height 25
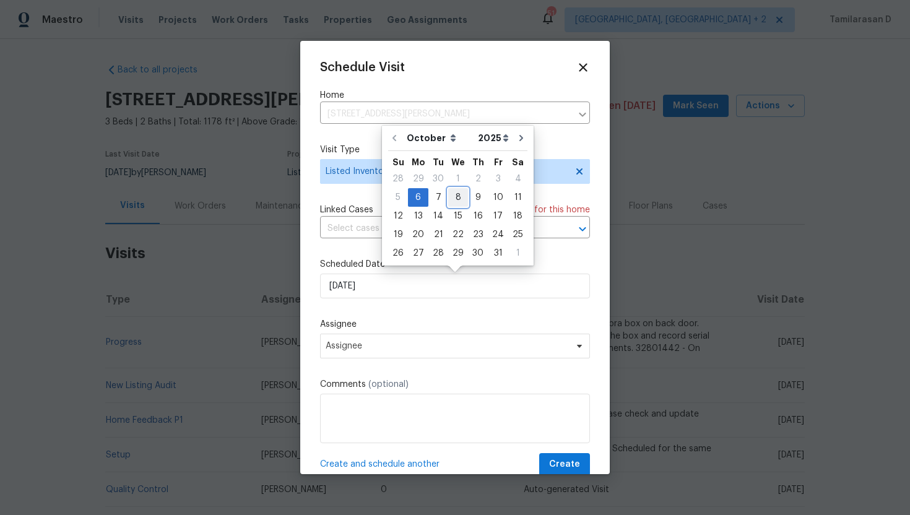
click at [455, 200] on div "8" at bounding box center [458, 197] width 20 height 17
type input "[DATE]"
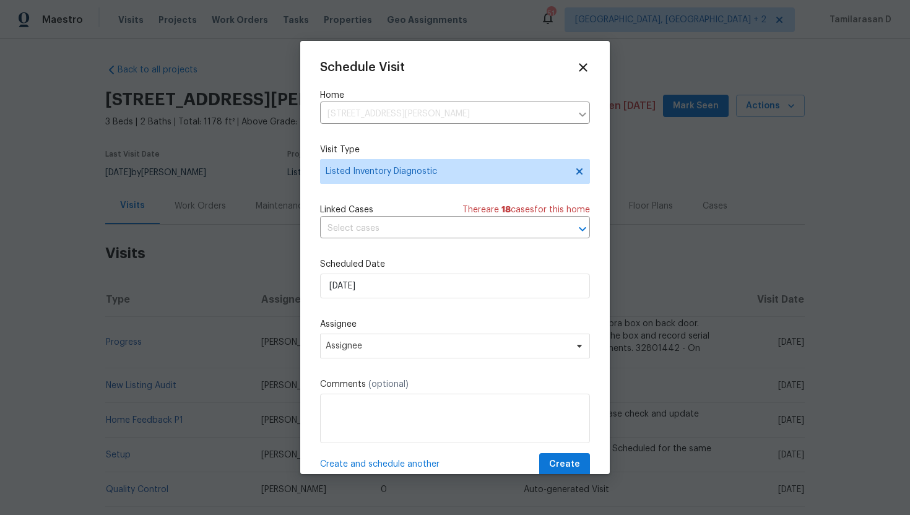
click at [364, 327] on label "Assignee" at bounding box center [455, 324] width 270 height 12
click at [356, 347] on span "Assignee" at bounding box center [446, 346] width 243 height 10
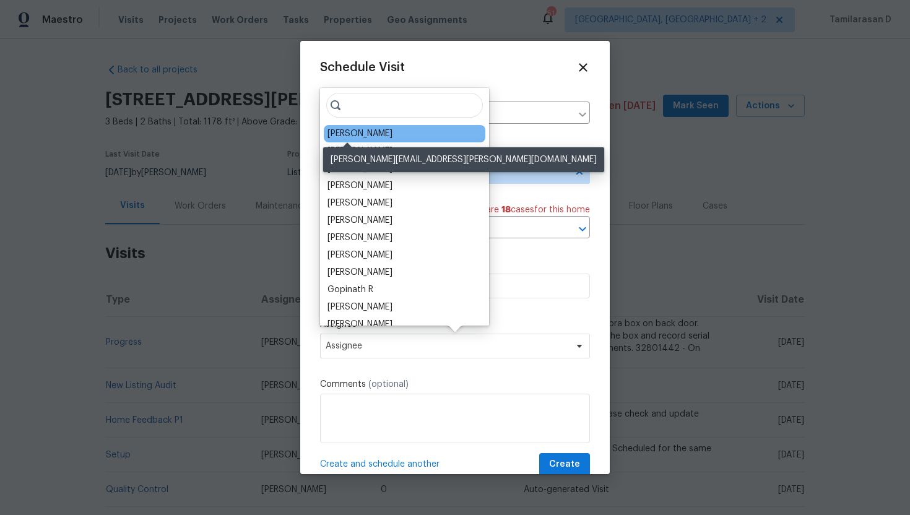
click at [364, 133] on div "[PERSON_NAME]" at bounding box center [359, 133] width 65 height 12
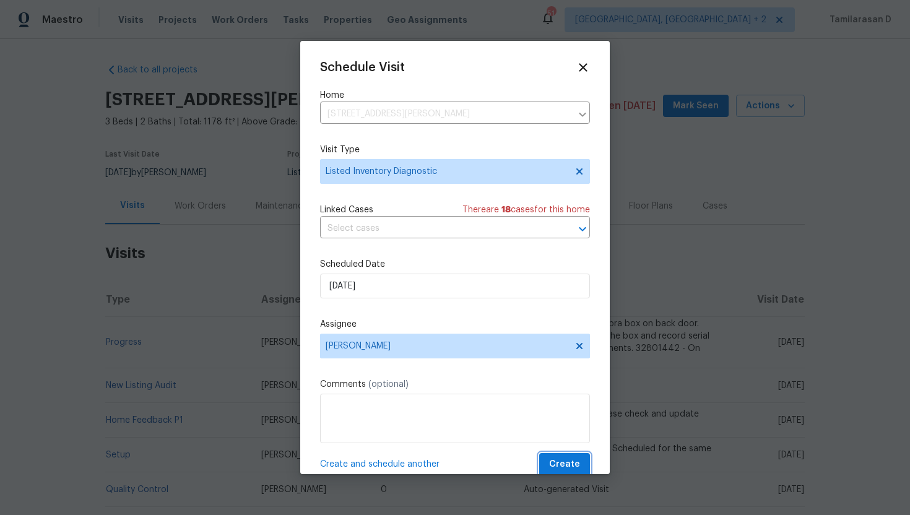
click at [567, 461] on span "Create" at bounding box center [564, 464] width 31 height 15
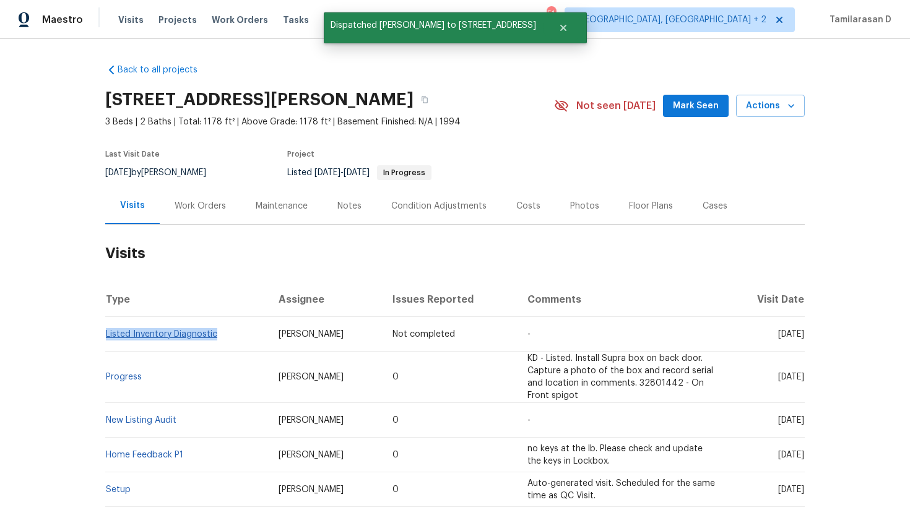
drag, startPoint x: 221, startPoint y: 332, endPoint x: 106, endPoint y: 332, distance: 114.5
click at [106, 332] on td "Listed Inventory Diagnostic" at bounding box center [186, 334] width 163 height 35
copy link "Listed Inventory Diagnostic"
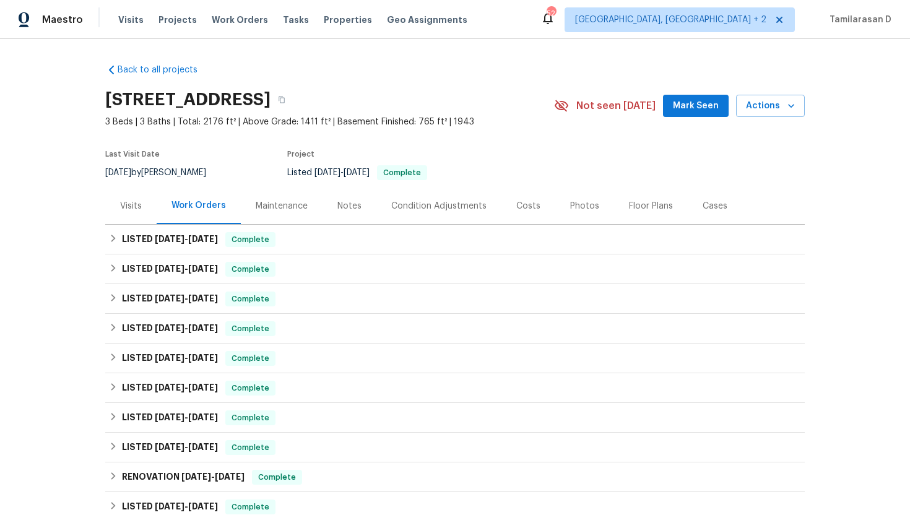
click at [152, 205] on div "Visits" at bounding box center [130, 205] width 51 height 37
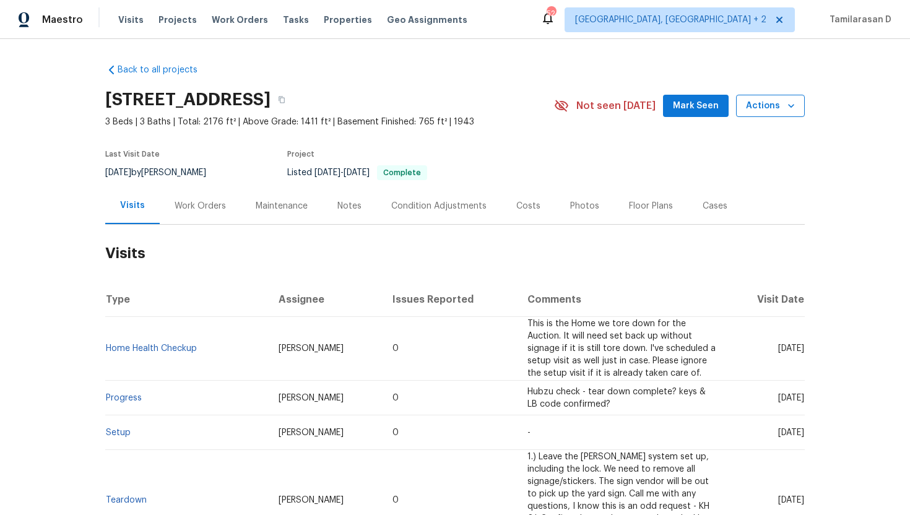
click at [799, 97] on button "Actions" at bounding box center [770, 106] width 69 height 23
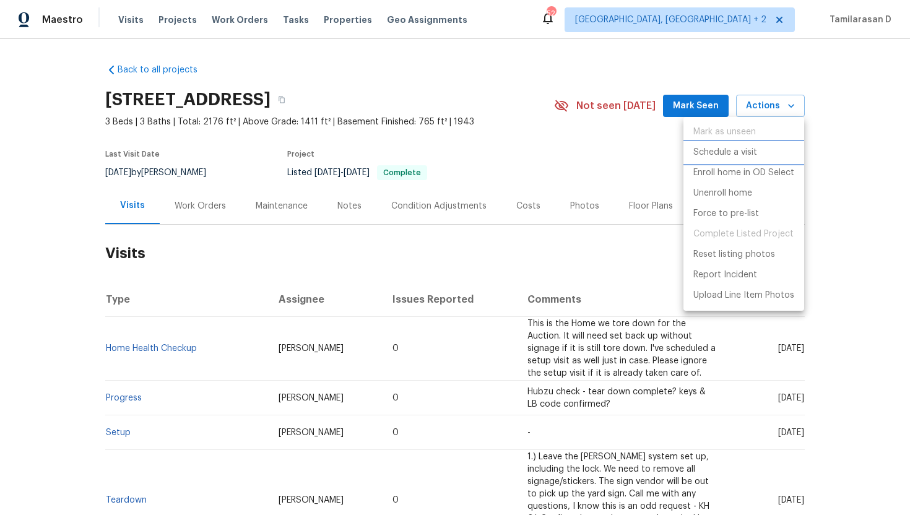
click at [720, 151] on p "Schedule a visit" at bounding box center [725, 152] width 64 height 13
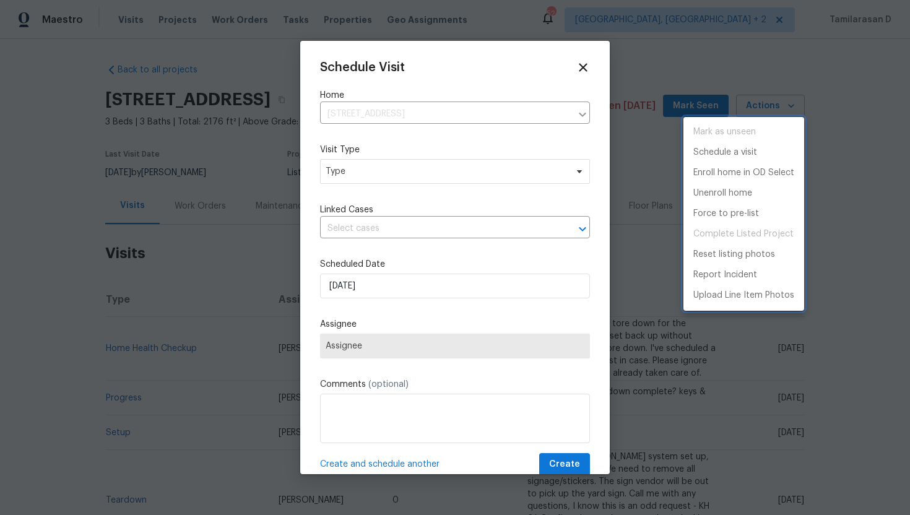
click at [398, 174] on div at bounding box center [455, 257] width 910 height 515
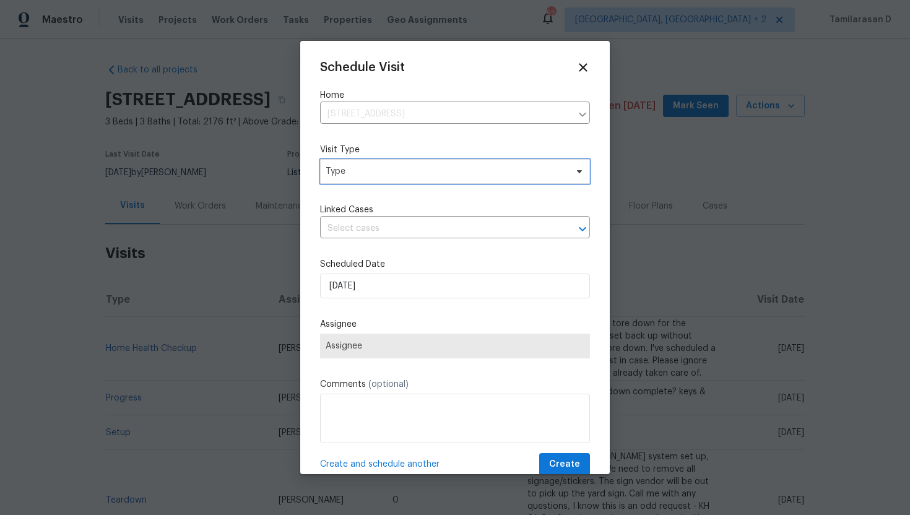
click at [398, 174] on span "Type" at bounding box center [445, 171] width 241 height 12
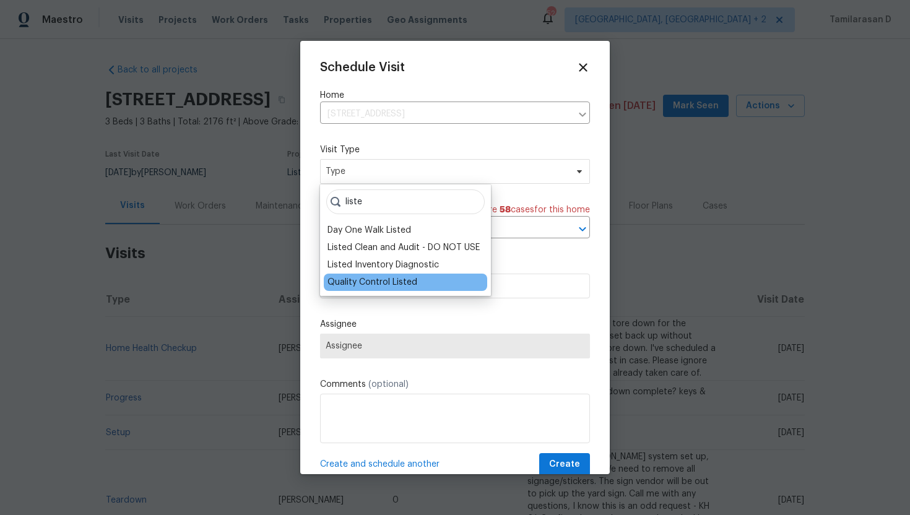
type input "liste"
click at [386, 274] on div "Quality Control Listed" at bounding box center [405, 282] width 163 height 17
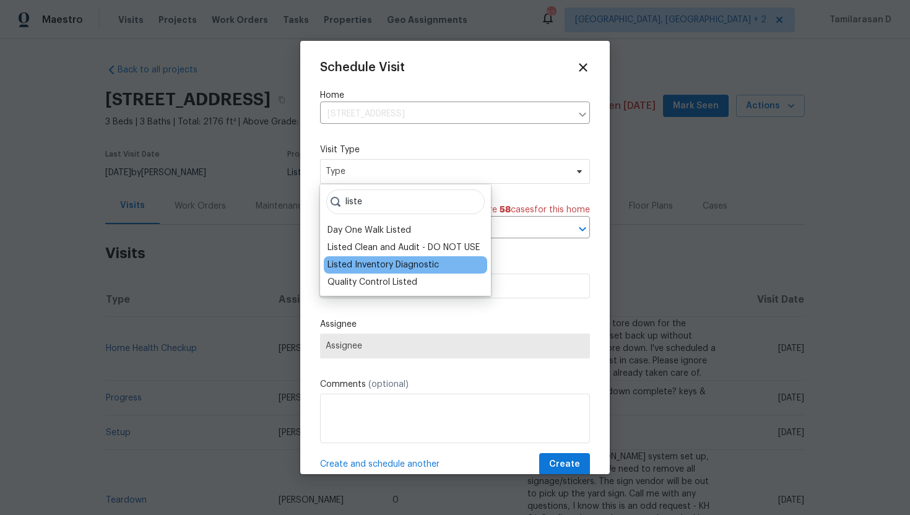
click at [381, 269] on div "Listed Inventory Diagnostic" at bounding box center [382, 265] width 111 height 12
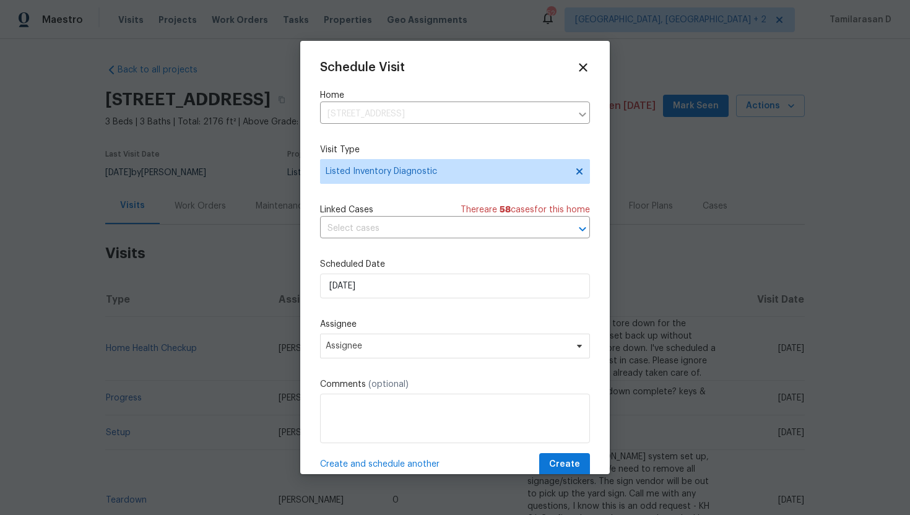
click at [347, 274] on div "Scheduled Date [DATE]" at bounding box center [455, 278] width 270 height 40
click at [369, 280] on input "[DATE]" at bounding box center [455, 286] width 270 height 25
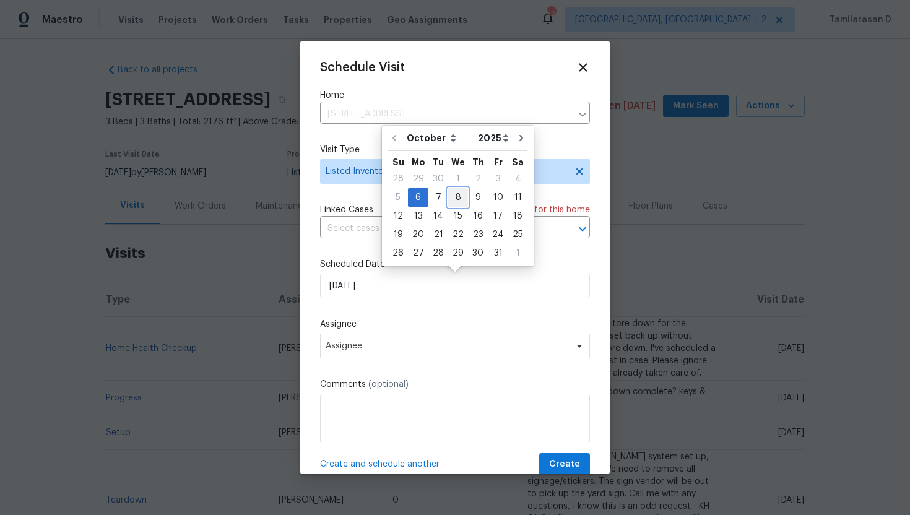
click at [459, 202] on div "8" at bounding box center [458, 197] width 20 height 17
type input "[DATE]"
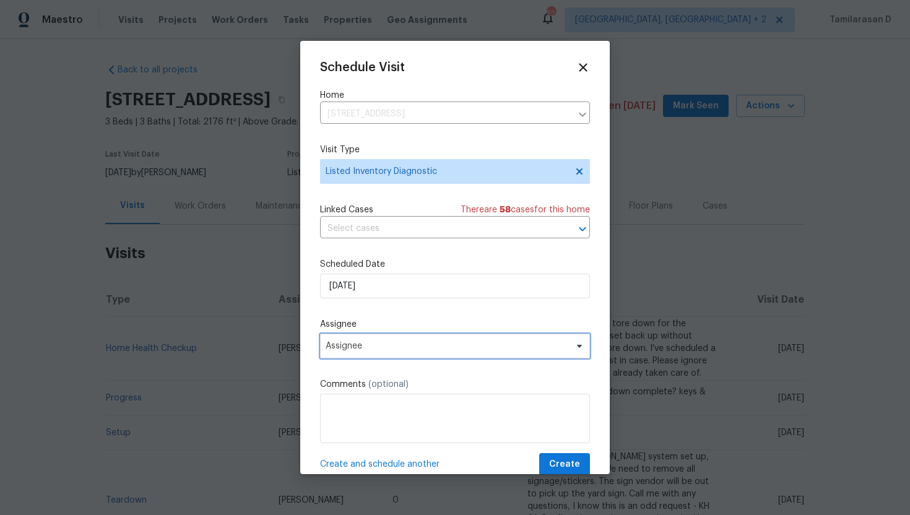
click at [332, 338] on span "Assignee" at bounding box center [455, 346] width 270 height 25
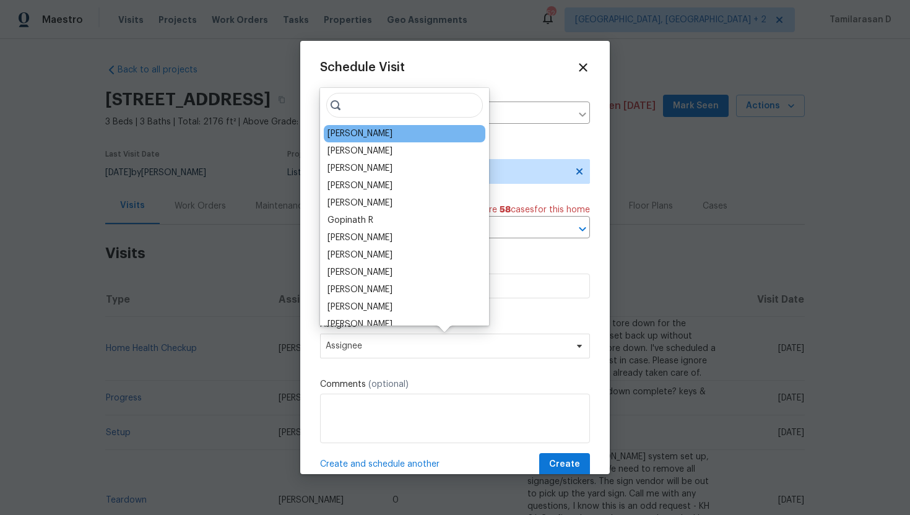
click at [345, 141] on div "[PERSON_NAME]" at bounding box center [405, 133] width 162 height 17
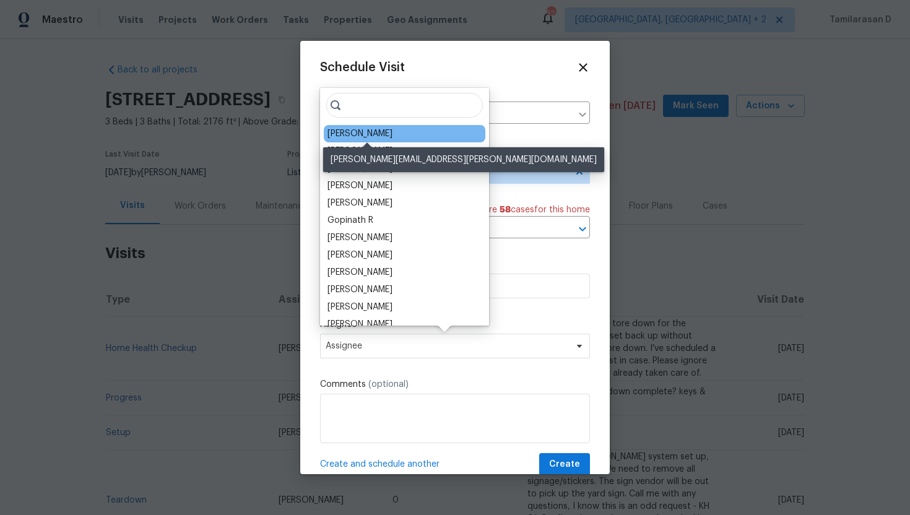
click at [354, 130] on div "[PERSON_NAME]" at bounding box center [359, 133] width 65 height 12
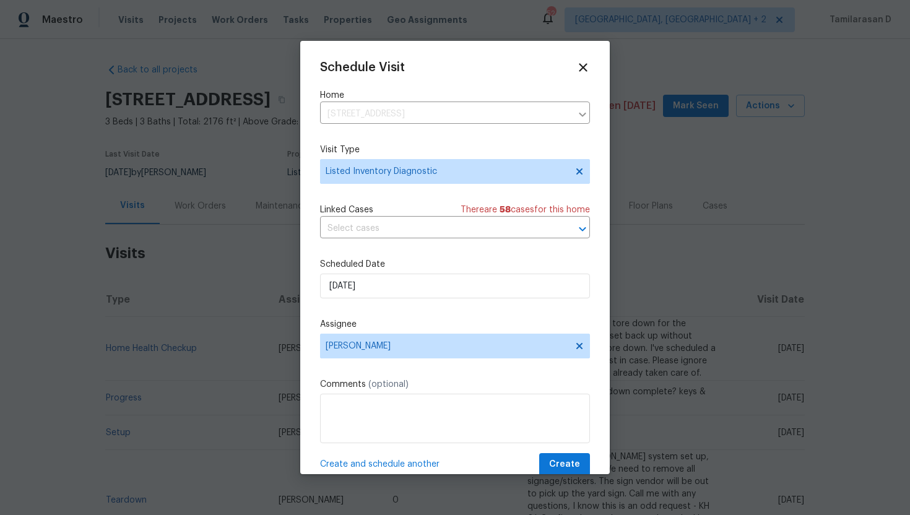
click at [354, 130] on div "Schedule Visit Home [STREET_ADDRESS] ​ Visit Type Listed Inventory Diagnostic L…" at bounding box center [455, 268] width 270 height 415
click at [350, 329] on label "Assignee" at bounding box center [455, 324] width 270 height 12
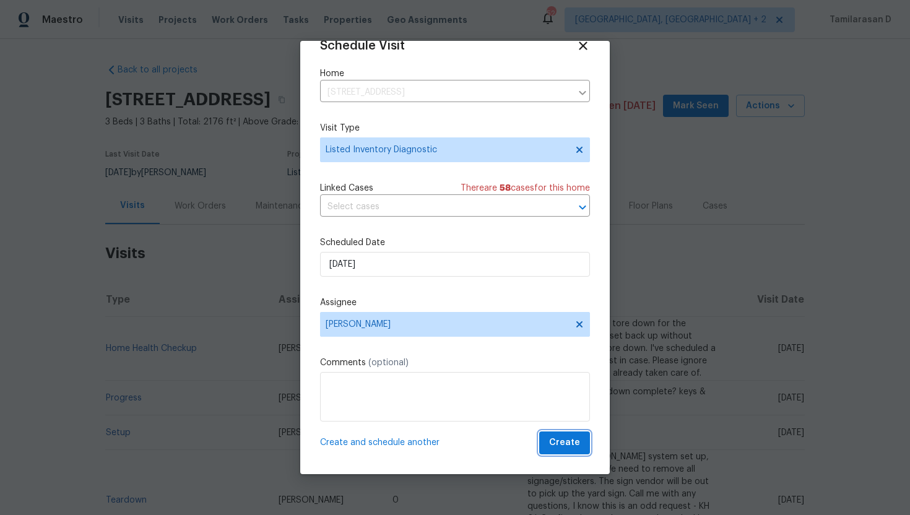
click at [575, 440] on span "Create" at bounding box center [564, 442] width 31 height 15
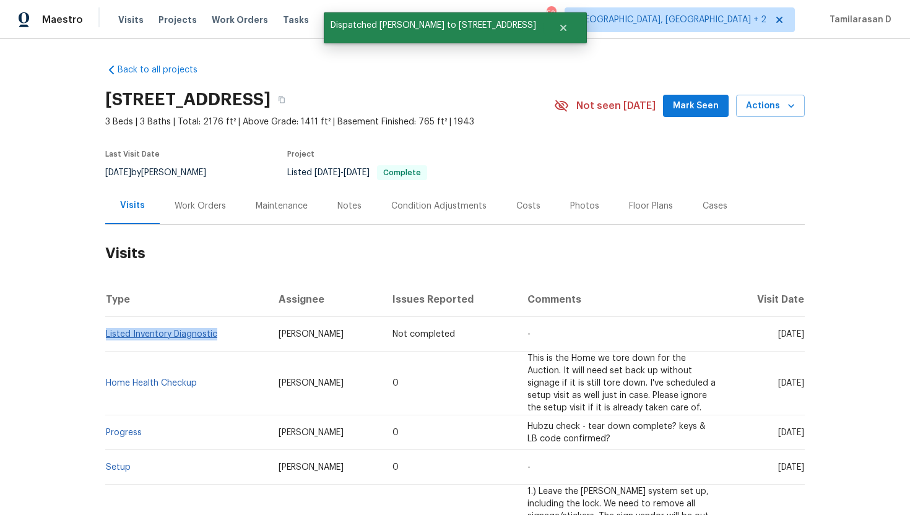
drag, startPoint x: 152, startPoint y: 350, endPoint x: 105, endPoint y: 342, distance: 47.1
click at [105, 342] on td "Listed Inventory Diagnostic" at bounding box center [186, 334] width 163 height 35
copy link "Listed Inventory Diagnostic"
